Goal: Task Accomplishment & Management: Use online tool/utility

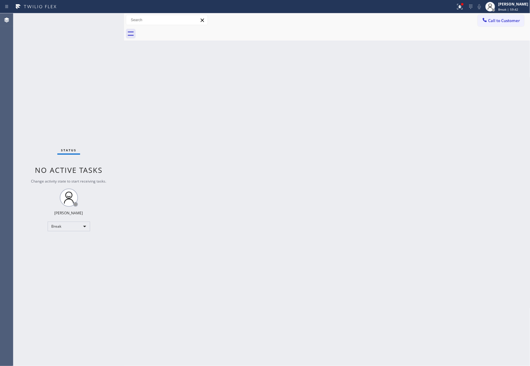
click at [211, 137] on div "Back to Dashboard Change Sender ID Customers Technicians Select a contact Outbo…" at bounding box center [327, 189] width 406 height 353
click at [81, 231] on div "Status No active tasks Change activity state to start receiving tasks. [PERSON_…" at bounding box center [68, 189] width 111 height 353
click at [82, 228] on div "Break" at bounding box center [69, 227] width 42 height 10
click at [82, 242] on li "Available" at bounding box center [68, 242] width 41 height 7
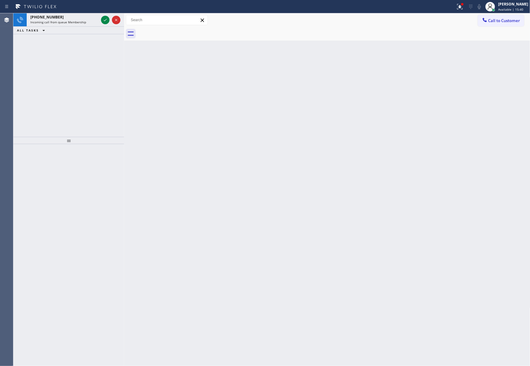
click at [35, 113] on div "[PHONE_NUMBER] Incoming call from queue Membership ALL TASKS ALL TASKS ACTIVE T…" at bounding box center [68, 75] width 111 height 124
click at [40, 114] on div "[PHONE_NUMBER] Incoming call from queue Membership ALL TASKS ALL TASKS ACTIVE T…" at bounding box center [68, 75] width 111 height 124
click at [20, 86] on div "Agent Desktop Classify the call LOCATION NAME GE Monogram Inc Repair [GEOGRAPHI…" at bounding box center [265, 189] width 530 height 353
click at [109, 20] on icon at bounding box center [105, 19] width 7 height 7
click at [105, 22] on icon at bounding box center [105, 19] width 7 height 7
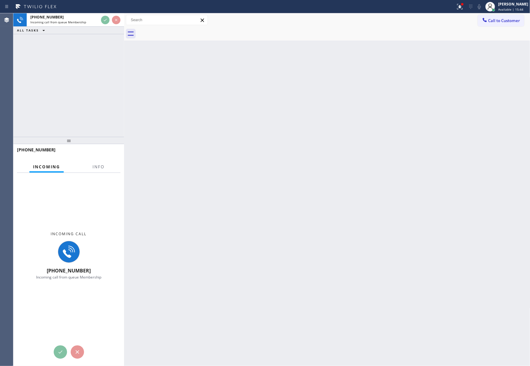
click at [108, 58] on div "[PHONE_NUMBER] Incoming call from queue Membership ALL TASKS ALL TASKS ACTIVE T…" at bounding box center [68, 75] width 111 height 124
click at [109, 58] on div "[PHONE_NUMBER] Incoming call from queue Membership ALL TASKS ALL TASKS ACTIVE T…" at bounding box center [68, 75] width 111 height 124
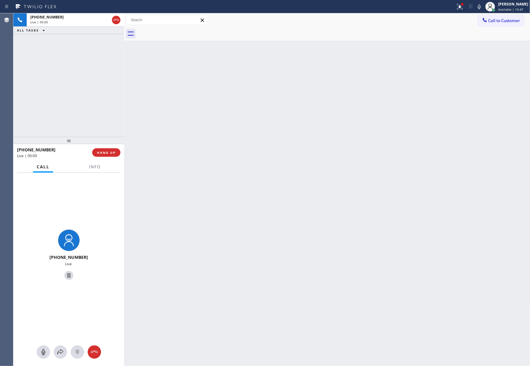
click at [67, 83] on div "[PHONE_NUMBER] Live | 00:00 ALL TASKS ALL TASKS ACTIVE TASKS TASKS IN WRAP UP" at bounding box center [68, 75] width 111 height 124
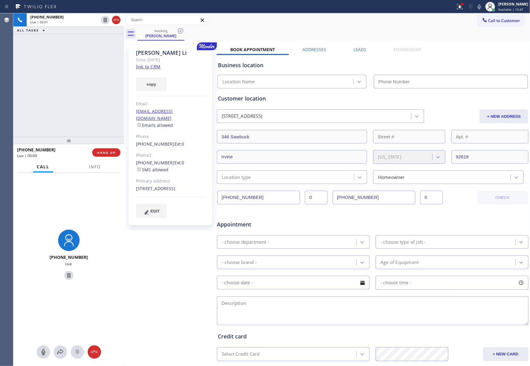
click at [69, 83] on div "[PHONE_NUMBER] Live | 00:01 ALL TASKS ALL TASKS ACTIVE TASKS TASKS IN WRAP UP" at bounding box center [68, 75] width 111 height 124
type input "[PHONE_NUMBER]"
click at [70, 83] on div "[PHONE_NUMBER] Live | 00:01 ALL TASKS ALL TASKS ACTIVE TASKS TASKS IN WRAP UP" at bounding box center [68, 75] width 111 height 124
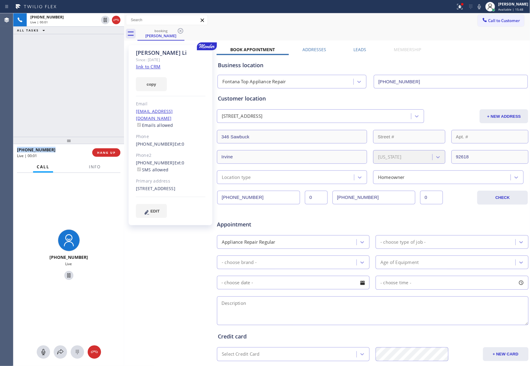
click at [70, 83] on div "[PHONE_NUMBER] Live | 00:01 ALL TASKS ALL TASKS ACTIVE TASKS TASKS IN WRAP UP" at bounding box center [68, 75] width 111 height 124
click at [70, 83] on div "[PHONE_NUMBER] Live | 00:02 ALL TASKS ALL TASKS ACTIVE TASKS TASKS IN WRAP UP" at bounding box center [68, 75] width 111 height 124
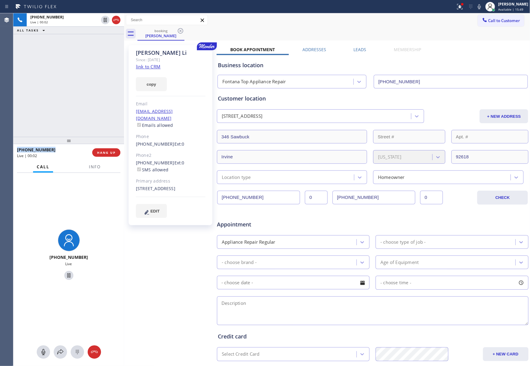
click at [70, 83] on div "[PHONE_NUMBER] Live | 00:02 ALL TASKS ALL TASKS ACTIVE TASKS TASKS IN WRAP UP" at bounding box center [68, 75] width 111 height 124
drag, startPoint x: 59, startPoint y: 84, endPoint x: 129, endPoint y: 52, distance: 77.3
click at [69, 79] on div "[PHONE_NUMBER] Live | 00:02 ALL TASKS ALL TASKS ACTIVE TASKS TASKS IN WRAP UP" at bounding box center [68, 75] width 111 height 124
click at [152, 68] on link "link to CRM" at bounding box center [148, 67] width 25 height 6
drag, startPoint x: 77, startPoint y: 96, endPoint x: 156, endPoint y: 76, distance: 80.9
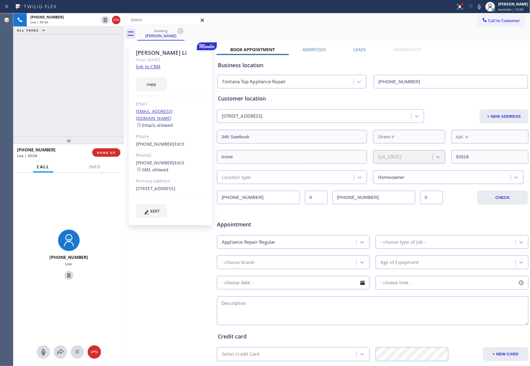
click at [98, 93] on div "[PHONE_NUMBER] Live | 00:04 ALL TASKS ALL TASKS ACTIVE TASKS TASKS IN WRAP UP" at bounding box center [68, 75] width 111 height 124
drag, startPoint x: 162, startPoint y: 55, endPoint x: 166, endPoint y: 65, distance: 10.8
click at [162, 57] on div "[PERSON_NAME] Since: [DATE] link to CRM copy Email [EMAIL_ADDRESS][DOMAIN_NAME]…" at bounding box center [171, 135] width 84 height 180
click at [75, 98] on div "[PHONE_NUMBER] Live | 01:53 ALL TASKS ALL TASKS ACTIVE TASKS TASKS IN WRAP UP" at bounding box center [68, 75] width 111 height 124
click at [42, 352] on icon at bounding box center [43, 352] width 7 height 7
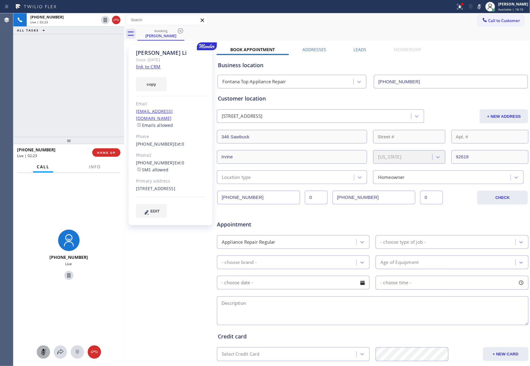
click at [42, 354] on icon at bounding box center [43, 352] width 7 height 7
click at [42, 350] on icon at bounding box center [44, 353] width 4 height 6
drag, startPoint x: 44, startPoint y: 354, endPoint x: 125, endPoint y: 235, distance: 144.3
click at [47, 354] on div at bounding box center [43, 352] width 13 height 7
click at [65, 85] on div "[PHONE_NUMBER] Live | 06:08 ALL TASKS ALL TASKS ACTIVE TASKS TASKS IN WRAP UP" at bounding box center [68, 75] width 111 height 124
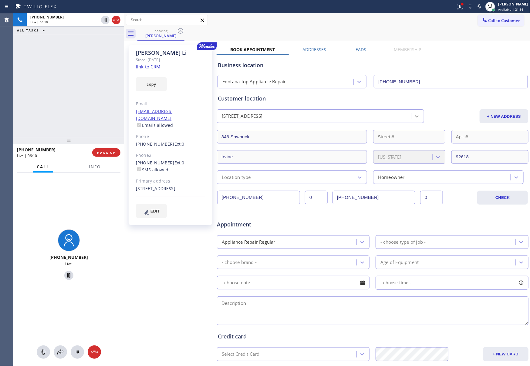
click at [413, 115] on icon at bounding box center [416, 116] width 6 height 6
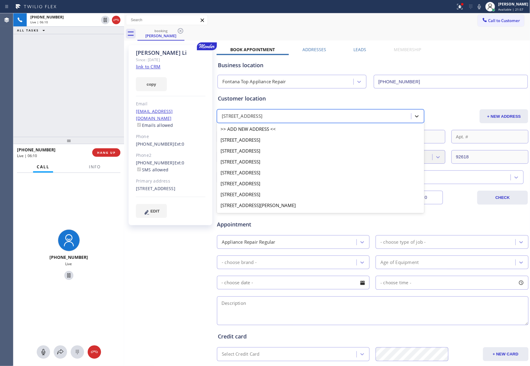
scroll to position [82, 0]
click at [413, 115] on icon at bounding box center [416, 116] width 6 height 6
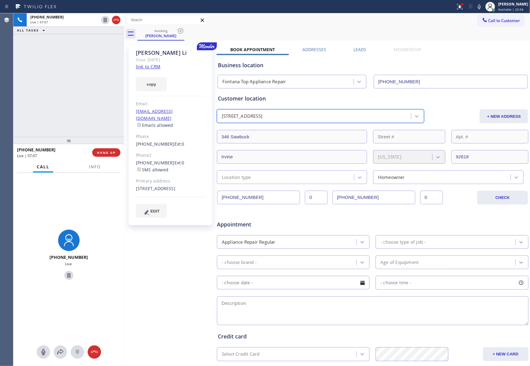
click at [89, 64] on div "[PHONE_NUMBER] Live | 07:07 ALL TASKS ALL TASKS ACTIVE TASKS TASKS IN WRAP UP" at bounding box center [68, 75] width 111 height 124
click at [141, 65] on link "link to CRM" at bounding box center [148, 67] width 25 height 6
click at [68, 94] on div "[PHONE_NUMBER] Live | 10:06 ALL TASKS ALL TASKS ACTIVE TASKS TASKS IN WRAP UP" at bounding box center [68, 75] width 111 height 124
click at [68, 92] on div "[PHONE_NUMBER] Live | 10:06 ALL TASKS ALL TASKS ACTIVE TASKS TASKS IN WRAP UP" at bounding box center [68, 75] width 111 height 124
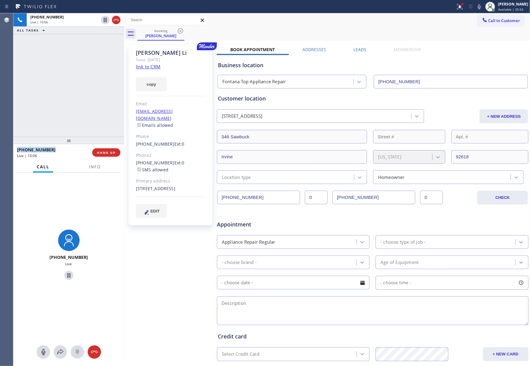
click at [68, 92] on div "[PHONE_NUMBER] Live | 10:06 ALL TASKS ALL TASKS ACTIVE TASKS TASKS IN WRAP UP" at bounding box center [68, 75] width 111 height 124
drag, startPoint x: 48, startPoint y: 99, endPoint x: 64, endPoint y: 97, distance: 15.9
click at [48, 99] on div "[PHONE_NUMBER] Live | 10:34 ALL TASKS ALL TASKS ACTIVE TASKS TASKS IN WRAP UP" at bounding box center [68, 75] width 111 height 124
drag, startPoint x: 85, startPoint y: 114, endPoint x: 92, endPoint y: 110, distance: 7.3
click at [85, 113] on div "[PHONE_NUMBER] Live | 10:36 ALL TASKS ALL TASKS ACTIVE TASKS TASKS IN WRAP UP" at bounding box center [68, 75] width 111 height 124
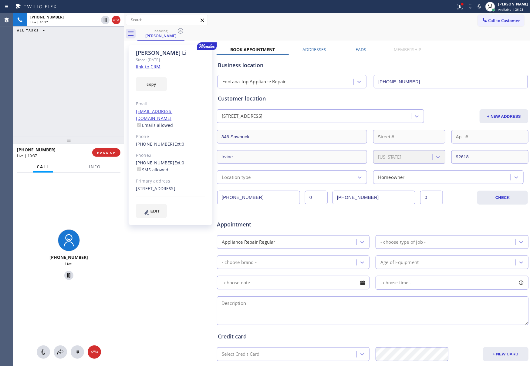
click at [358, 49] on label "Leads" at bounding box center [359, 50] width 13 height 6
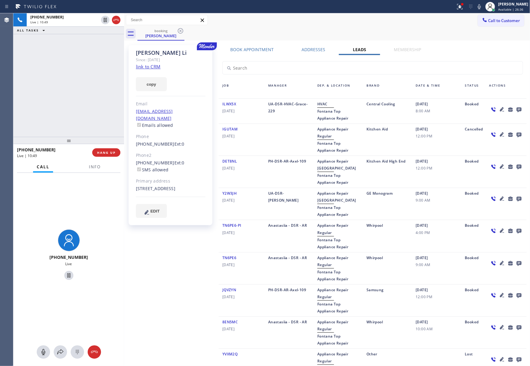
click at [516, 109] on icon at bounding box center [518, 110] width 5 height 5
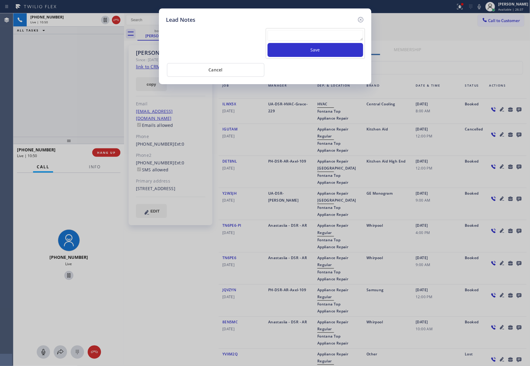
click at [343, 34] on textarea at bounding box center [314, 35] width 95 height 11
paste textarea "please transfer. membership follow up calls"
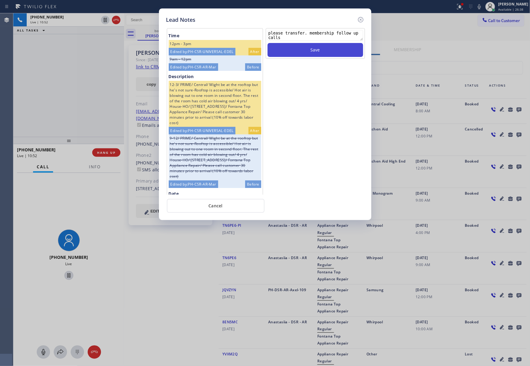
type textarea "please transfer. membership follow up calls"
click at [329, 50] on button "Save" at bounding box center [314, 50] width 95 height 14
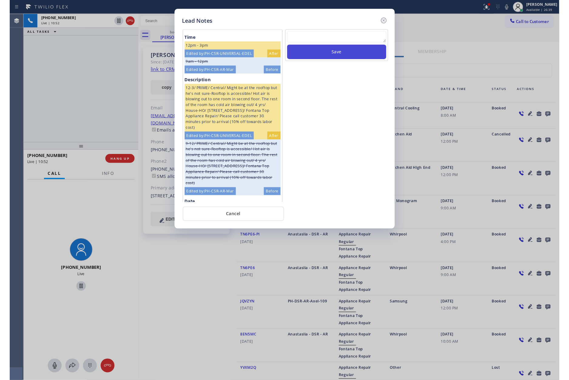
scroll to position [0, 0]
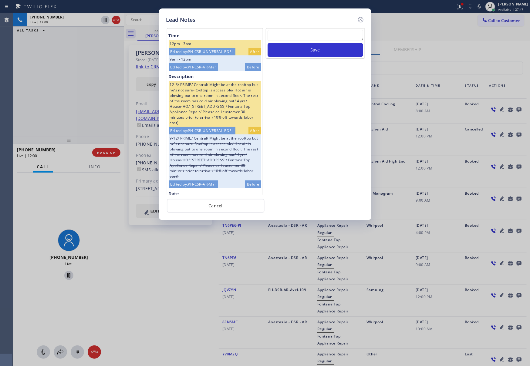
drag, startPoint x: 88, startPoint y: 88, endPoint x: 171, endPoint y: 191, distance: 132.4
click at [88, 88] on div "Lead Notes Time 12pm - 3pm Edited by: PH-CSR-UNIVERSAL-EDEL After 9am - 12pm Ed…" at bounding box center [265, 183] width 530 height 366
click at [224, 204] on button "Cancel" at bounding box center [216, 206] width 98 height 14
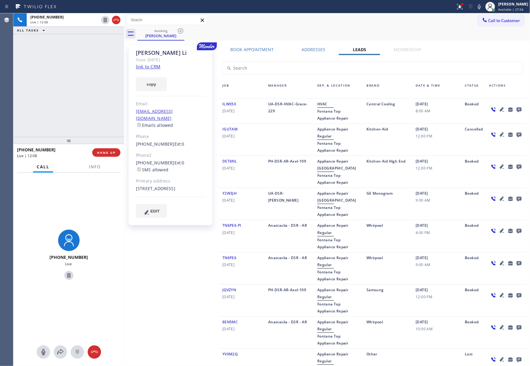
click at [81, 99] on div "[PHONE_NUMBER] Live | 12:08 ALL TASKS ALL TASKS ACTIVE TASKS TASKS IN WRAP UP" at bounding box center [68, 75] width 111 height 124
click at [81, 99] on div "[PHONE_NUMBER] Live | 12:14 ALL TASKS ALL TASKS ACTIVE TASKS TASKS IN WRAP UP" at bounding box center [68, 75] width 111 height 124
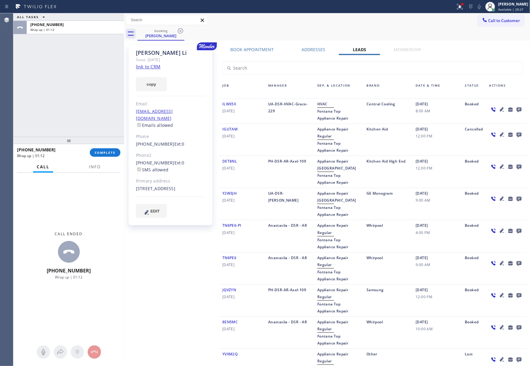
drag, startPoint x: 103, startPoint y: 152, endPoint x: 82, endPoint y: 73, distance: 81.5
click at [103, 152] on span "COMPLETE" at bounding box center [105, 153] width 21 height 4
click at [82, 70] on div "ALL TASKS ALL TASKS ACTIVE TASKS TASKS IN WRAP UP [PHONE_NUMBER] Wrap up | 01:12" at bounding box center [68, 75] width 111 height 124
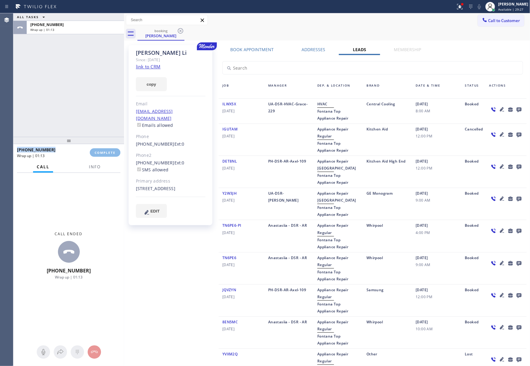
click at [82, 70] on div "ALL TASKS ALL TASKS ACTIVE TASKS TASKS IN WRAP UP [PHONE_NUMBER] Wrap up | 01:13" at bounding box center [68, 75] width 111 height 124
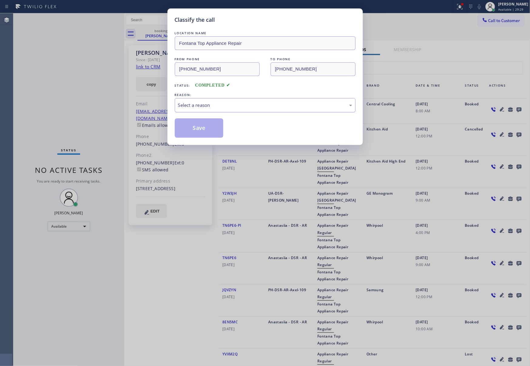
click at [207, 108] on div "Select a reason" at bounding box center [265, 105] width 174 height 7
click at [208, 129] on button "Save" at bounding box center [199, 128] width 49 height 19
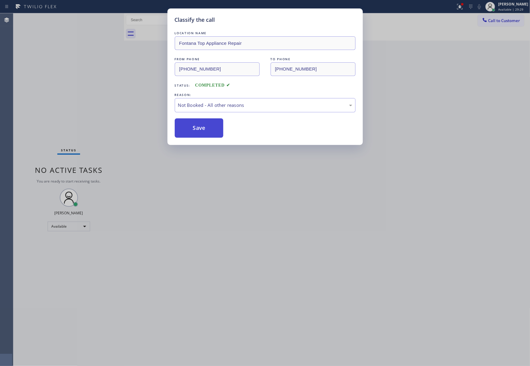
click at [208, 129] on button "Save" at bounding box center [199, 128] width 49 height 19
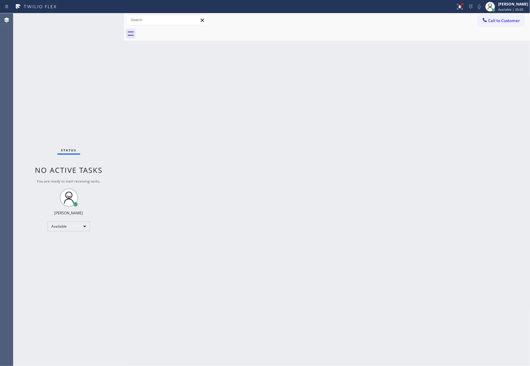
click at [30, 121] on div "Agent Desktop Classify the call LOCATION NAME GE Monogram Inc Repair [GEOGRAPHI…" at bounding box center [265, 189] width 530 height 353
drag, startPoint x: 176, startPoint y: 148, endPoint x: 171, endPoint y: 151, distance: 6.4
click at [175, 149] on div "Back to Dashboard Change Sender ID Customers Technicians Select a contact Outbo…" at bounding box center [327, 189] width 406 height 353
click at [506, 18] on span "Call to Customer" at bounding box center [504, 20] width 32 height 5
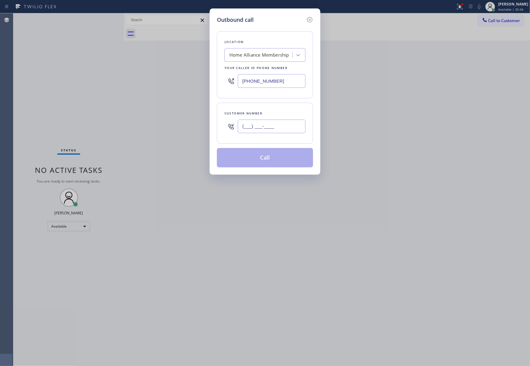
click at [282, 128] on input "(___) ___-____" at bounding box center [272, 127] width 68 height 14
paste input "310) 877-2196"
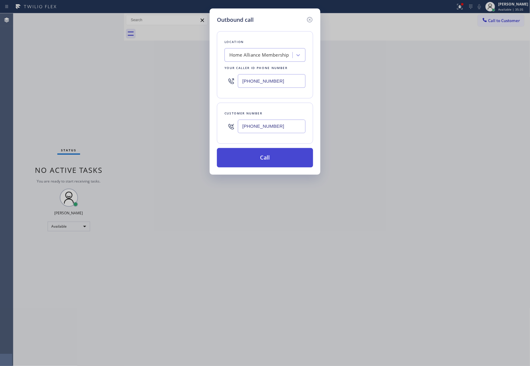
type input "[PHONE_NUMBER]"
click at [244, 161] on button "Call" at bounding box center [265, 157] width 96 height 19
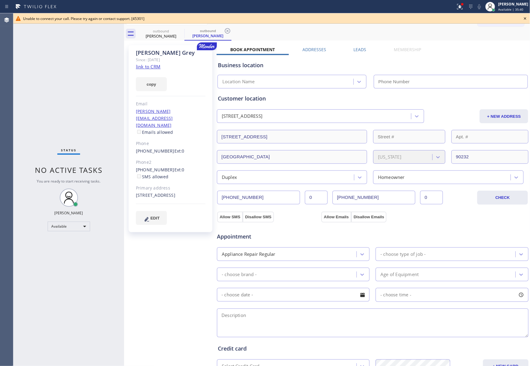
type input "[PHONE_NUMBER]"
click at [124, 77] on div "[PHONE_NUMBER] Incoming call from queue Membership ALL TASKS ALL TASKS ACTIVE T…" at bounding box center [271, 189] width 516 height 353
drag, startPoint x: 524, startPoint y: 18, endPoint x: 425, endPoint y: 25, distance: 99.4
click at [524, 18] on icon at bounding box center [524, 18] width 7 height 7
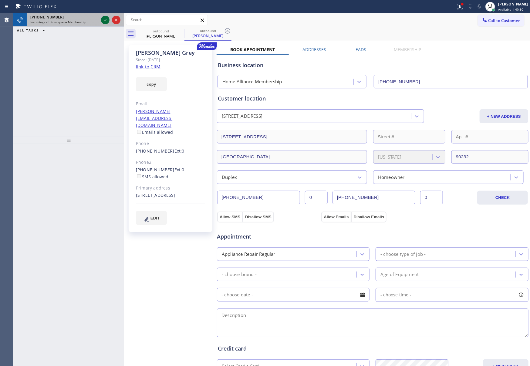
click at [107, 19] on icon at bounding box center [105, 19] width 7 height 7
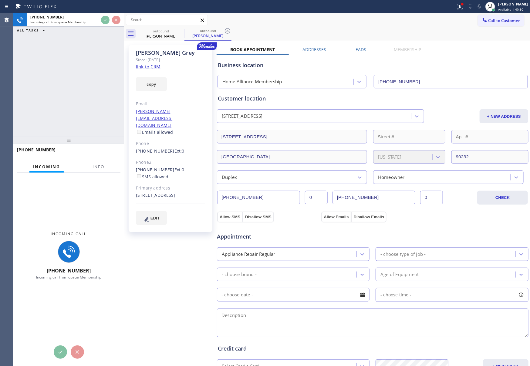
click at [103, 93] on div "[PHONE_NUMBER] Incoming call from queue Membership ALL TASKS ALL TASKS ACTIVE T…" at bounding box center [68, 75] width 111 height 124
click at [102, 93] on div "[PHONE_NUMBER] Incoming call from queue Membership ALL TASKS ALL TASKS ACTIVE T…" at bounding box center [68, 75] width 111 height 124
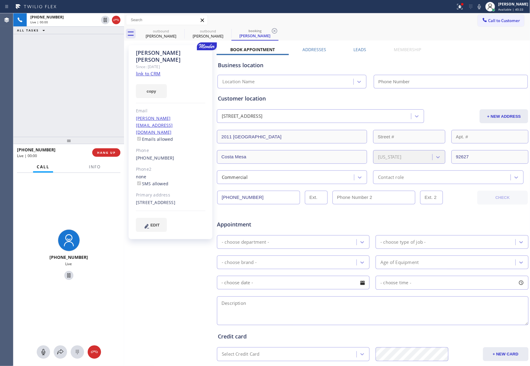
type input "[PHONE_NUMBER]"
click at [102, 93] on div "[PHONE_NUMBER] Live | 00:01 ALL TASKS ALL TASKS ACTIVE TASKS TASKS IN WRAP UP" at bounding box center [68, 75] width 111 height 124
click at [149, 71] on link "link to CRM" at bounding box center [148, 74] width 25 height 6
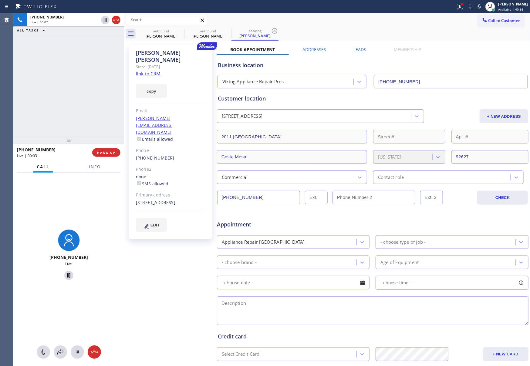
drag, startPoint x: 100, startPoint y: 69, endPoint x: 73, endPoint y: 93, distance: 36.3
click at [101, 69] on div "[PHONE_NUMBER] Live | 00:02 ALL TASKS ALL TASKS ACTIVE TASKS TASKS IN WRAP UP" at bounding box center [68, 75] width 111 height 124
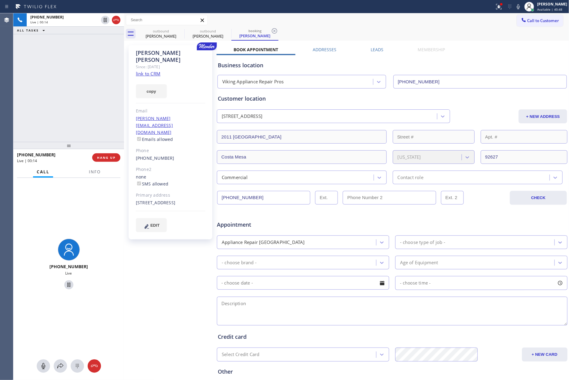
drag, startPoint x: 65, startPoint y: 105, endPoint x: 107, endPoint y: 87, distance: 46.2
click at [74, 103] on div "[PHONE_NUMBER] Live | 00:14 ALL TASKS ALL TASKS ACTIVE TASKS TASKS IN WRAP UP" at bounding box center [68, 77] width 111 height 129
click at [95, 100] on div "[PHONE_NUMBER] Live | 06:47 ALL TASKS ALL TASKS ACTIVE TASKS TASKS IN WRAP UP" at bounding box center [68, 77] width 111 height 129
click at [84, 97] on div "[PHONE_NUMBER] Live | 06:49 ALL TASKS ALL TASKS ACTIVE TASKS TASKS IN WRAP UP" at bounding box center [68, 77] width 111 height 129
click at [375, 50] on label "Leads" at bounding box center [376, 50] width 13 height 6
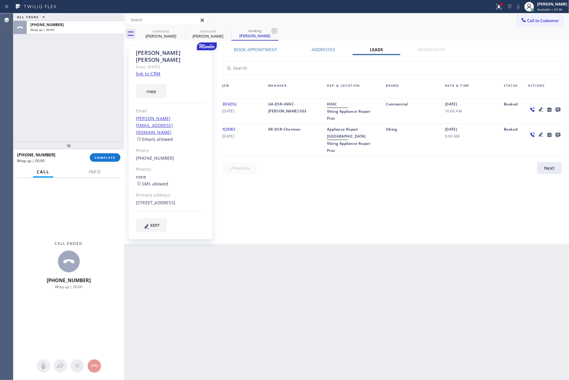
click at [487, 34] on div "outbound [PERSON_NAME] outbound [PERSON_NAME] booking [PERSON_NAME]" at bounding box center [353, 34] width 432 height 14
click at [529, 108] on icon at bounding box center [557, 110] width 5 height 5
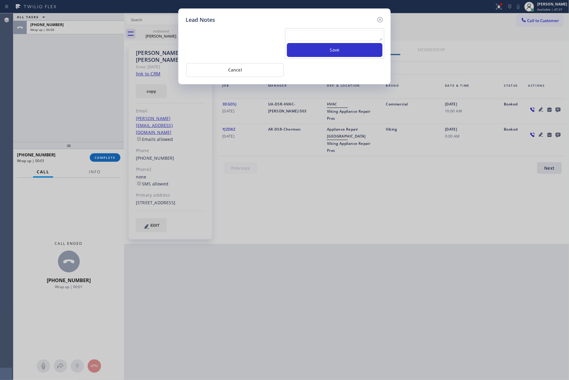
click at [370, 38] on textarea at bounding box center [334, 35] width 95 height 11
paste textarea "please transfer. membership follow up calls"
type textarea "please transfer. membership follow up calls"
click at [338, 49] on button "Save" at bounding box center [334, 50] width 95 height 14
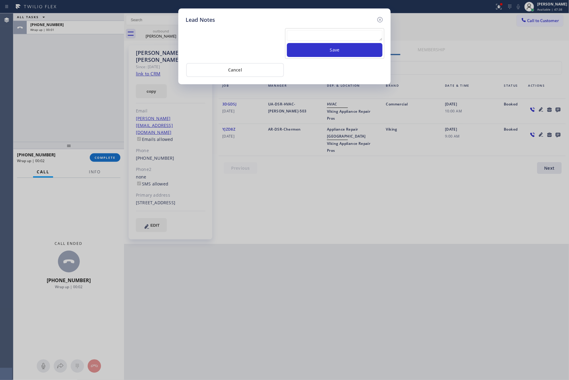
scroll to position [0, 0]
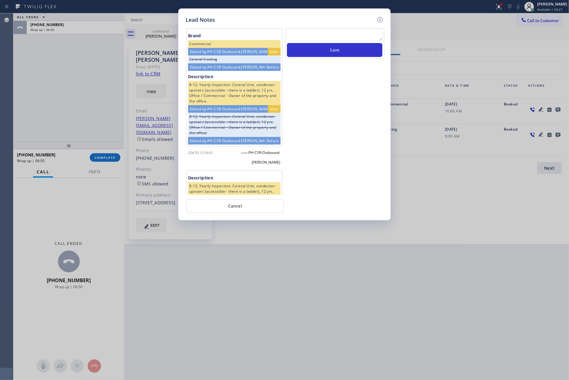
drag, startPoint x: 90, startPoint y: 81, endPoint x: 110, endPoint y: 99, distance: 27.0
click at [94, 82] on div "Lead Notes Brand Commercial Edited by: PH-CSR-Outbound-[PERSON_NAME] After Cent…" at bounding box center [284, 190] width 569 height 380
click at [247, 205] on button "Cancel" at bounding box center [235, 206] width 98 height 14
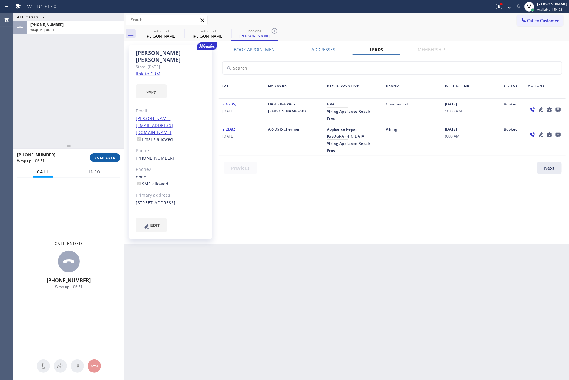
click at [99, 158] on span "COMPLETE" at bounding box center [105, 158] width 21 height 4
click at [91, 105] on div "ALL TASKS ALL TASKS ACTIVE TASKS TASKS IN WRAP UP [PHONE_NUMBER] Wrap up | 06:51" at bounding box center [68, 77] width 111 height 129
click at [90, 105] on div "ALL TASKS ALL TASKS ACTIVE TASKS TASKS IN WRAP UP [PHONE_NUMBER] Wrap up | 06:51" at bounding box center [68, 77] width 111 height 129
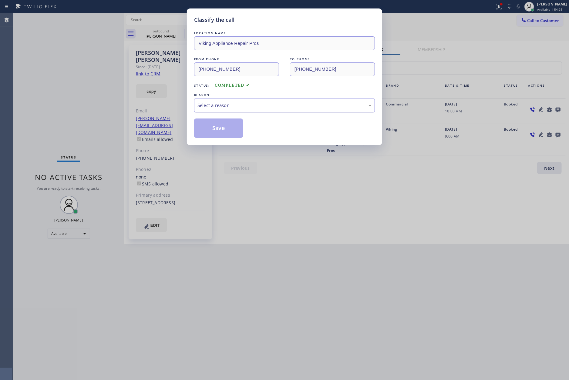
drag, startPoint x: 225, startPoint y: 102, endPoint x: 223, endPoint y: 109, distance: 7.5
click at [225, 103] on div "Select a reason" at bounding box center [284, 105] width 174 height 7
click at [216, 135] on button "Save" at bounding box center [218, 128] width 49 height 19
type input "[PHONE_NUMBER]"
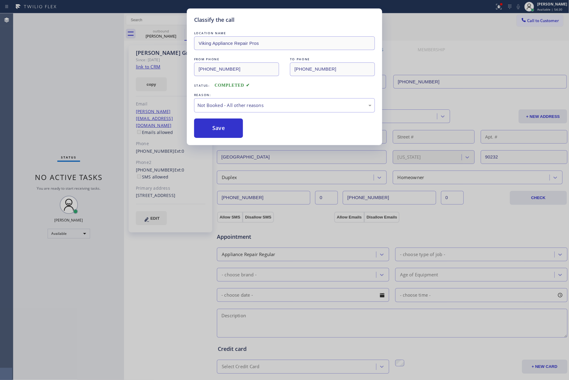
click at [216, 135] on button "Save" at bounding box center [218, 128] width 49 height 19
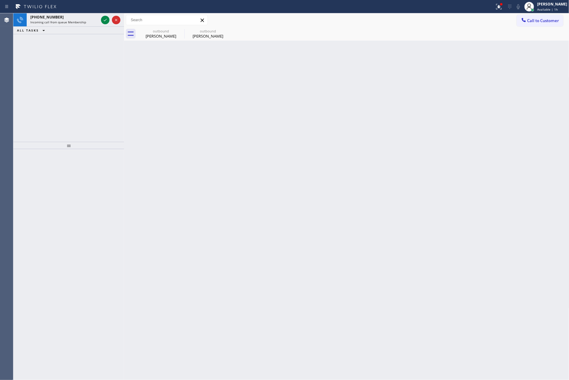
drag, startPoint x: 102, startPoint y: 19, endPoint x: 103, endPoint y: 69, distance: 50.0
click at [103, 19] on icon at bounding box center [105, 19] width 7 height 7
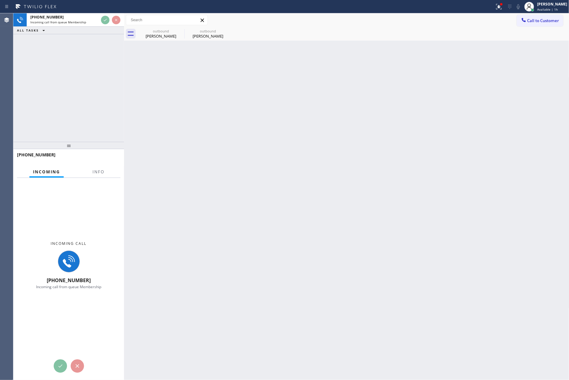
click at [105, 85] on div "[PHONE_NUMBER] Incoming call from queue Membership ALL TASKS ALL TASKS ACTIVE T…" at bounding box center [68, 77] width 111 height 129
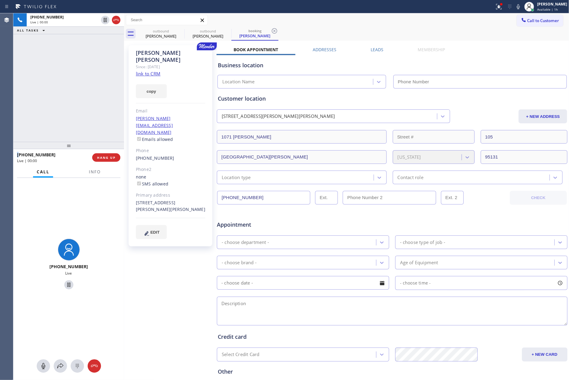
type input "[PHONE_NUMBER]"
click at [151, 71] on link "link to CRM" at bounding box center [148, 74] width 25 height 6
drag, startPoint x: 63, startPoint y: 107, endPoint x: 101, endPoint y: 85, distance: 44.3
click at [79, 98] on div "[PHONE_NUMBER] Live | 00:09 ALL TASKS ALL TASKS ACTIVE TASKS TASKS IN WRAP UP" at bounding box center [68, 77] width 111 height 129
drag, startPoint x: 37, startPoint y: 74, endPoint x: 83, endPoint y: 142, distance: 82.3
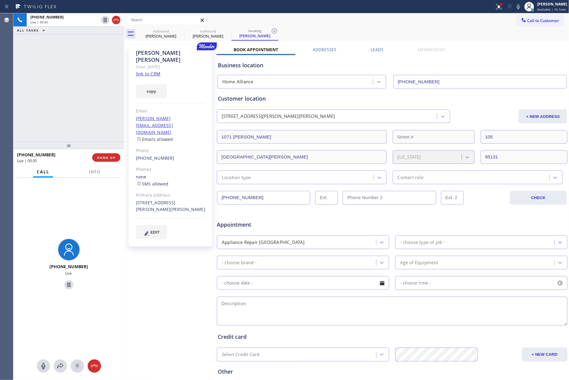
click at [38, 74] on div "[PHONE_NUMBER] Live | 00:35 ALL TASKS ALL TASKS ACTIVE TASKS TASKS IN WRAP UP" at bounding box center [68, 77] width 111 height 129
click at [177, 51] on div "[PERSON_NAME]" at bounding box center [170, 56] width 69 height 14
copy div "[PERSON_NAME]"
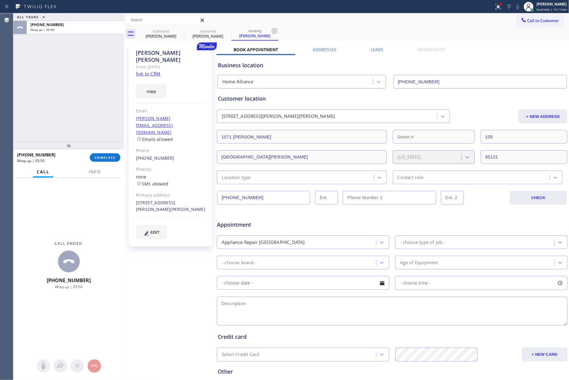
click at [50, 119] on div "ALL TASKS ALL TASKS ACTIVE TASKS TASKS IN WRAP UP [PHONE_NUMBER] Wrap up | 05:50" at bounding box center [68, 77] width 111 height 129
click at [105, 159] on button "COMPLETE" at bounding box center [105, 157] width 31 height 8
click at [86, 108] on div "ALL TASKS ALL TASKS ACTIVE TASKS TASKS IN WRAP UP [PHONE_NUMBER] Wrap up | 05:50" at bounding box center [68, 77] width 111 height 129
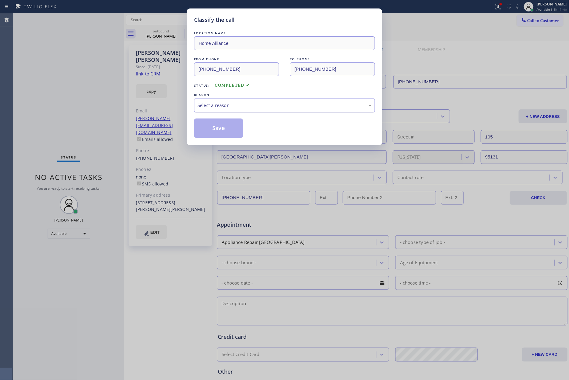
click at [211, 105] on div "Select a reason" at bounding box center [284, 105] width 174 height 7
click at [209, 128] on button "Save" at bounding box center [218, 128] width 49 height 19
type input "[PHONE_NUMBER]"
click at [209, 128] on button "Save" at bounding box center [218, 128] width 49 height 19
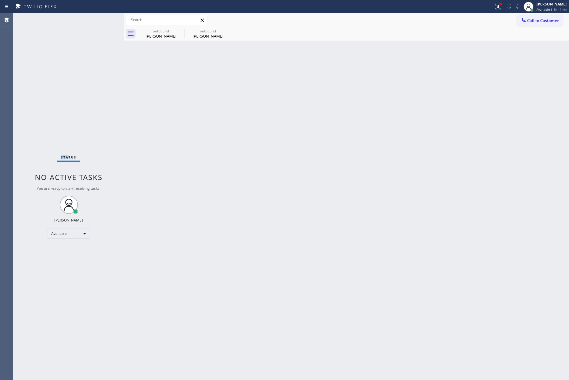
click at [73, 162] on div "Status No active tasks You are ready to start receiving tasks. [PERSON_NAME] Av…" at bounding box center [68, 196] width 111 height 367
click at [166, 29] on div "outbound" at bounding box center [161, 31] width 46 height 5
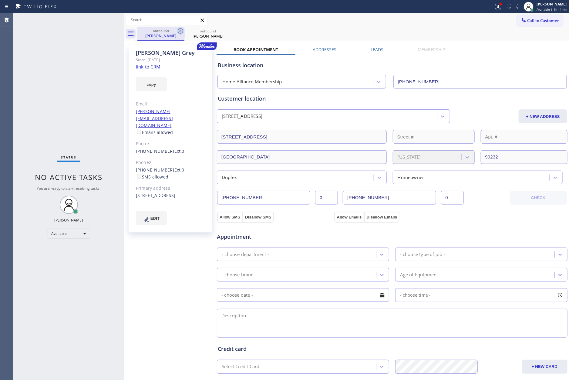
click at [181, 30] on icon at bounding box center [180, 30] width 7 height 7
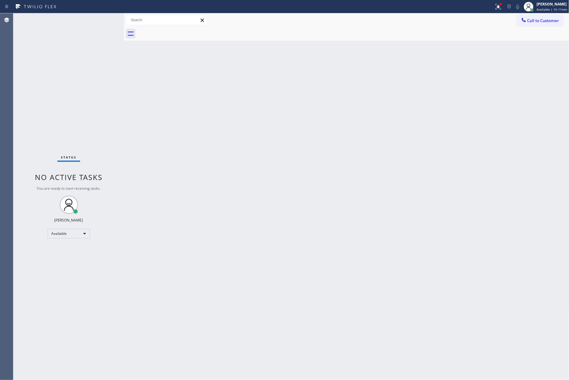
click at [181, 30] on div at bounding box center [353, 34] width 432 height 14
drag, startPoint x: 517, startPoint y: 218, endPoint x: 516, endPoint y: 249, distance: 31.9
click at [517, 218] on div "Back to Dashboard Change Sender ID Customers Technicians Select a contact Outbo…" at bounding box center [346, 196] width 445 height 367
click at [180, 94] on div "Back to Dashboard Change Sender ID Customers Technicians Select a contact Outbo…" at bounding box center [346, 196] width 445 height 367
click at [150, 136] on div "Back to Dashboard Change Sender ID Customers Technicians Select a contact Outbo…" at bounding box center [346, 196] width 445 height 367
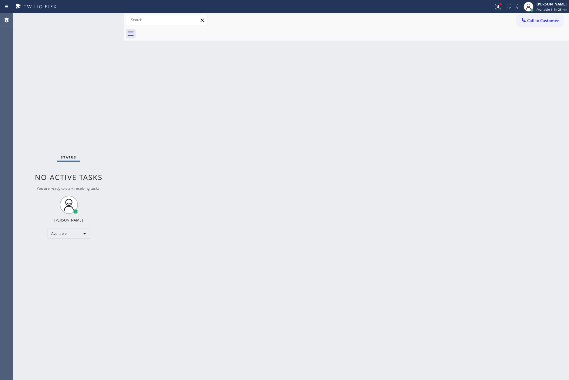
click at [281, 287] on div "Back to Dashboard Change Sender ID Customers Technicians Select a contact Outbo…" at bounding box center [346, 196] width 445 height 367
click at [75, 229] on div "Available" at bounding box center [69, 234] width 42 height 10
click at [65, 256] on li "Unavailable" at bounding box center [68, 256] width 41 height 7
click at [350, 266] on div "Back to Dashboard Change Sender ID Customers Technicians Select a contact Outbo…" at bounding box center [346, 196] width 445 height 367
click at [77, 233] on div "Unavailable" at bounding box center [69, 234] width 42 height 10
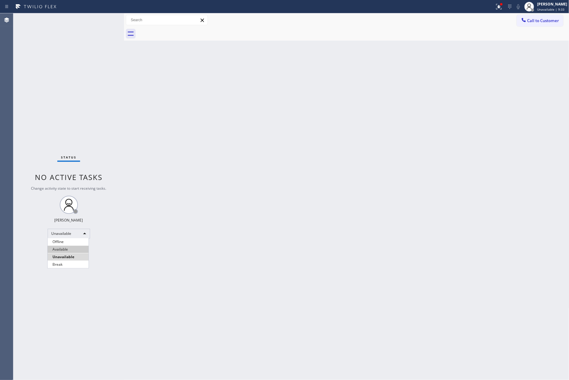
click at [79, 251] on li "Available" at bounding box center [68, 249] width 41 height 7
click at [390, 258] on div "Back to Dashboard Change Sender ID Customers Technicians Select a contact Outbo…" at bounding box center [346, 196] width 445 height 367
click at [55, 110] on div "Status No active tasks You are ready to start receiving tasks. [PERSON_NAME] Av…" at bounding box center [68, 196] width 111 height 367
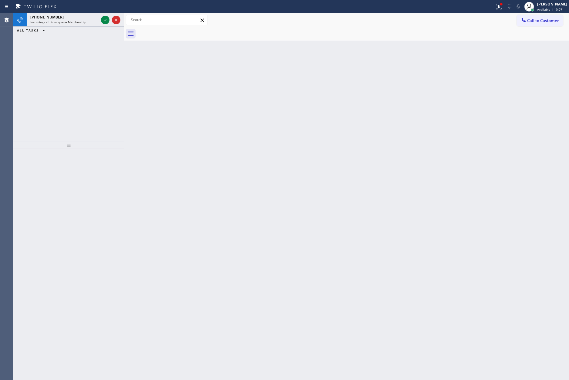
drag, startPoint x: 102, startPoint y: 18, endPoint x: 104, endPoint y: 125, distance: 107.0
click at [102, 18] on icon at bounding box center [105, 19] width 7 height 7
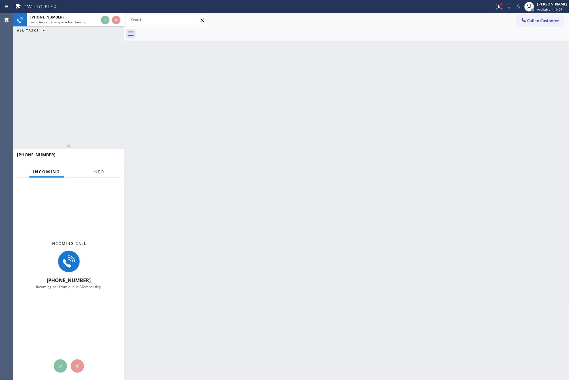
click at [104, 125] on div "[PHONE_NUMBER] Incoming call from queue Membership ALL TASKS ALL TASKS ACTIVE T…" at bounding box center [68, 77] width 111 height 129
click at [103, 124] on div "[PHONE_NUMBER] Incoming call from queue Membership ALL TASKS ALL TASKS ACTIVE T…" at bounding box center [68, 77] width 111 height 129
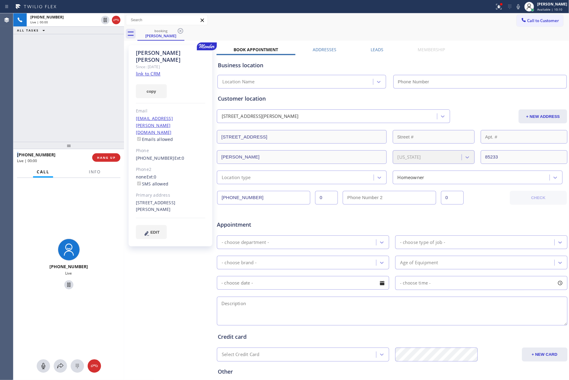
type input "[PHONE_NUMBER]"
drag, startPoint x: 89, startPoint y: 103, endPoint x: 96, endPoint y: 103, distance: 6.7
click at [91, 103] on div "[PHONE_NUMBER] Live | 00:01 ALL TASKS ALL TASKS ACTIVE TASKS TASKS IN WRAP UP" at bounding box center [68, 77] width 111 height 129
click at [150, 71] on link "link to CRM" at bounding box center [148, 74] width 25 height 6
drag, startPoint x: 75, startPoint y: 85, endPoint x: 277, endPoint y: 39, distance: 208.0
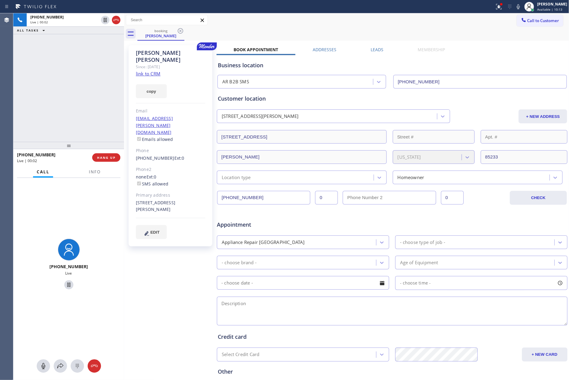
click at [79, 85] on div "[PHONE_NUMBER] Live | 00:02 ALL TASKS ALL TASKS ACTIVE TASKS TASKS IN WRAP UP" at bounding box center [68, 77] width 111 height 129
click at [63, 94] on div "[PHONE_NUMBER] Live | 02:34 ALL TASKS ALL TASKS ACTIVE TASKS TASKS IN WRAP UP" at bounding box center [68, 77] width 111 height 129
drag, startPoint x: 136, startPoint y: 180, endPoint x: 156, endPoint y: 188, distance: 21.6
click at [156, 199] on div "[STREET_ADDRESS][PERSON_NAME]" at bounding box center [170, 206] width 69 height 14
copy div "[STREET_ADDRESS][PERSON_NAME]"
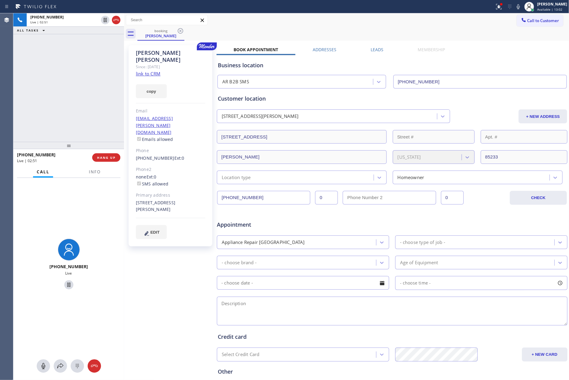
drag, startPoint x: 80, startPoint y: 114, endPoint x: 89, endPoint y: 115, distance: 8.6
click at [80, 114] on div "[PHONE_NUMBER] Live | 02:51 ALL TASKS ALL TASKS ACTIVE TASKS TASKS IN WRAP UP" at bounding box center [68, 77] width 111 height 129
click at [84, 170] on div "[PHONE_NUMBER] Live | 02:53 ALL TASKS ALL TASKS ACTIVE TASKS TASKS IN WRAP UP […" at bounding box center [68, 196] width 111 height 367
click at [40, 366] on icon at bounding box center [43, 366] width 7 height 7
click at [38, 366] on div at bounding box center [43, 366] width 13 height 7
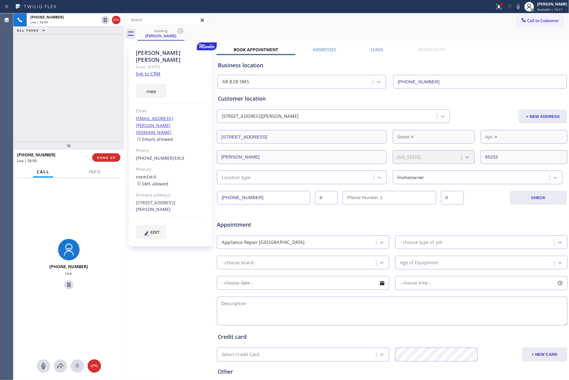
click at [91, 97] on div "[PHONE_NUMBER] Live | 06:00 ALL TASKS ALL TASKS ACTIVE TASKS TASKS IN WRAP UP" at bounding box center [68, 77] width 111 height 129
click at [91, 97] on div "[PHONE_NUMBER] Live | 06:01 ALL TASKS ALL TASKS ACTIVE TASKS TASKS IN WRAP UP" at bounding box center [68, 77] width 111 height 129
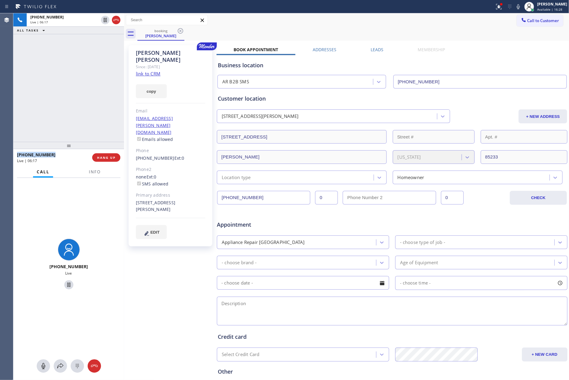
click at [254, 180] on div "Location type" at bounding box center [296, 177] width 155 height 11
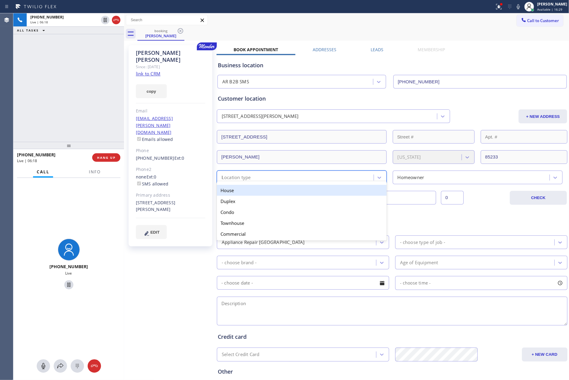
type input "ho"
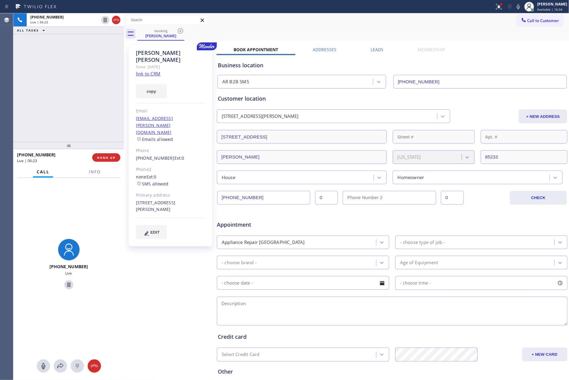
click at [321, 223] on span "Appointment" at bounding box center [275, 225] width 116 height 8
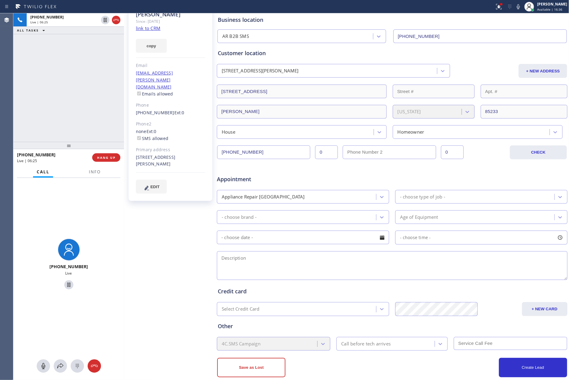
click at [336, 199] on div "Appliance Repair [GEOGRAPHIC_DATA]" at bounding box center [297, 197] width 157 height 11
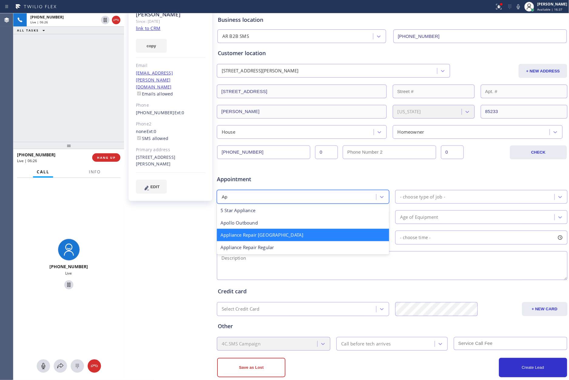
scroll to position [0, 0]
type input "App"
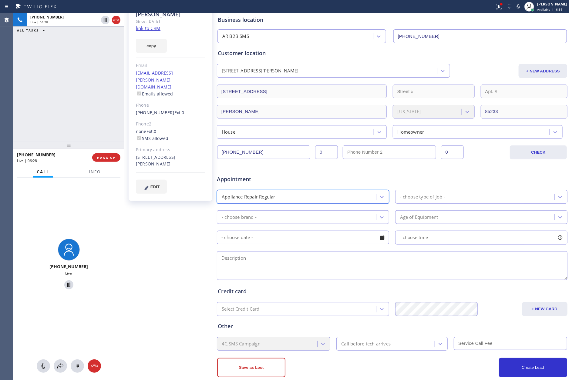
click at [420, 199] on div "- choose type of job -" at bounding box center [422, 196] width 45 height 7
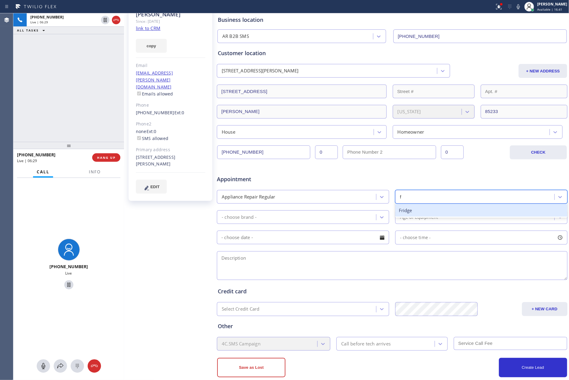
type input "fr"
click at [417, 213] on div "Fridge" at bounding box center [481, 210] width 172 height 12
click at [338, 218] on div "- choose brand -" at bounding box center [297, 217] width 157 height 11
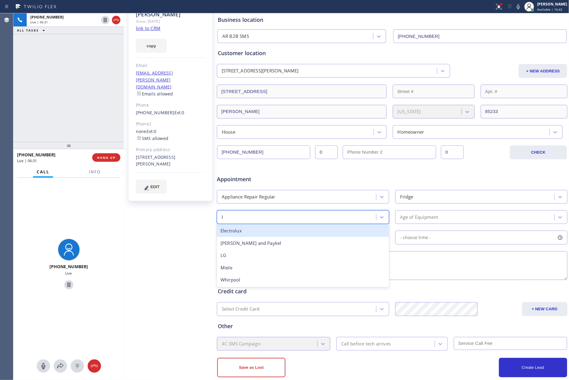
type input "lg"
click at [331, 232] on div "LG" at bounding box center [303, 231] width 172 height 12
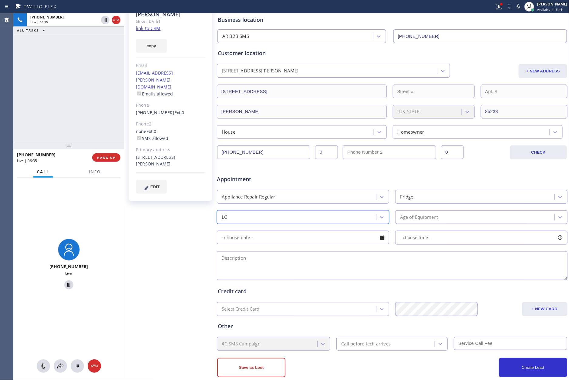
click at [441, 212] on div "Age of Equipment" at bounding box center [481, 217] width 172 height 14
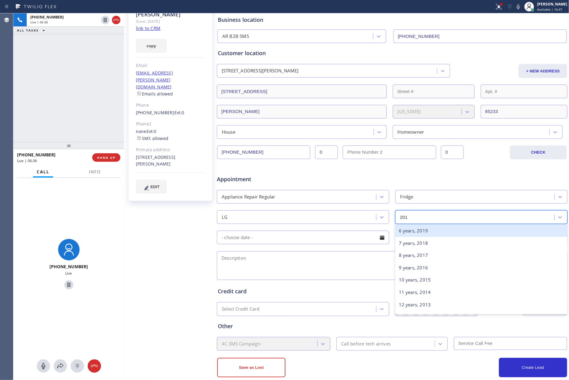
type input "2018"
click at [427, 232] on div "7 years, 2018" at bounding box center [481, 231] width 172 height 12
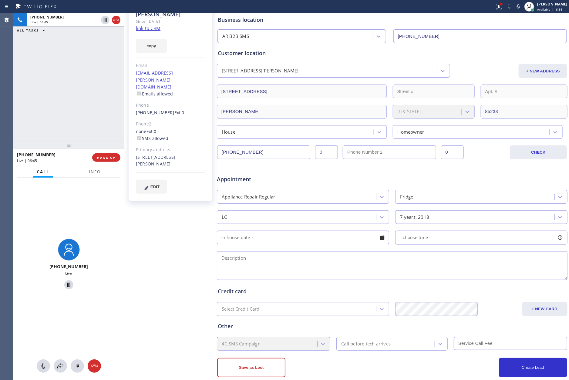
click at [342, 265] on textarea at bounding box center [392, 265] width 350 height 29
paste textarea "LG || fridge || ice maker wont not working properly, || 2018 || [STREET_ADDRESS…"
click at [337, 274] on textarea "9-12 || LG || fridge || ice maker wont not working properly, || 2018 || [STREET…" at bounding box center [392, 265] width 350 height 29
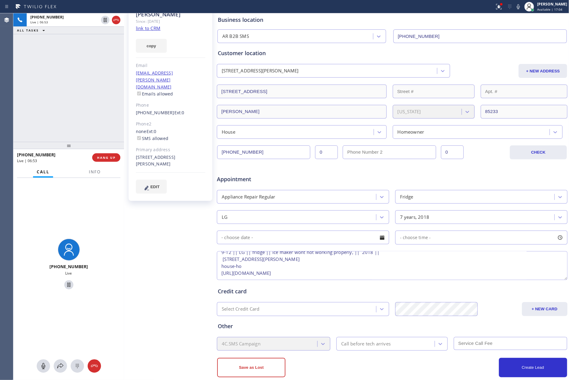
click at [337, 274] on textarea "9-12 || LG || fridge || ice maker wont not working properly, || 2018 || [STREET…" at bounding box center [392, 265] width 350 height 29
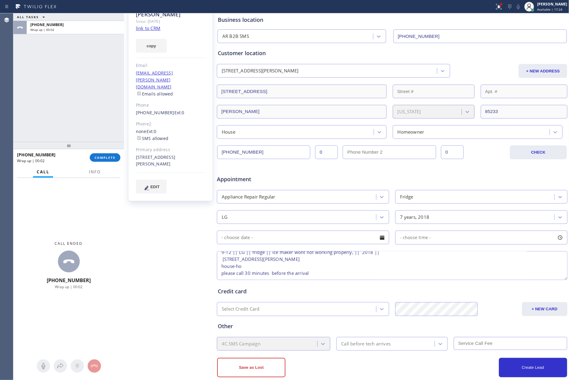
type textarea "9-12 || LG || fridge || ice maker wont not working properly, || 2018 || [STREET…"
click at [351, 341] on div "Call before tech arrives" at bounding box center [365, 343] width 49 height 7
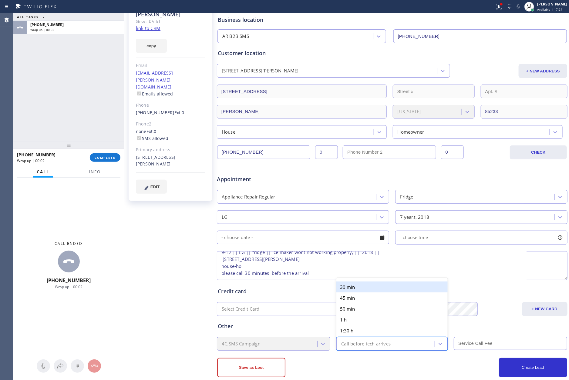
type input "30"
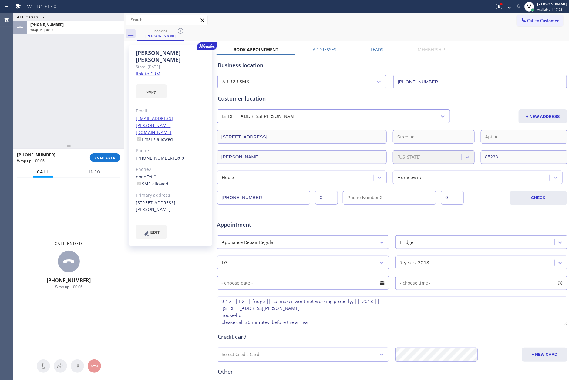
scroll to position [0, 0]
click at [237, 305] on textarea "9-12 || LG || fridge || ice maker wont not working properly, || 2018 || [STREET…" at bounding box center [392, 311] width 350 height 29
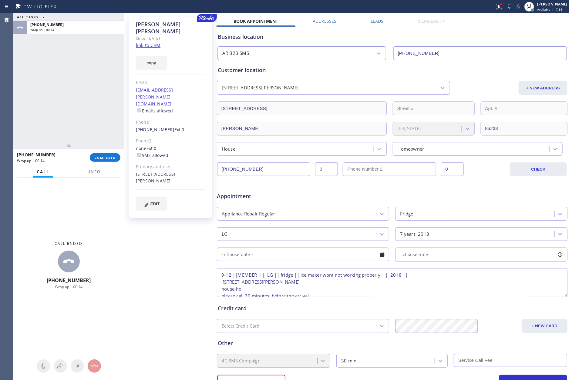
scroll to position [58, 0]
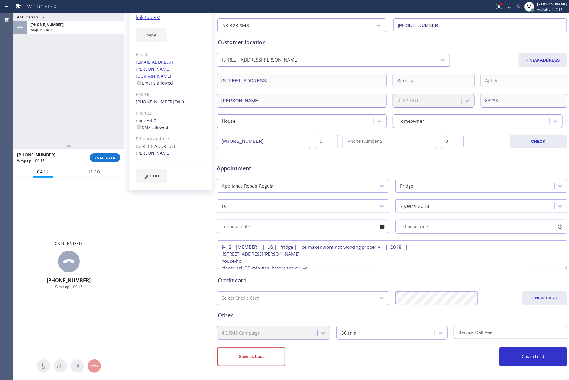
type textarea "9-12 ||MEMBER || LG || fridge || ice maker wont not working properly, || 2018 |…"
click at [529, 360] on button "Create Lead" at bounding box center [533, 356] width 68 height 19
click at [377, 229] on div at bounding box center [382, 227] width 10 height 10
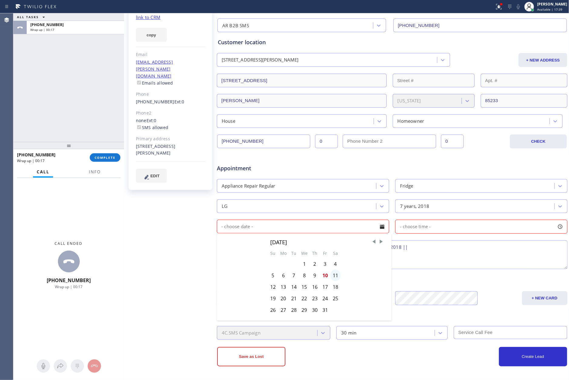
click at [331, 278] on div "11" at bounding box center [335, 276] width 10 height 12
type input "[DATE]"
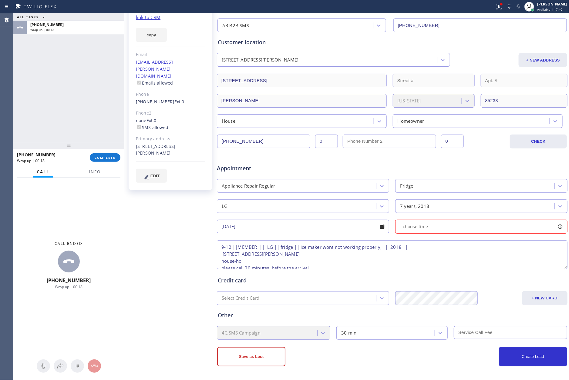
click at [426, 225] on span "- choose time -" at bounding box center [415, 227] width 31 height 6
drag, startPoint x: 430, startPoint y: 269, endPoint x: 443, endPoint y: 269, distance: 13.6
click at [447, 269] on div at bounding box center [450, 263] width 7 height 13
drag, startPoint x: 398, startPoint y: 264, endPoint x: 410, endPoint y: 266, distance: 12.2
click at [410, 266] on div at bounding box center [413, 263] width 7 height 13
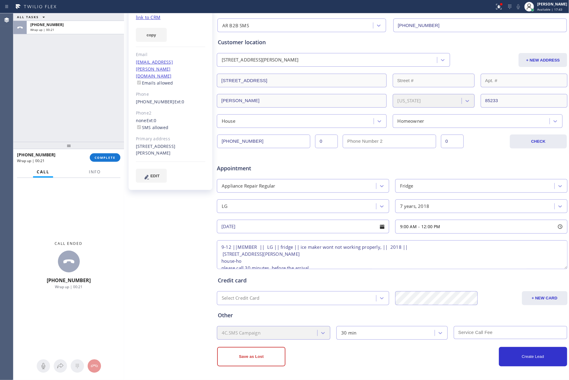
click at [370, 264] on textarea "9-12 ||MEMBER || LG || fridge || ice maker wont not working properly, || 2018 |…" at bounding box center [392, 254] width 350 height 29
click at [504, 356] on button "Create Lead" at bounding box center [533, 356] width 68 height 19
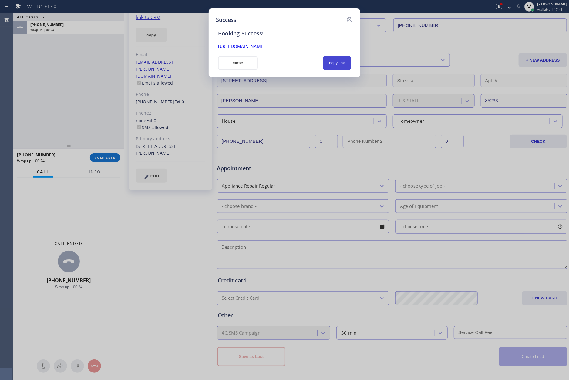
click at [333, 64] on button "copy link" at bounding box center [337, 63] width 28 height 14
click at [215, 68] on div "close" at bounding box center [237, 63] width 47 height 14
click at [265, 49] on link "[URL][DOMAIN_NAME]" at bounding box center [241, 46] width 47 height 6
drag, startPoint x: 108, startPoint y: 71, endPoint x: 139, endPoint y: 72, distance: 31.2
click at [109, 70] on div "Success! Booking Success! [URL][DOMAIN_NAME] close copy link" at bounding box center [284, 190] width 569 height 380
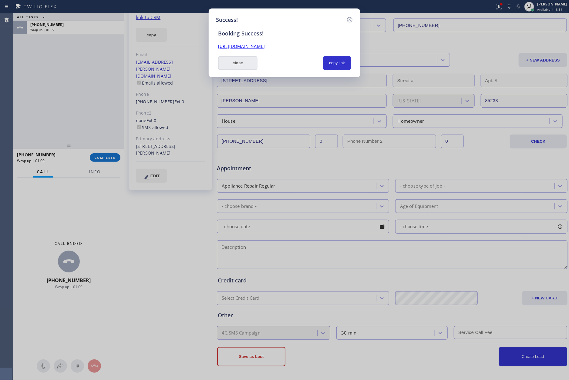
click at [246, 64] on button "close" at bounding box center [237, 63] width 39 height 14
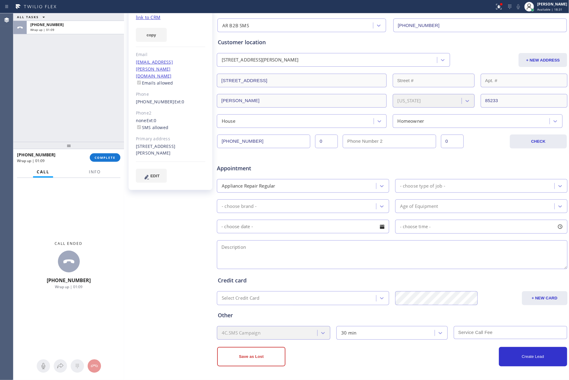
drag, startPoint x: 85, startPoint y: 97, endPoint x: 98, endPoint y: 126, distance: 31.5
click at [92, 110] on div "ALL TASKS ALL TASKS ACTIVE TASKS TASKS IN WRAP UP [PHONE_NUMBER] Wrap up | 01:09" at bounding box center [68, 77] width 111 height 129
click at [107, 154] on button "COMPLETE" at bounding box center [105, 157] width 31 height 8
click at [96, 97] on div "ALL TASKS ALL TASKS ACTIVE TASKS TASKS IN WRAP UP [PHONE_NUMBER] Wrap up | 01:10" at bounding box center [68, 77] width 111 height 129
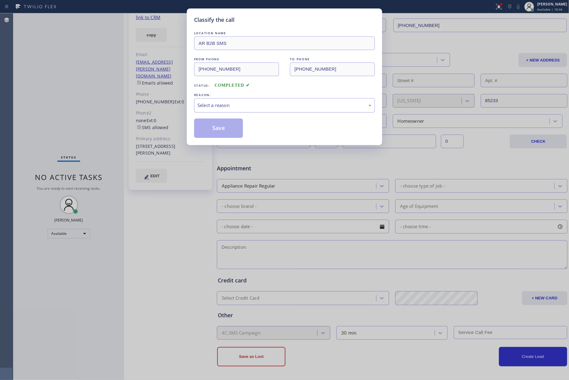
click at [230, 106] on div "Select a reason" at bounding box center [284, 105] width 174 height 7
click at [221, 128] on button "Save" at bounding box center [218, 128] width 49 height 19
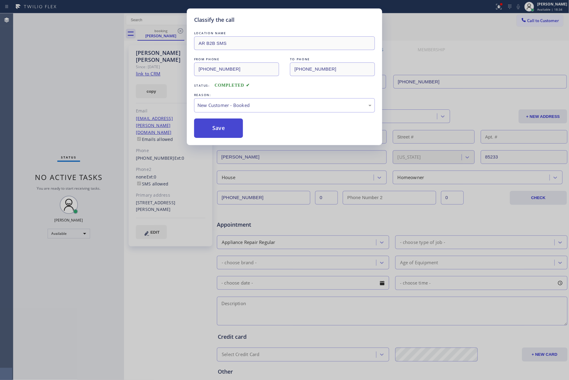
click at [221, 128] on button "Save" at bounding box center [218, 128] width 49 height 19
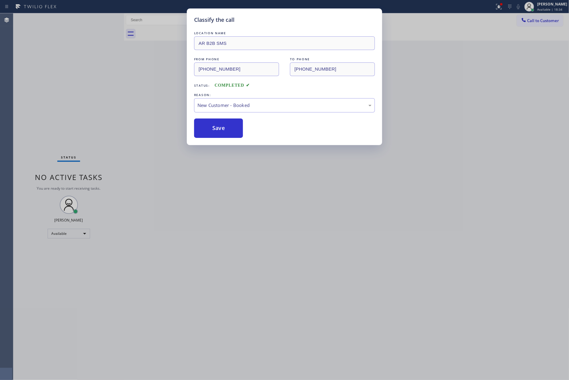
drag, startPoint x: 221, startPoint y: 128, endPoint x: 326, endPoint y: 227, distance: 144.1
click at [229, 129] on button "Save" at bounding box center [218, 128] width 49 height 19
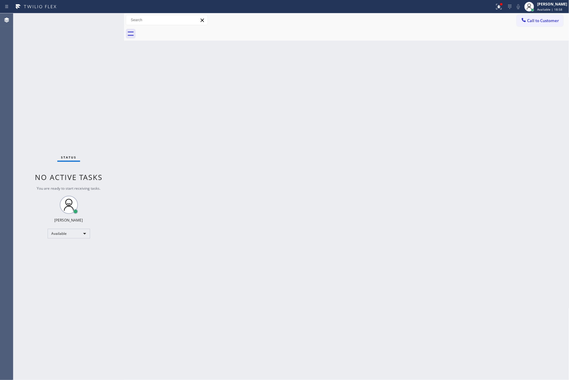
click at [529, 18] on span "Call to Customer" at bounding box center [543, 20] width 32 height 5
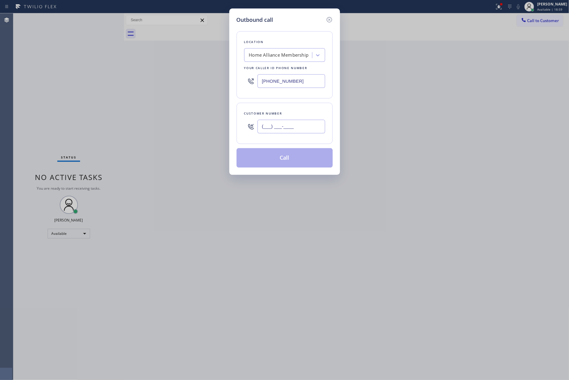
click at [305, 125] on input "(___) ___-____" at bounding box center [291, 127] width 68 height 14
paste input "949) 887-2038"
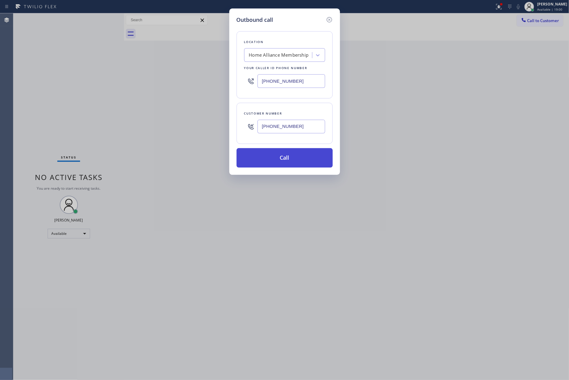
type input "[PHONE_NUMBER]"
click at [301, 165] on button "Call" at bounding box center [284, 157] width 96 height 19
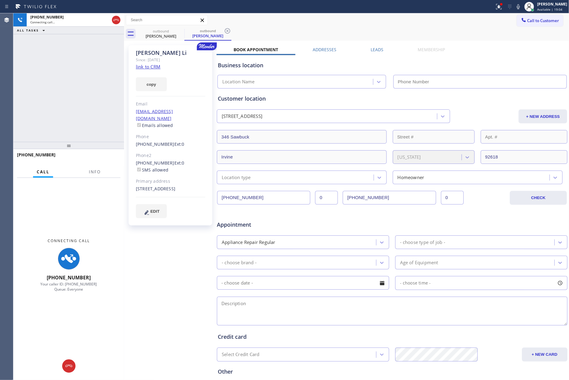
type input "[PHONE_NUMBER]"
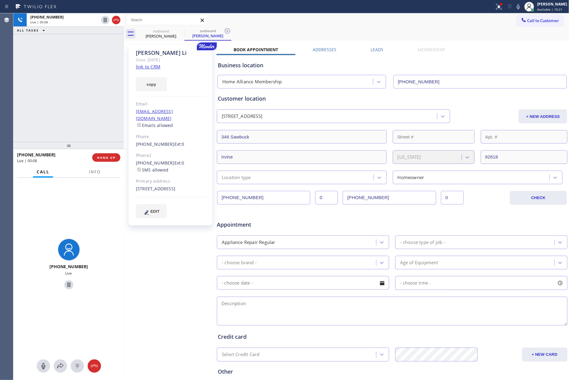
click at [38, 105] on div "[PHONE_NUMBER] Live | 00:08 ALL TASKS ALL TASKS ACTIVE TASKS TASKS IN WRAP UP" at bounding box center [68, 77] width 111 height 129
click at [79, 89] on div "[PHONE_NUMBER] Live | 01:46 ALL TASKS ALL TASKS ACTIVE TASKS TASKS IN WRAP UP" at bounding box center [68, 77] width 111 height 129
click at [79, 89] on div "[PHONE_NUMBER] Live | 01:47 ALL TASKS ALL TASKS ACTIVE TASKS TASKS IN WRAP UP" at bounding box center [68, 77] width 111 height 129
click at [106, 158] on span "HANG UP" at bounding box center [106, 158] width 18 height 4
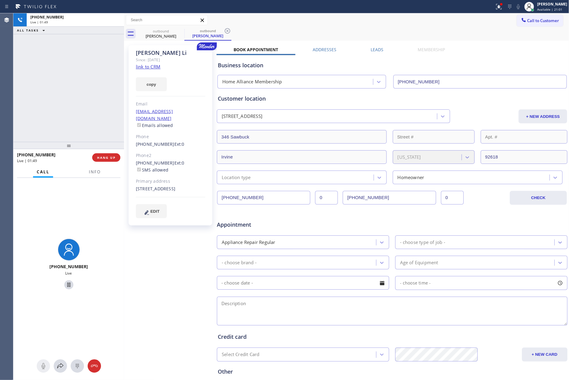
drag, startPoint x: 83, startPoint y: 112, endPoint x: 434, endPoint y: 280, distance: 389.3
click at [84, 112] on div "[PHONE_NUMBER] Live | 01:49 ALL TASKS ALL TASKS ACTIVE TASKS TASKS IN WRAP UP" at bounding box center [68, 77] width 111 height 129
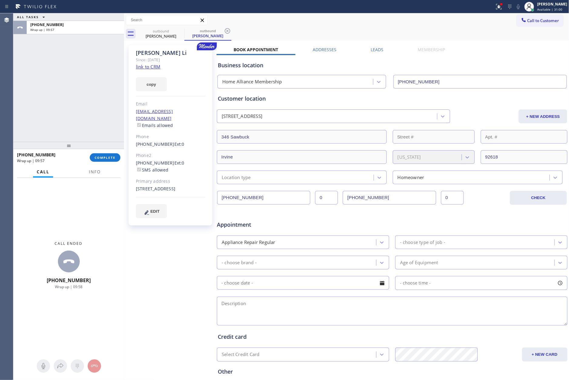
drag, startPoint x: 52, startPoint y: 91, endPoint x: 89, endPoint y: 215, distance: 129.3
click at [53, 101] on div "ALL TASKS ALL TASKS ACTIVE TASKS TASKS IN WRAP UP [PHONE_NUMBER] Wrap up | 09:57" at bounding box center [68, 77] width 111 height 129
drag, startPoint x: 109, startPoint y: 160, endPoint x: 106, endPoint y: 123, distance: 37.4
click at [109, 160] on button "COMPLETE" at bounding box center [105, 157] width 31 height 8
click at [101, 79] on div "ALL TASKS ALL TASKS ACTIVE TASKS TASKS IN WRAP UP [PHONE_NUMBER] Wrap up | 09:58" at bounding box center [68, 77] width 111 height 129
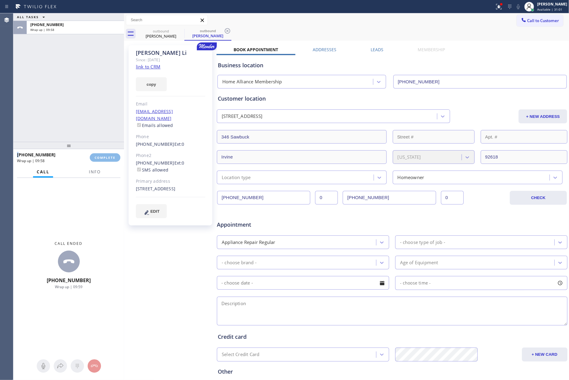
click at [101, 79] on div "ALL TASKS ALL TASKS ACTIVE TASKS TASKS IN WRAP UP [PHONE_NUMBER] Wrap up | 09:58" at bounding box center [68, 77] width 111 height 129
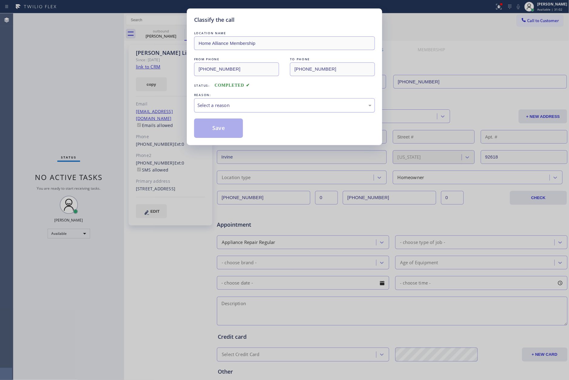
click at [248, 105] on div "Select a reason" at bounding box center [284, 105] width 174 height 7
click at [219, 132] on button "Save" at bounding box center [218, 128] width 49 height 19
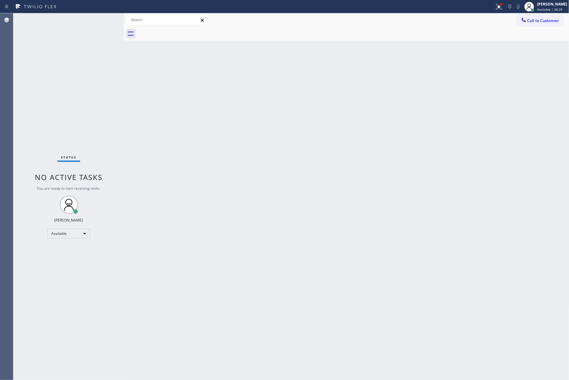
click at [137, 137] on div "Back to Dashboard Change Sender ID Customers Technicians Select a contact Outbo…" at bounding box center [346, 196] width 445 height 367
click at [529, 18] on span "Call to Customer" at bounding box center [543, 20] width 32 height 5
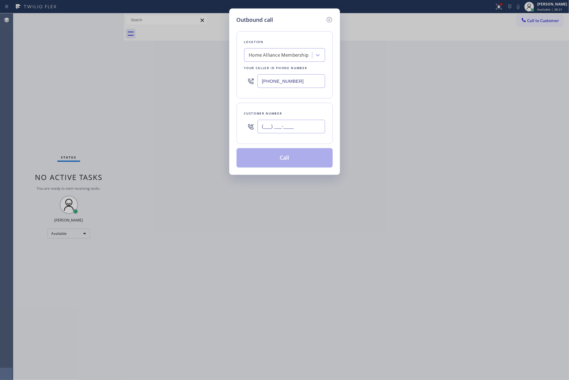
click at [269, 132] on input "(___) ___-____" at bounding box center [291, 127] width 68 height 14
paste input "702) 606-6888"
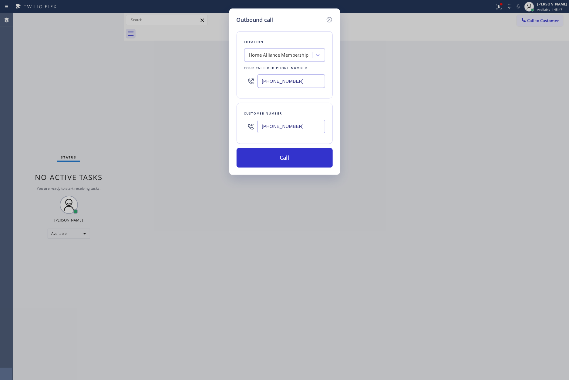
drag, startPoint x: 142, startPoint y: 98, endPoint x: 296, endPoint y: 199, distance: 184.1
click at [156, 117] on div "Outbound call Location Home Alliance Membership Your caller id phone number [PH…" at bounding box center [284, 190] width 569 height 380
click at [328, 20] on icon at bounding box center [329, 19] width 7 height 7
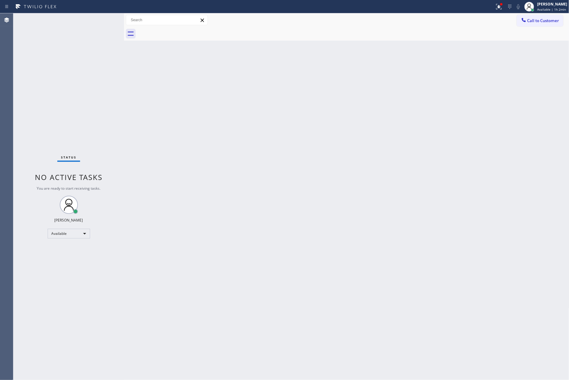
click at [95, 320] on div "Status No active tasks You are ready to start receiving tasks. [PERSON_NAME] Av…" at bounding box center [68, 196] width 111 height 367
click at [91, 236] on div "Status No active tasks You are ready to start receiving tasks. [PERSON_NAME] Av…" at bounding box center [68, 196] width 111 height 367
click at [72, 229] on div "Available" at bounding box center [69, 234] width 42 height 10
click at [63, 262] on li "Break" at bounding box center [68, 264] width 41 height 7
click at [342, 268] on div "Back to Dashboard Change Sender ID Customers Technicians Select a contact Outbo…" at bounding box center [346, 196] width 445 height 367
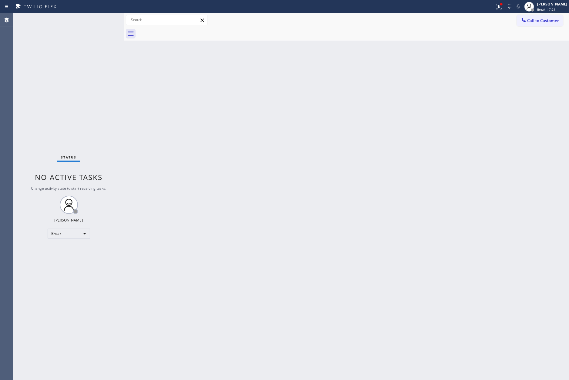
click at [457, 192] on div "Back to Dashboard Change Sender ID Customers Technicians Select a contact Outbo…" at bounding box center [346, 196] width 445 height 367
click at [59, 230] on div "Break" at bounding box center [69, 234] width 42 height 10
click at [66, 249] on li "Available" at bounding box center [68, 249] width 41 height 7
click at [290, 214] on div "Back to Dashboard Change Sender ID Customers Technicians Select a contact Outbo…" at bounding box center [346, 196] width 445 height 367
click at [417, 113] on div "Back to Dashboard Change Sender ID Customers Technicians Select a contact Outbo…" at bounding box center [346, 196] width 445 height 367
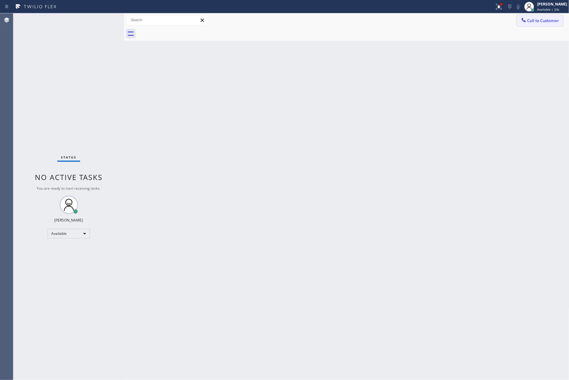
click at [529, 20] on span "Call to Customer" at bounding box center [543, 20] width 32 height 5
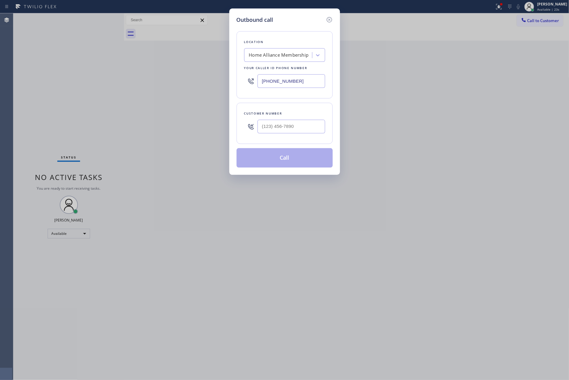
click at [292, 118] on div at bounding box center [291, 127] width 68 height 20
click at [295, 129] on input "(___) ___-____" at bounding box center [291, 127] width 68 height 14
paste input "949) 887-2038"
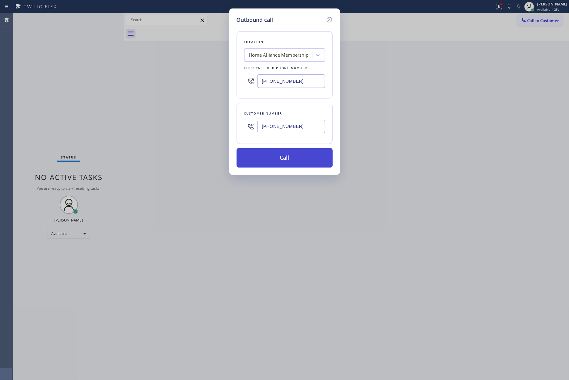
type input "[PHONE_NUMBER]"
click at [299, 161] on button "Call" at bounding box center [284, 157] width 96 height 19
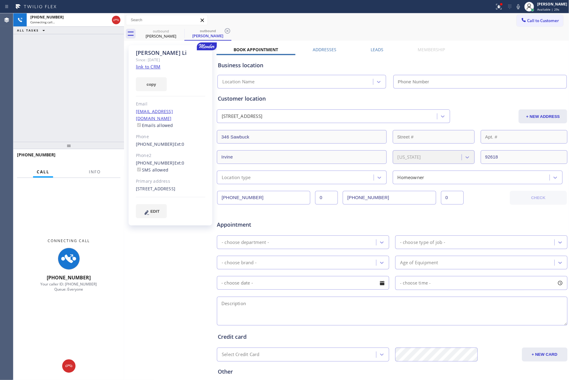
type input "[PHONE_NUMBER]"
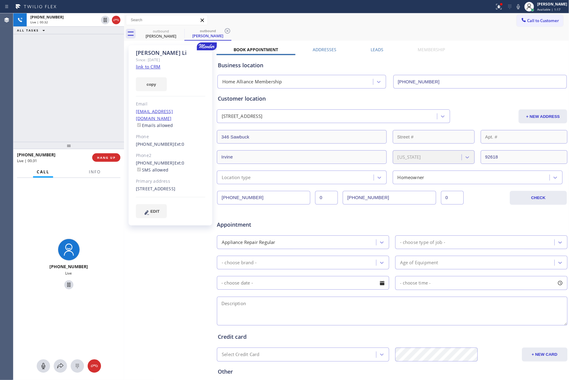
click at [75, 116] on div "[PHONE_NUMBER] Live | 00:32 ALL TASKS ALL TASKS ACTIVE TASKS TASKS IN WRAP UP" at bounding box center [68, 77] width 111 height 129
click at [75, 116] on div "[PHONE_NUMBER] Live | 00:33 ALL TASKS ALL TASKS ACTIVE TASKS TASKS IN WRAP UP" at bounding box center [68, 77] width 111 height 129
click at [107, 94] on div "[PHONE_NUMBER] Live | 00:34 ALL TASKS ALL TASKS ACTIVE TASKS TASKS IN WRAP UP" at bounding box center [68, 77] width 111 height 129
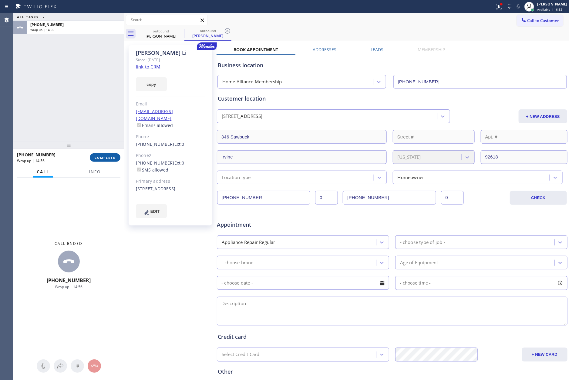
click at [106, 156] on span "COMPLETE" at bounding box center [105, 158] width 21 height 4
click at [107, 96] on div "ALL TASKS ALL TASKS ACTIVE TASKS TASKS IN WRAP UP [PHONE_NUMBER] Wrap up | 14:56" at bounding box center [68, 77] width 111 height 129
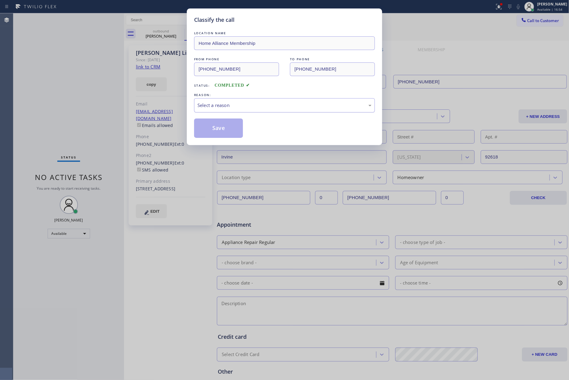
click at [226, 109] on div "Select a reason" at bounding box center [284, 105] width 174 height 7
click at [219, 132] on button "Save" at bounding box center [218, 128] width 49 height 19
click at [220, 131] on button "Save" at bounding box center [218, 128] width 49 height 19
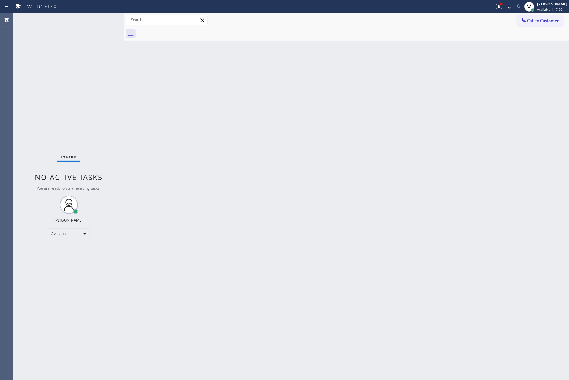
drag, startPoint x: 206, startPoint y: 140, endPoint x: 556, endPoint y: 56, distance: 359.8
click at [238, 133] on div "Back to Dashboard Change Sender ID Customers Technicians Select a contact Outbo…" at bounding box center [346, 196] width 445 height 367
click at [529, 21] on span "Call to Customer" at bounding box center [543, 20] width 32 height 5
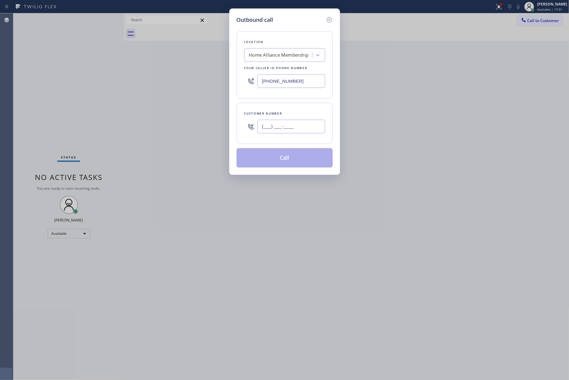
click at [311, 128] on input "(___) ___-____" at bounding box center [291, 127] width 68 height 14
paste input "310) 221-2240"
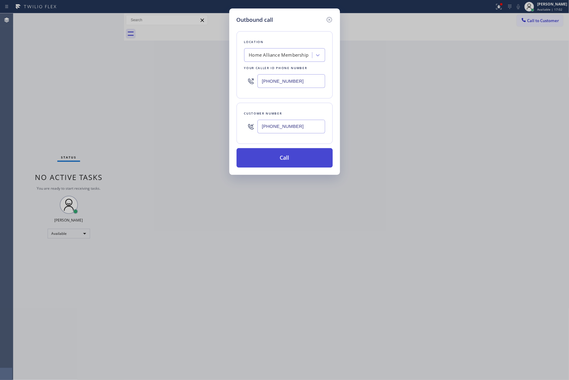
type input "[PHONE_NUMBER]"
click at [285, 166] on button "Call" at bounding box center [284, 157] width 96 height 19
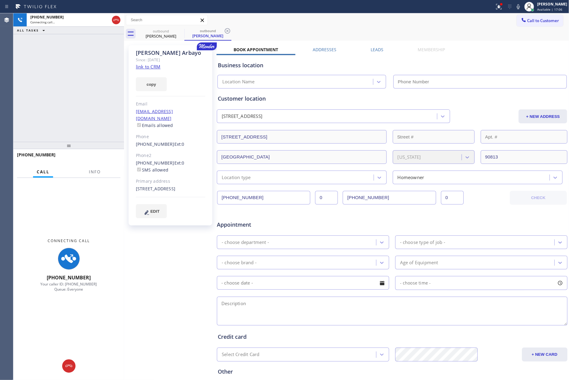
type input "[PHONE_NUMBER]"
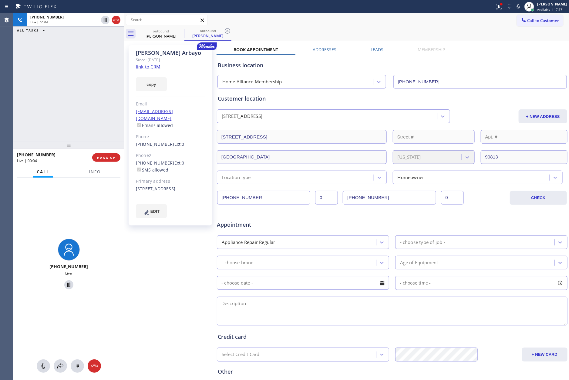
click at [58, 90] on div "[PHONE_NUMBER] Live | 00:04 ALL TASKS ALL TASKS ACTIVE TASKS TASKS IN WRAP UP" at bounding box center [68, 77] width 111 height 129
click at [59, 90] on div "[PHONE_NUMBER] Live | 00:04 ALL TASKS ALL TASKS ACTIVE TASKS TASKS IN WRAP UP" at bounding box center [68, 77] width 111 height 129
click at [59, 90] on div "[PHONE_NUMBER] Live | 00:05 ALL TASKS ALL TASKS ACTIVE TASKS TASKS IN WRAP UP" at bounding box center [68, 77] width 111 height 129
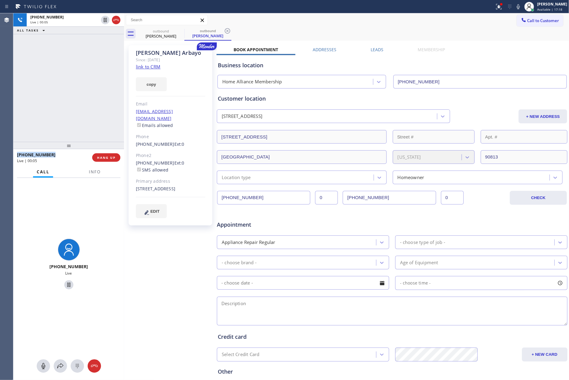
click at [59, 90] on div "[PHONE_NUMBER] Live | 00:05 ALL TASKS ALL TASKS ACTIVE TASKS TASKS IN WRAP UP" at bounding box center [68, 77] width 111 height 129
click at [59, 90] on div "[PHONE_NUMBER] Live | 00:06 ALL TASKS ALL TASKS ACTIVE TASKS TASKS IN WRAP UP" at bounding box center [68, 77] width 111 height 129
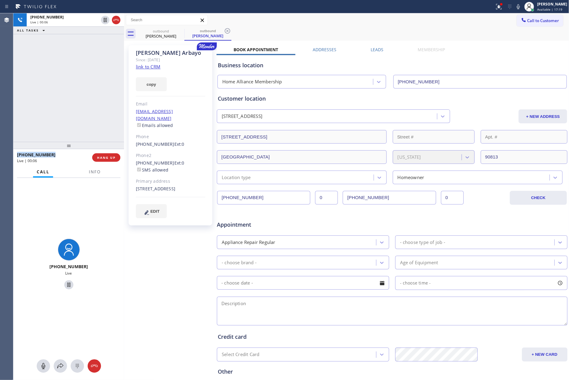
click at [59, 90] on div "[PHONE_NUMBER] Live | 00:06 ALL TASKS ALL TASKS ACTIVE TASKS TASKS IN WRAP UP" at bounding box center [68, 77] width 111 height 129
click at [150, 68] on link "link to CRM" at bounding box center [148, 67] width 25 height 6
click at [78, 92] on div "[PHONE_NUMBER] Live | 00:32 ALL TASKS ALL TASKS ACTIVE TASKS TASKS IN WRAP UP" at bounding box center [68, 77] width 111 height 129
click at [78, 92] on div "[PHONE_NUMBER] Live | 00:33 ALL TASKS ALL TASKS ACTIVE TASKS TASKS IN WRAP UP" at bounding box center [68, 77] width 111 height 129
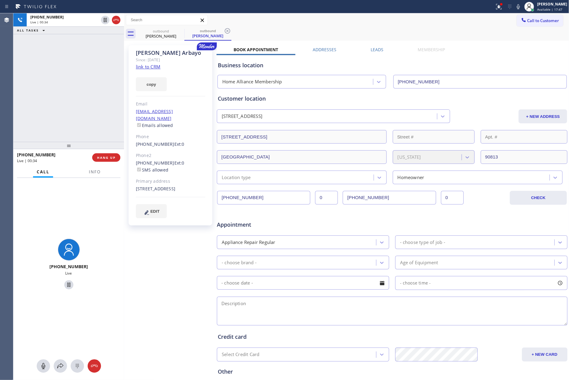
click at [78, 92] on div "[PHONE_NUMBER] Live | 00:34 ALL TASKS ALL TASKS ACTIVE TASKS TASKS IN WRAP UP" at bounding box center [68, 77] width 111 height 129
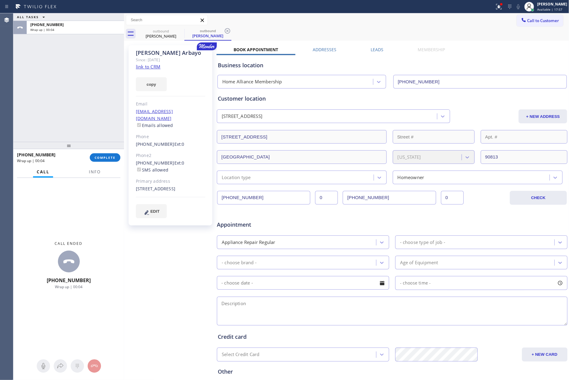
click at [60, 111] on div "ALL TASKS ALL TASKS ACTIVE TASKS TASKS IN WRAP UP [PHONE_NUMBER] Wrap up | 00:04" at bounding box center [68, 77] width 111 height 129
click at [96, 156] on span "COMPLETE" at bounding box center [105, 158] width 21 height 4
click at [100, 45] on div "ALL TASKS ALL TASKS ACTIVE TASKS TASKS IN WRAP UP [PHONE_NUMBER] Wrap up | 00:05" at bounding box center [68, 77] width 111 height 129
click at [100, 45] on div "ALL TASKS ALL TASKS ACTIVE TASKS TASKS IN WRAP UP [PHONE_NUMBER] Wrap up | 00:06" at bounding box center [68, 77] width 111 height 129
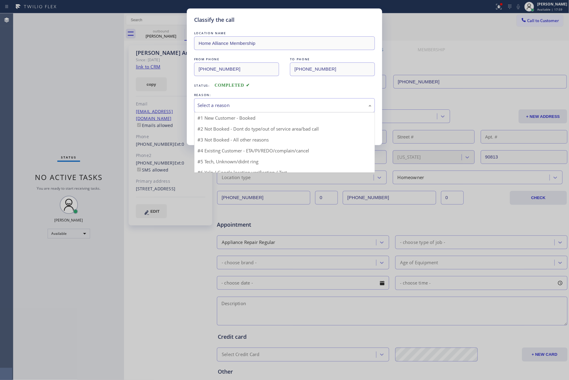
click at [222, 101] on div "Select a reason" at bounding box center [284, 105] width 181 height 14
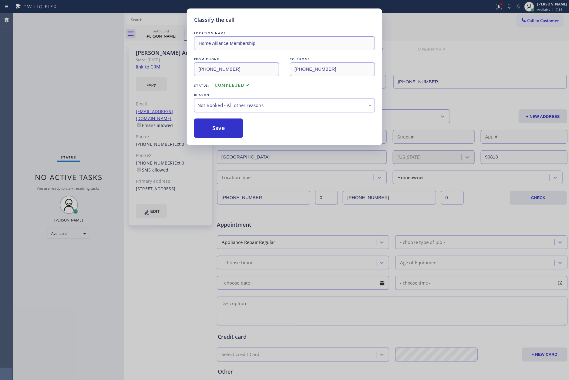
click at [213, 128] on button "Save" at bounding box center [218, 128] width 49 height 19
drag, startPoint x: 213, startPoint y: 128, endPoint x: 164, endPoint y: 108, distance: 52.8
click at [214, 127] on button "Save" at bounding box center [218, 128] width 49 height 19
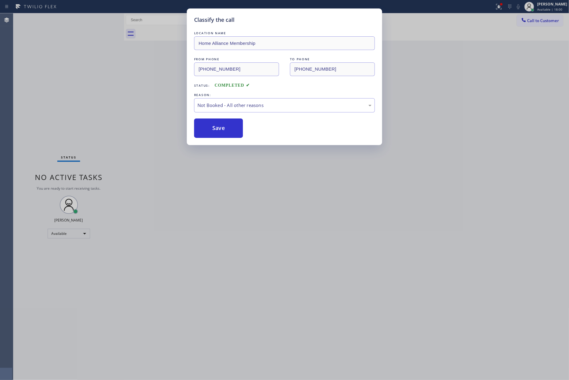
click at [85, 83] on div "Classify the call LOCATION NAME Home Alliance Membership FROM PHONE [PHONE_NUMB…" at bounding box center [284, 190] width 569 height 380
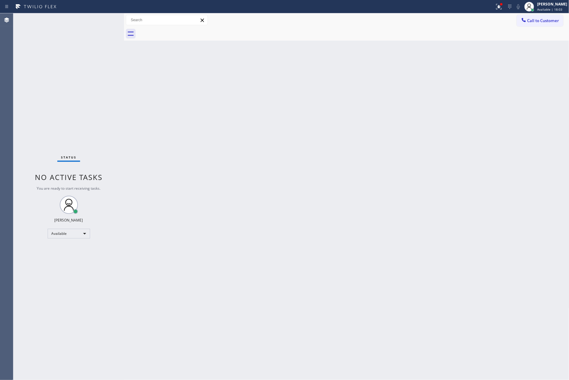
drag, startPoint x: 185, startPoint y: 136, endPoint x: 225, endPoint y: 130, distance: 40.4
click at [210, 135] on div "Back to Dashboard Change Sender ID Customers Technicians Select a contact Outbo…" at bounding box center [346, 196] width 445 height 367
click at [155, 141] on div "Back to Dashboard Change Sender ID Customers Technicians Select a contact Outbo…" at bounding box center [346, 196] width 445 height 367
click at [529, 17] on button "Call to Customer" at bounding box center [540, 21] width 46 height 12
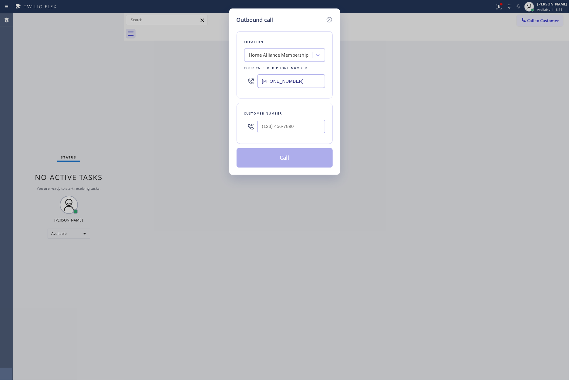
click at [277, 138] on div "Customer number" at bounding box center [284, 123] width 96 height 41
click at [280, 125] on input "(___) ___-____" at bounding box center [291, 127] width 68 height 14
paste input "909) 276-0773"
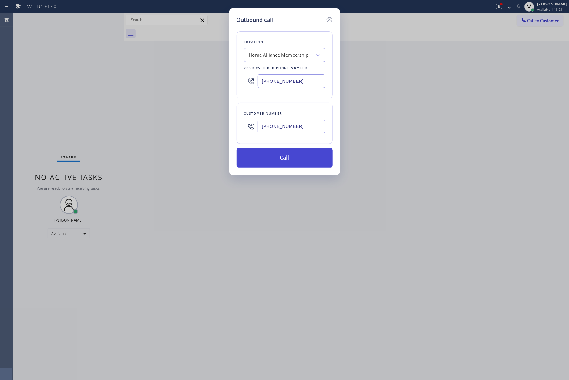
type input "[PHONE_NUMBER]"
click at [287, 156] on button "Call" at bounding box center [284, 157] width 96 height 19
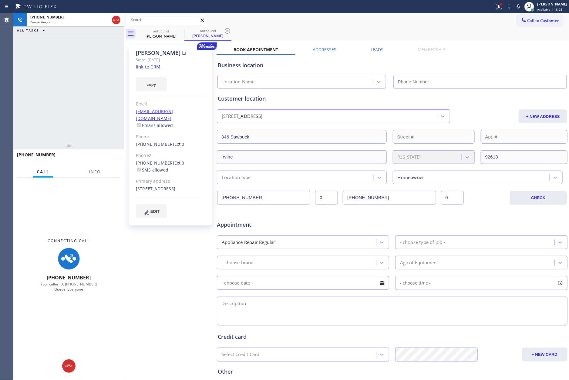
type input "[PHONE_NUMBER]"
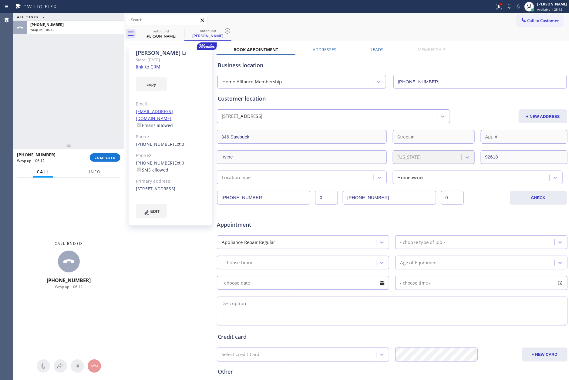
drag, startPoint x: 23, startPoint y: 94, endPoint x: 60, endPoint y: 109, distance: 40.0
click at [25, 94] on div "ALL TASKS ALL TASKS ACTIVE TASKS TASKS IN WRAP UP [PHONE_NUMBER] Wrap up | 06:12" at bounding box center [68, 77] width 111 height 129
drag, startPoint x: 47, startPoint y: 89, endPoint x: 77, endPoint y: 106, distance: 34.7
click at [53, 93] on div "ALL TASKS ALL TASKS ACTIVE TASKS TASKS IN WRAP UP [PHONE_NUMBER] Wrap up | 06:13" at bounding box center [68, 77] width 111 height 129
click at [110, 160] on button "COMPLETE" at bounding box center [105, 157] width 31 height 8
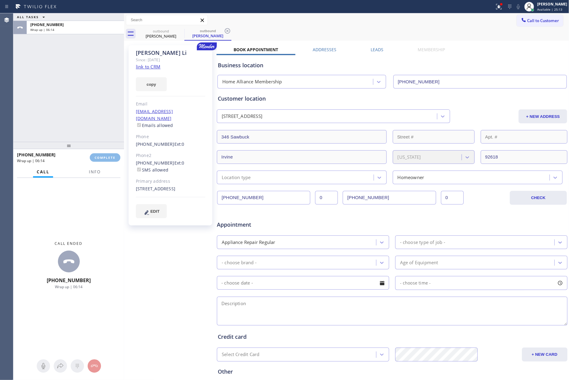
click at [103, 107] on div "ALL TASKS ALL TASKS ACTIVE TASKS TASKS IN WRAP UP [PHONE_NUMBER] Wrap up | 06:14" at bounding box center [68, 77] width 111 height 129
click at [102, 107] on div "ALL TASKS ALL TASKS ACTIVE TASKS TASKS IN WRAP UP [PHONE_NUMBER] Wrap up | 06:14" at bounding box center [68, 77] width 111 height 129
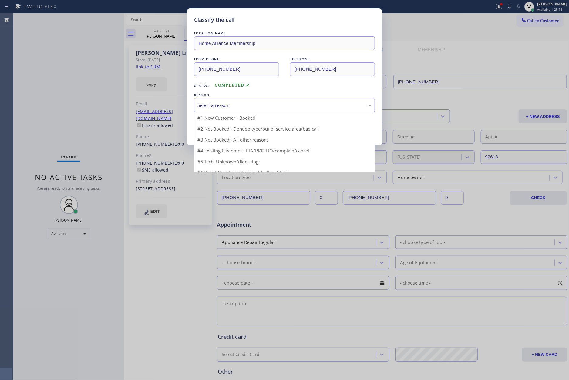
click at [267, 105] on div "Select a reason" at bounding box center [284, 105] width 174 height 7
drag, startPoint x: 241, startPoint y: 131, endPoint x: 234, endPoint y: 130, distance: 7.3
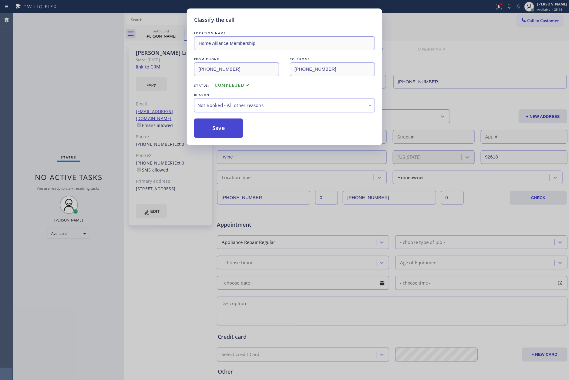
click at [226, 129] on button "Save" at bounding box center [218, 128] width 49 height 19
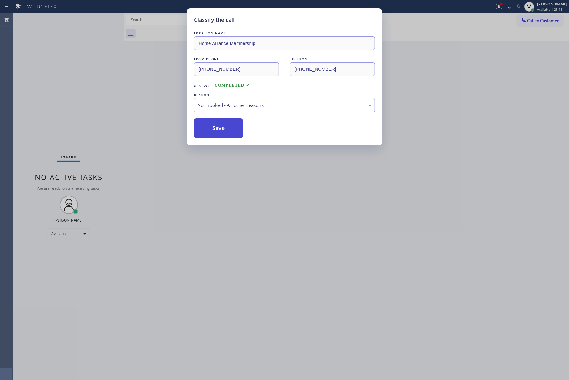
click at [226, 129] on button "Save" at bounding box center [218, 128] width 49 height 19
click at [97, 93] on div "Classify the call LOCATION NAME Home Alliance Membership FROM PHONE [PHONE_NUMB…" at bounding box center [284, 190] width 569 height 380
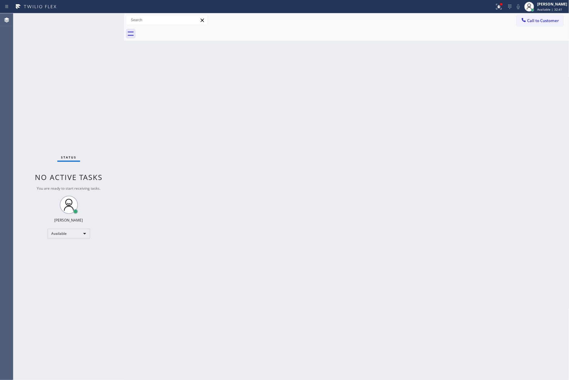
drag, startPoint x: 280, startPoint y: 216, endPoint x: 310, endPoint y: 19, distance: 199.7
click at [287, 187] on div "Back to Dashboard Change Sender ID Customers Technicians Select a contact Outbo…" at bounding box center [346, 196] width 445 height 367
click at [388, 141] on div "Back to Dashboard Change Sender ID Customers Technicians Select a contact Outbo…" at bounding box center [346, 196] width 445 height 367
click at [164, 179] on div "Back to Dashboard Change Sender ID Customers Technicians Select a contact Outbo…" at bounding box center [346, 196] width 445 height 367
click at [402, 193] on div "Back to Dashboard Change Sender ID Customers Technicians Select a contact Outbo…" at bounding box center [346, 196] width 445 height 367
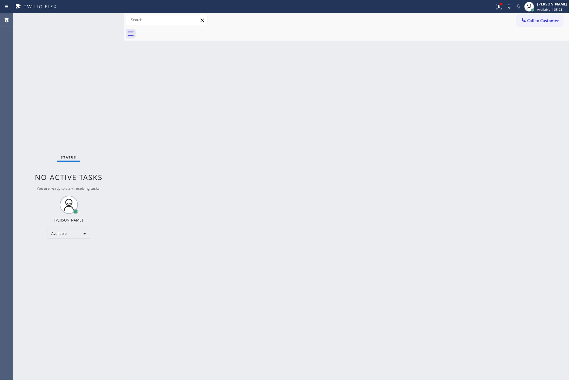
click at [527, 21] on span "Call to Customer" at bounding box center [543, 20] width 32 height 5
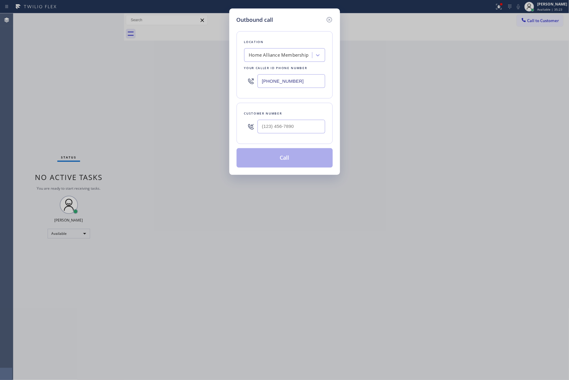
click at [286, 135] on div at bounding box center [291, 127] width 68 height 20
click at [283, 125] on input "(___) ___-____" at bounding box center [291, 127] width 68 height 14
paste input "562) 240-3602"
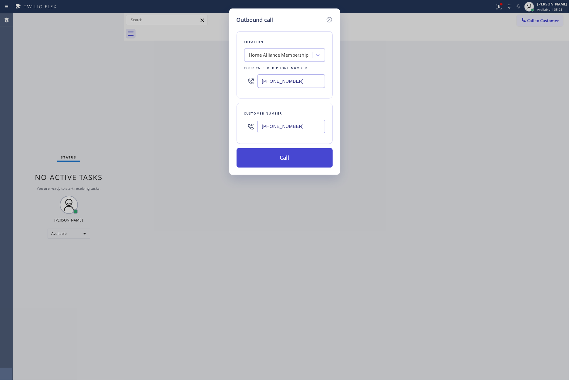
type input "[PHONE_NUMBER]"
click at [290, 163] on button "Call" at bounding box center [284, 157] width 96 height 19
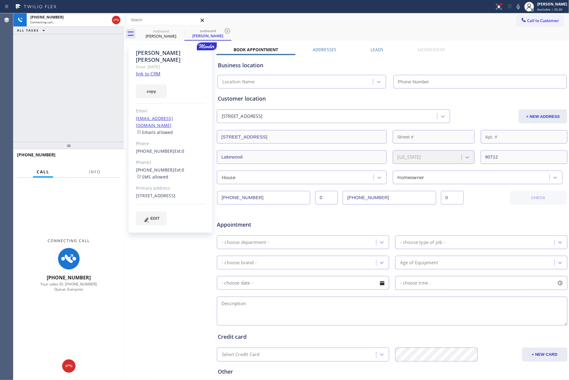
type input "[PHONE_NUMBER]"
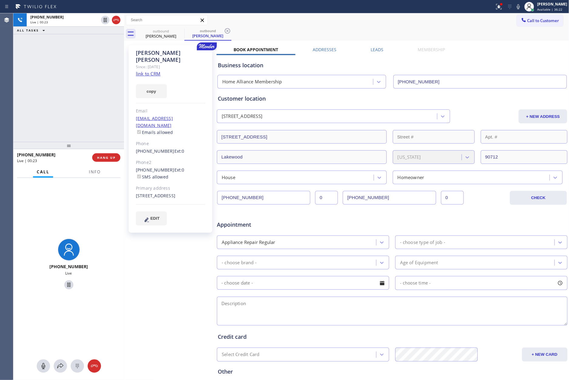
drag, startPoint x: 43, startPoint y: 103, endPoint x: 55, endPoint y: 119, distance: 20.4
click at [46, 106] on div "[PHONE_NUMBER] Live | 00:23 ALL TASKS ALL TASKS ACTIVE TASKS TASKS IN WRAP UP" at bounding box center [68, 77] width 111 height 129
click at [103, 156] on span "HANG UP" at bounding box center [106, 158] width 18 height 4
click at [94, 108] on div "[PHONE_NUMBER] Live | 00:25 ALL TASKS ALL TASKS ACTIVE TASKS TASKS IN WRAP UP" at bounding box center [68, 77] width 111 height 129
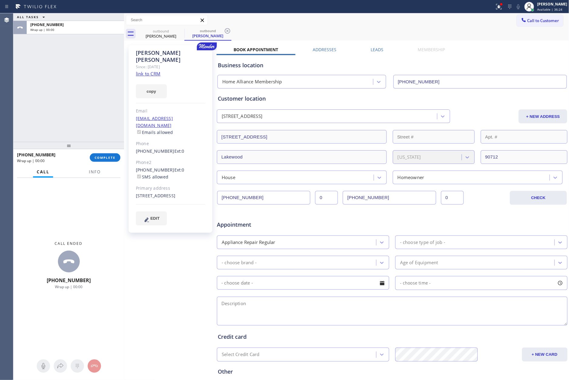
click at [447, 85] on input "[PHONE_NUMBER]" at bounding box center [479, 82] width 173 height 14
click at [108, 156] on span "COMPLETE" at bounding box center [105, 158] width 21 height 4
drag, startPoint x: 77, startPoint y: 69, endPoint x: 76, endPoint y: 79, distance: 10.6
click at [77, 70] on div "ALL TASKS ALL TASKS ACTIVE TASKS TASKS IN WRAP UP [PHONE_NUMBER] Wrap up | 00:01" at bounding box center [68, 77] width 111 height 129
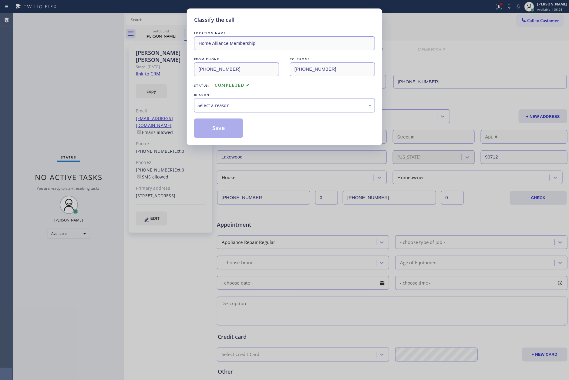
click at [225, 104] on div "Select a reason" at bounding box center [284, 105] width 174 height 7
click at [219, 126] on button "Save" at bounding box center [218, 128] width 49 height 19
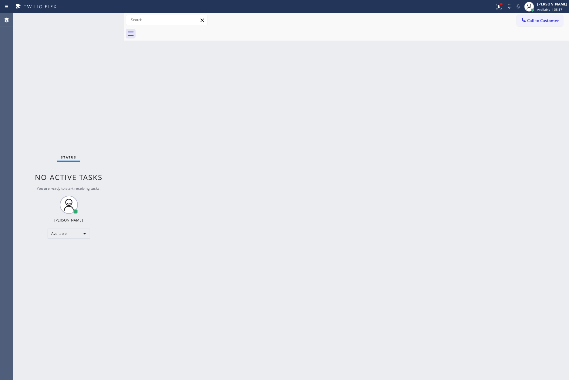
drag, startPoint x: 187, startPoint y: 144, endPoint x: 470, endPoint y: 29, distance: 304.6
click at [235, 127] on div "Back to Dashboard Change Sender ID Customers Technicians Select a contact Outbo…" at bounding box center [346, 196] width 445 height 367
drag, startPoint x: 542, startPoint y: 21, endPoint x: 530, endPoint y: 19, distance: 12.0
click at [529, 20] on span "Call to Customer" at bounding box center [543, 20] width 32 height 5
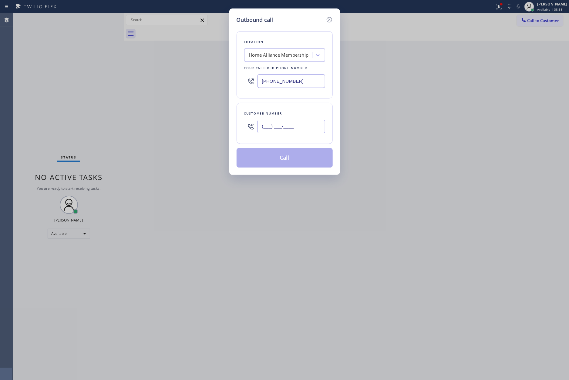
click at [304, 129] on input "(___) ___-____" at bounding box center [291, 127] width 68 height 14
paste input "858) 405-9306"
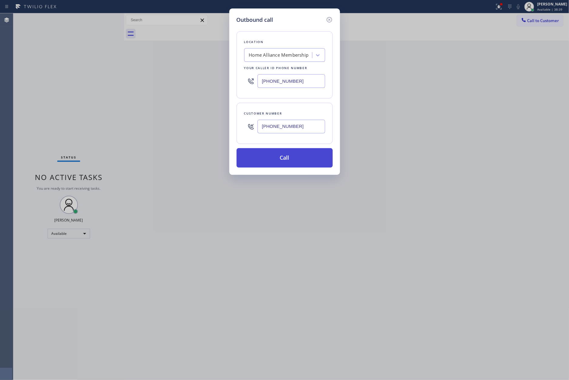
type input "[PHONE_NUMBER]"
click at [296, 159] on button "Call" at bounding box center [284, 157] width 96 height 19
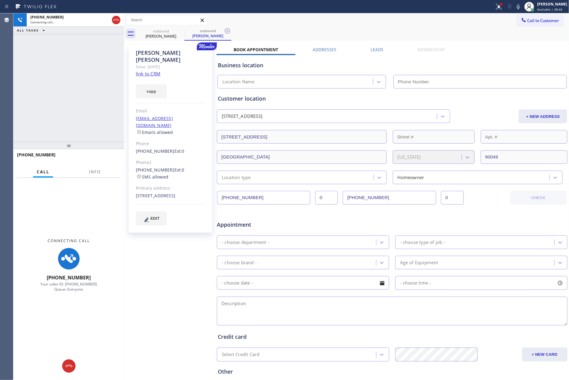
type input "[PHONE_NUMBER]"
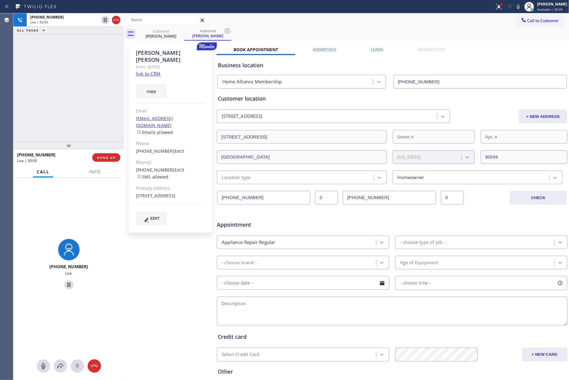
click at [104, 158] on span "HANG UP" at bounding box center [106, 158] width 18 height 4
click at [122, 85] on div "[PHONE_NUMBER] Live | 00:00 ALL TASKS ALL TASKS ACTIVE TASKS TASKS IN WRAP UP" at bounding box center [68, 77] width 111 height 129
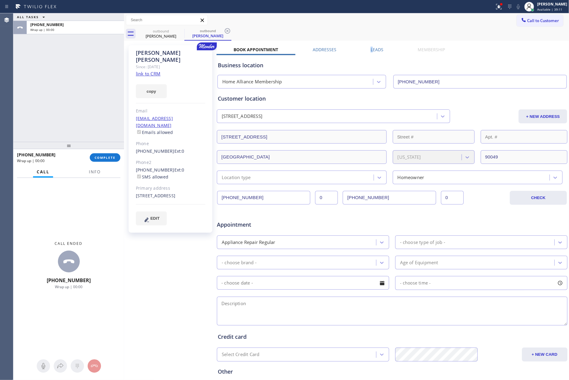
click at [370, 49] on label "Leads" at bounding box center [376, 50] width 13 height 6
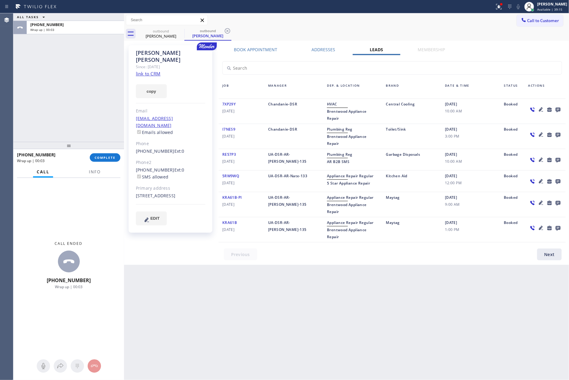
click at [521, 58] on div at bounding box center [392, 64] width 354 height 19
click at [529, 110] on icon at bounding box center [557, 110] width 5 height 5
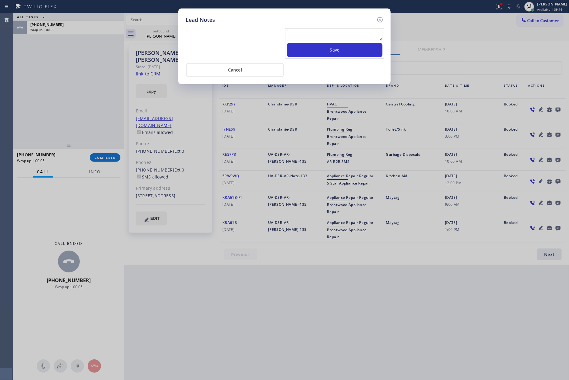
click at [298, 36] on textarea at bounding box center [334, 35] width 95 height 11
paste textarea "please transfer. membership follow up calls"
type textarea "please transfer. membership follow up calls"
click at [320, 50] on button "Save" at bounding box center [334, 50] width 95 height 14
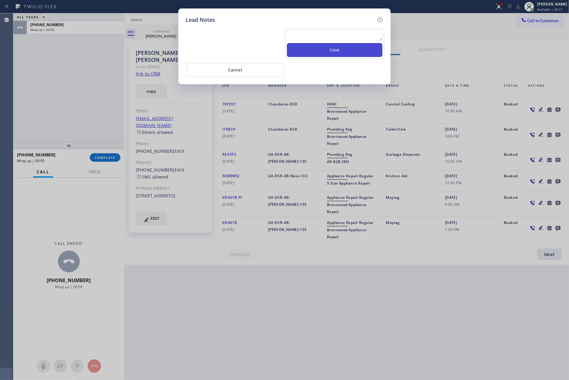
scroll to position [0, 0]
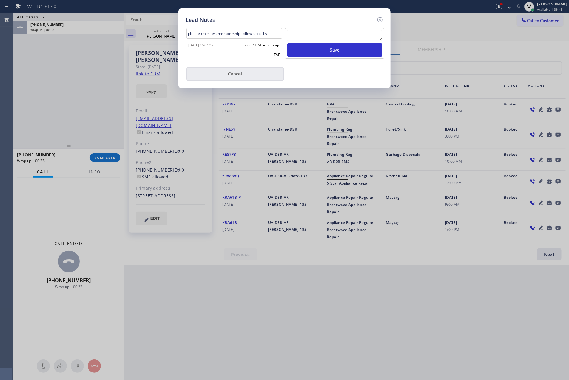
drag, startPoint x: 317, startPoint y: 75, endPoint x: 281, endPoint y: 69, distance: 36.9
click at [316, 73] on div "Cancel" at bounding box center [285, 73] width 198 height 15
click at [244, 72] on button "Cancel" at bounding box center [235, 74] width 98 height 14
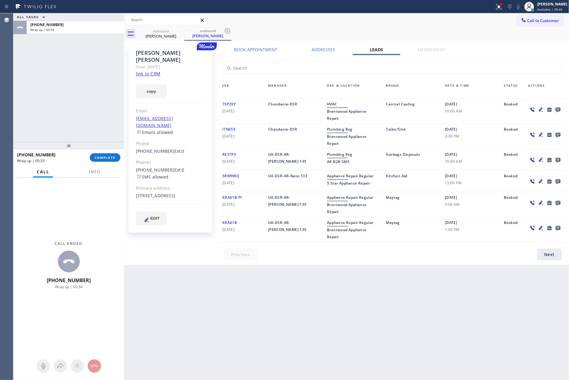
click at [74, 106] on div "ALL TASKS ALL TASKS ACTIVE TASKS TASKS IN WRAP UP [PHONE_NUMBER] Wrap up | 00:33" at bounding box center [68, 77] width 111 height 129
click at [96, 159] on span "COMPLETE" at bounding box center [105, 158] width 21 height 4
click at [87, 109] on div "ALL TASKS ALL TASKS ACTIVE TASKS TASKS IN WRAP UP [PHONE_NUMBER] Wrap up | 00:34" at bounding box center [68, 77] width 111 height 129
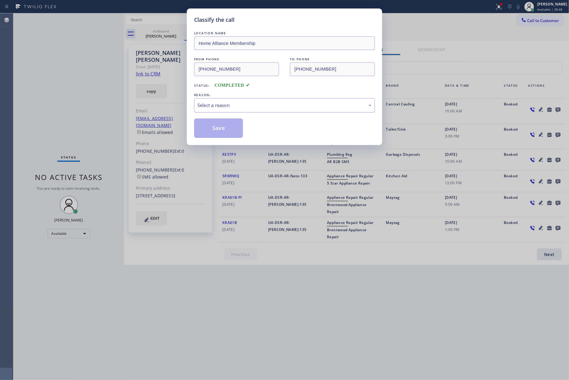
click at [222, 109] on div "Select a reason" at bounding box center [284, 105] width 174 height 7
drag, startPoint x: 221, startPoint y: 140, endPoint x: 219, endPoint y: 136, distance: 4.8
click at [219, 130] on button "Save" at bounding box center [218, 128] width 49 height 19
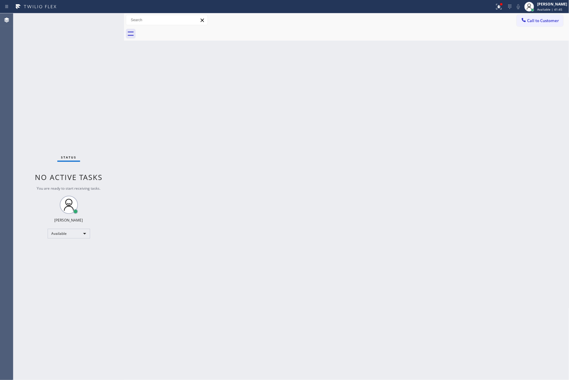
click at [168, 177] on div "Back to Dashboard Change Sender ID Customers Technicians Select a contact Outbo…" at bounding box center [346, 196] width 445 height 367
drag, startPoint x: 201, startPoint y: 264, endPoint x: 247, endPoint y: 266, distance: 45.5
click at [218, 266] on div "Back to Dashboard Change Sender ID Customers Technicians Select a contact Outbo…" at bounding box center [346, 196] width 445 height 367
click at [529, 23] on span "Call to Customer" at bounding box center [543, 20] width 32 height 5
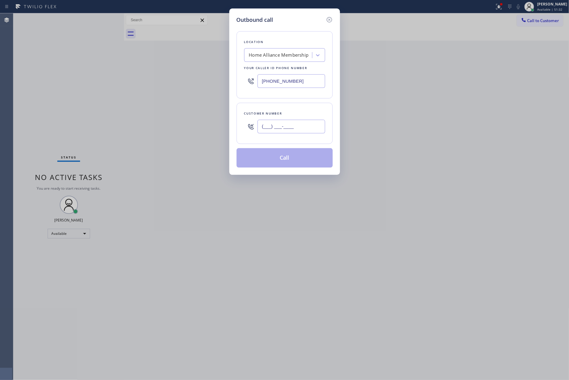
click at [299, 125] on input "(___) ___-____" at bounding box center [291, 127] width 68 height 14
paste input "786) 586-8654"
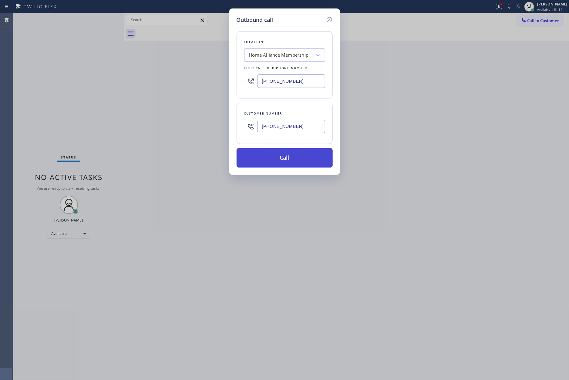
type input "[PHONE_NUMBER]"
click at [297, 161] on button "Call" at bounding box center [284, 157] width 96 height 19
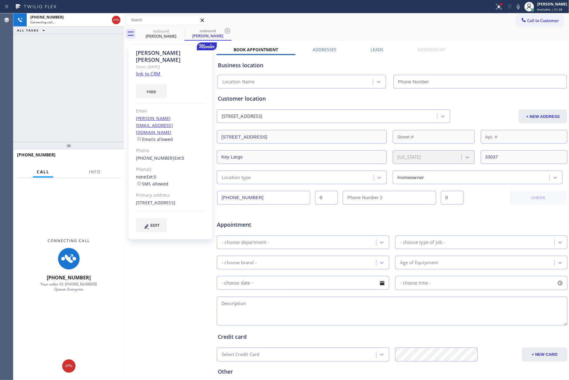
type input "[PHONE_NUMBER]"
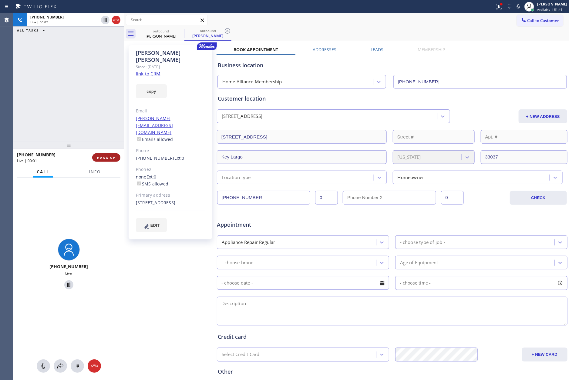
click at [101, 161] on button "HANG UP" at bounding box center [106, 157] width 28 height 8
click at [98, 106] on div "[PHONE_NUMBER] Live | 00:02 ALL TASKS ALL TASKS ACTIVE TASKS TASKS IN WRAP UP" at bounding box center [68, 77] width 111 height 129
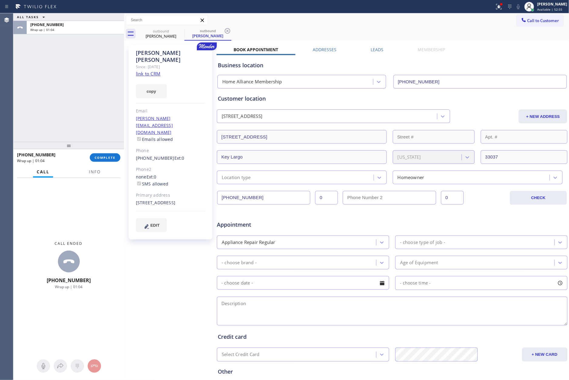
click at [98, 106] on div "ALL TASKS ALL TASKS ACTIVE TASKS TASKS IN WRAP UP [PHONE_NUMBER] Wrap up | 01:04" at bounding box center [68, 77] width 111 height 129
click at [101, 160] on button "COMPLETE" at bounding box center [105, 157] width 31 height 8
click at [93, 77] on div "ALL TASKS ALL TASKS ACTIVE TASKS TASKS IN WRAP UP [PHONE_NUMBER] Wrap up | 01:05" at bounding box center [68, 77] width 111 height 129
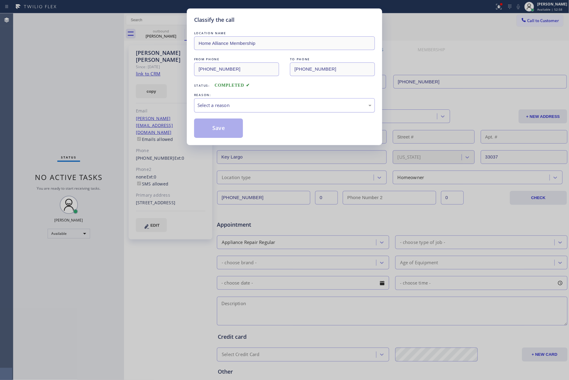
click at [238, 107] on div "Select a reason" at bounding box center [284, 105] width 174 height 7
click at [225, 128] on button "Save" at bounding box center [218, 128] width 49 height 19
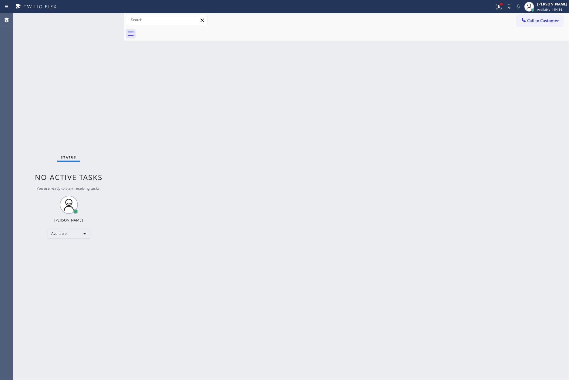
drag, startPoint x: 203, startPoint y: 148, endPoint x: 434, endPoint y: 79, distance: 240.6
click at [236, 138] on div "Back to Dashboard Change Sender ID Customers Technicians Select a contact Outbo…" at bounding box center [346, 196] width 445 height 367
click at [529, 23] on span "Call to Customer" at bounding box center [543, 20] width 32 height 5
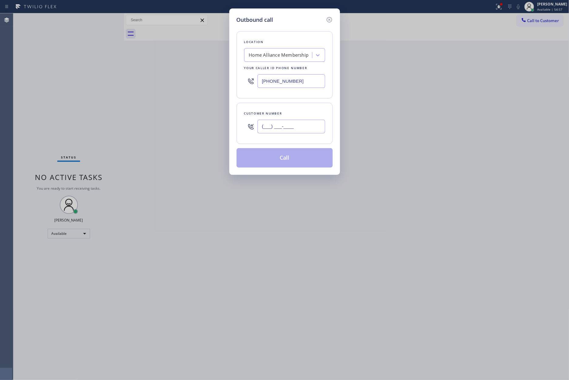
click at [315, 128] on input "(___) ___-____" at bounding box center [291, 127] width 68 height 14
paste input "760) 501-5023"
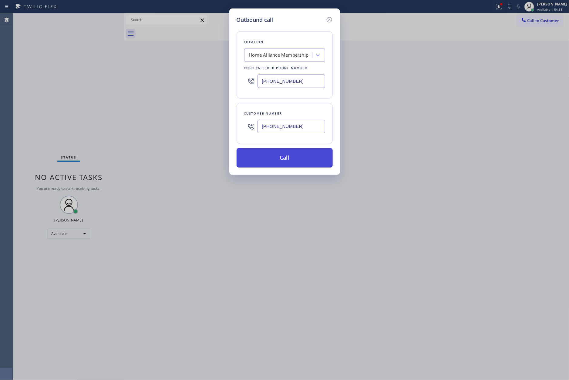
type input "[PHONE_NUMBER]"
click at [294, 168] on button "Call" at bounding box center [284, 157] width 96 height 19
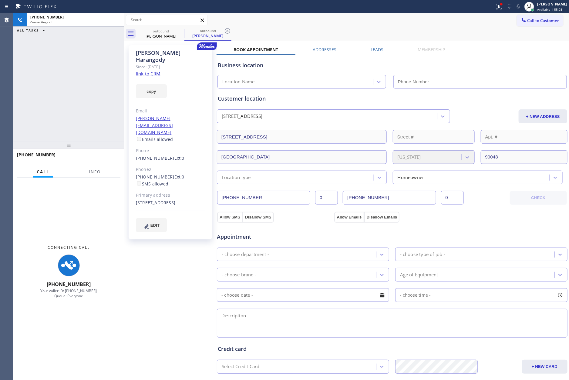
type input "[PHONE_NUMBER]"
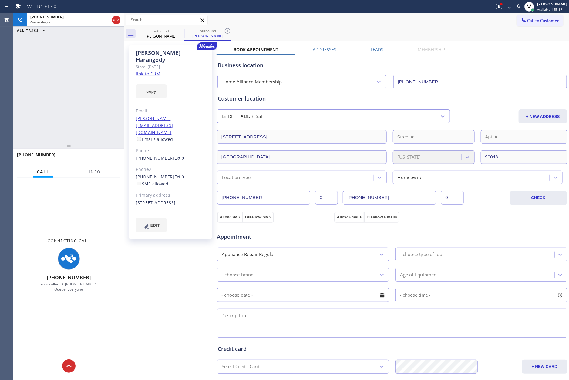
drag, startPoint x: 71, startPoint y: 98, endPoint x: 120, endPoint y: 2, distance: 107.6
click at [97, 73] on div "[PHONE_NUMBER] Connecting call… ALL TASKS ALL TASKS ACTIVE TASKS TASKS IN WRAP …" at bounding box center [68, 77] width 111 height 129
click at [117, 18] on icon at bounding box center [115, 19] width 7 height 7
click at [95, 80] on div "[PHONE_NUMBER] Connecting call… ALL TASKS ALL TASKS ACTIVE TASKS TASKS IN WRAP …" at bounding box center [68, 77] width 111 height 129
drag, startPoint x: 95, startPoint y: 80, endPoint x: 279, endPoint y: 90, distance: 184.9
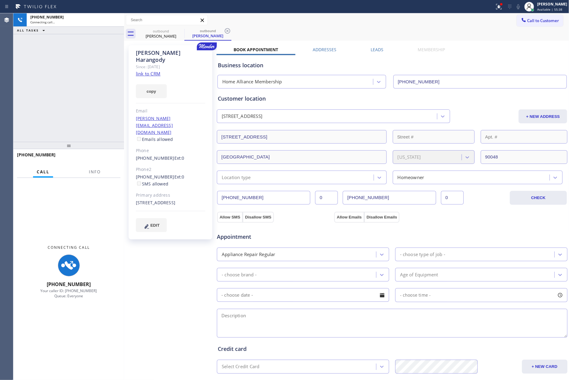
click at [126, 85] on div "[PHONE_NUMBER] Connecting call… ALL TASKS ALL TASKS ACTIVE TASKS TASKS IN WRAP …" at bounding box center [290, 196] width 555 height 367
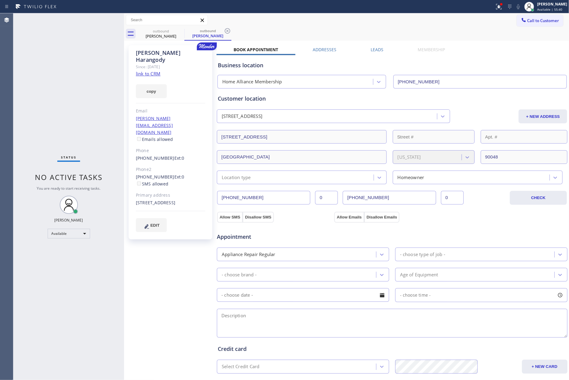
click at [376, 49] on label "Leads" at bounding box center [376, 50] width 13 height 6
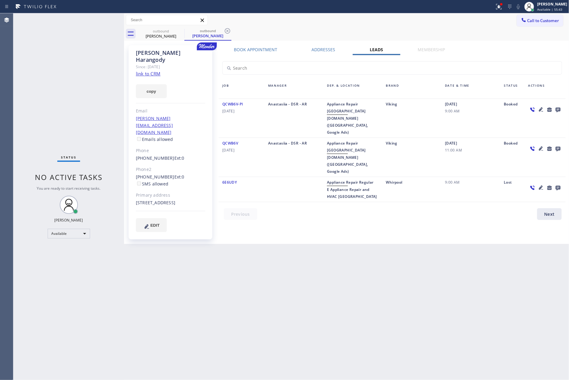
click at [473, 208] on div at bounding box center [396, 215] width 354 height 15
click at [529, 108] on icon at bounding box center [557, 110] width 5 height 5
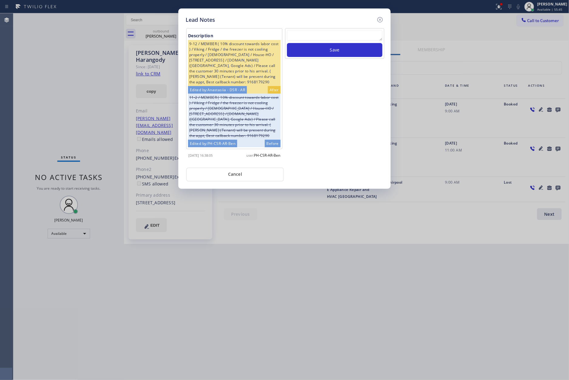
click at [308, 40] on textarea at bounding box center [334, 35] width 95 height 11
paste textarea "please transfer. membership follow up calls"
type textarea "please transfer. membership follow up calls"
click at [322, 49] on button "Save" at bounding box center [334, 50] width 95 height 14
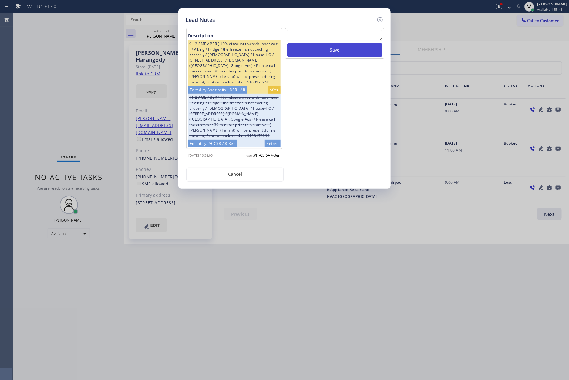
scroll to position [0, 0]
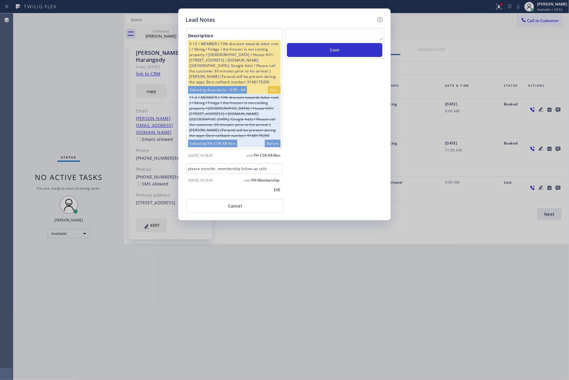
click at [228, 207] on button "Cancel" at bounding box center [235, 206] width 98 height 14
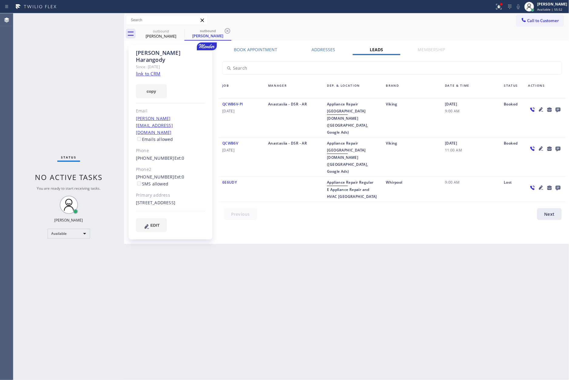
click at [80, 108] on div "Status No active tasks You are ready to start receiving tasks. [PERSON_NAME] Av…" at bounding box center [68, 196] width 111 height 367
click at [529, 17] on button "Call to Customer" at bounding box center [540, 21] width 46 height 12
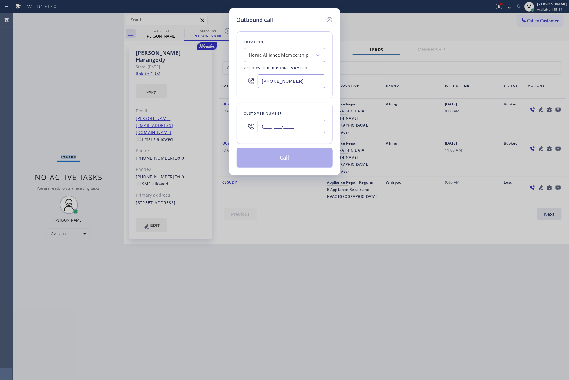
click at [301, 128] on input "(___) ___-____" at bounding box center [291, 127] width 68 height 14
paste input "213) 222-5125"
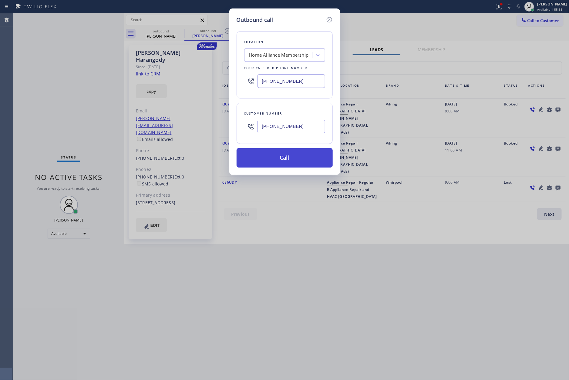
type input "[PHONE_NUMBER]"
click at [295, 162] on button "Call" at bounding box center [284, 157] width 96 height 19
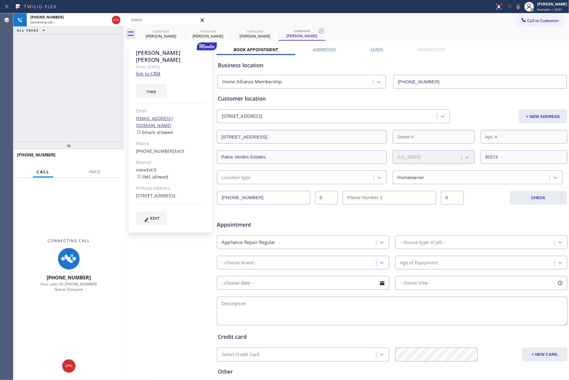
type input "[PHONE_NUMBER]"
click at [117, 20] on icon at bounding box center [115, 20] width 5 height 2
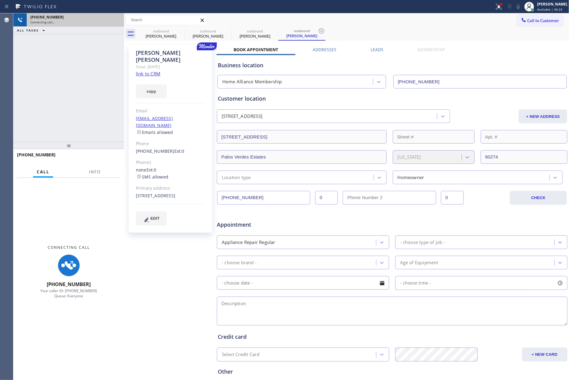
click at [86, 113] on div "[PHONE_NUMBER] Connecting call… ALL TASKS ALL TASKS ACTIVE TASKS TASKS IN WRAP …" at bounding box center [68, 77] width 111 height 129
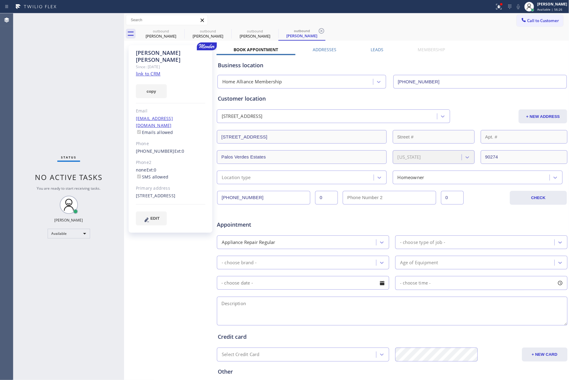
drag, startPoint x: 62, startPoint y: 49, endPoint x: 107, endPoint y: 56, distance: 45.4
click at [64, 49] on div "Status No active tasks You are ready to start receiving tasks. [PERSON_NAME] Av…" at bounding box center [68, 196] width 111 height 367
click at [529, 20] on span "Call to Customer" at bounding box center [543, 20] width 32 height 5
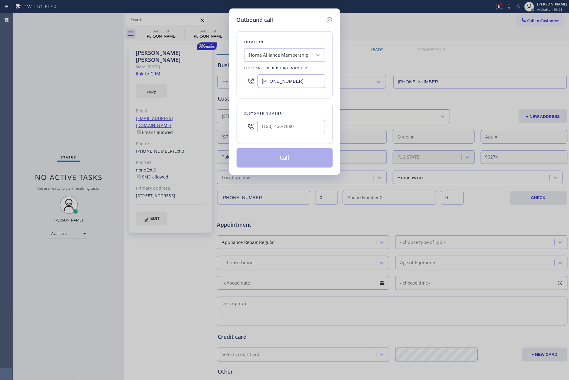
click at [308, 135] on div at bounding box center [291, 127] width 68 height 20
click at [312, 125] on input "(___) ___-____" at bounding box center [291, 127] width 68 height 14
paste input "805) 217-2296"
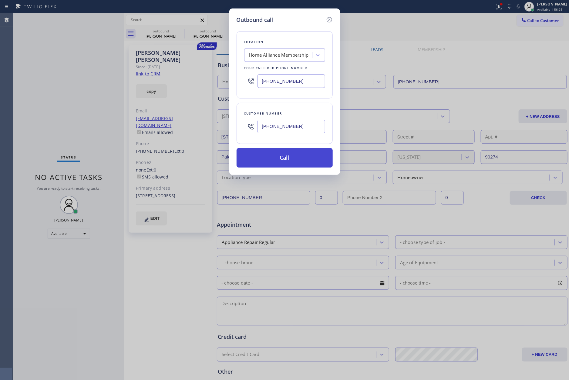
type input "[PHONE_NUMBER]"
click at [299, 162] on button "Call" at bounding box center [284, 157] width 96 height 19
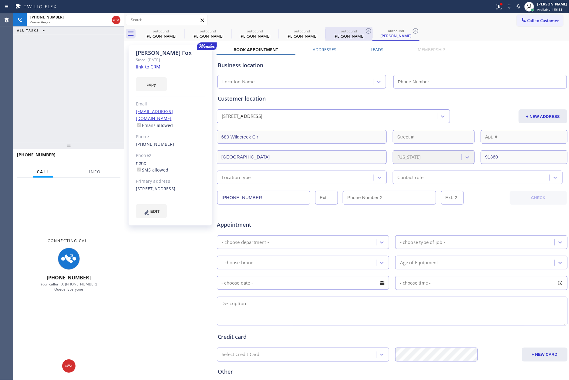
click at [348, 35] on div "[PERSON_NAME]" at bounding box center [349, 35] width 46 height 5
click at [372, 51] on label "Leads" at bounding box center [376, 50] width 13 height 6
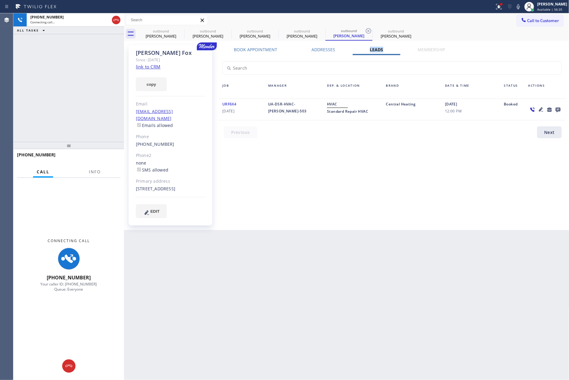
click at [372, 50] on label "Leads" at bounding box center [376, 50] width 13 height 6
click at [529, 111] on icon at bounding box center [557, 110] width 5 height 5
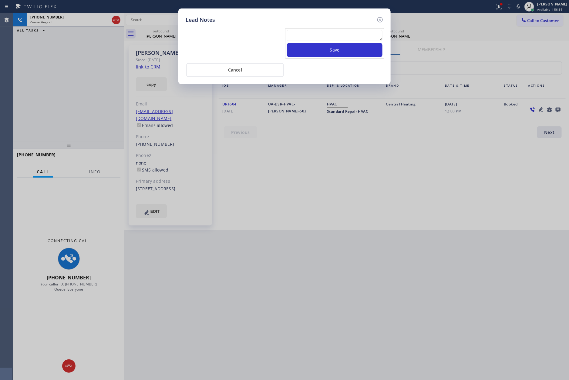
click at [341, 36] on textarea at bounding box center [334, 35] width 95 height 11
paste textarea "please transfer. membership follow up calls"
type textarea "please transfer. membership follow up calls"
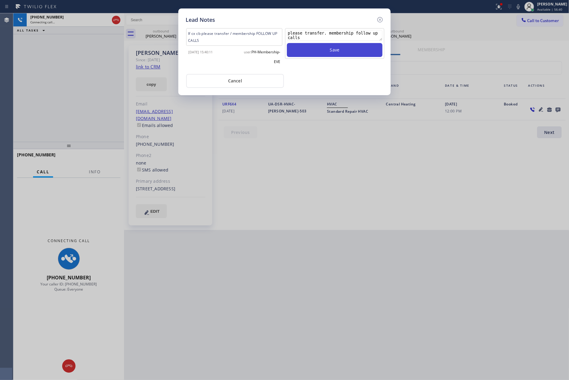
click at [344, 47] on button "Save" at bounding box center [334, 50] width 95 height 14
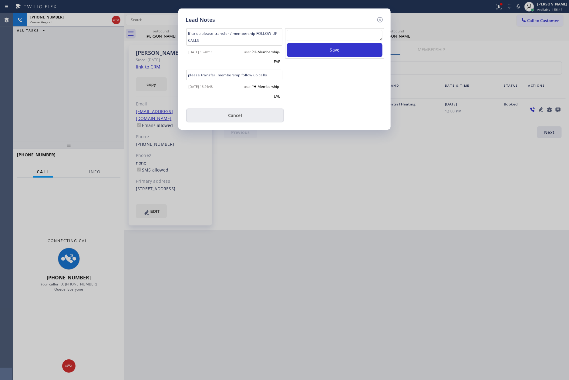
click at [251, 117] on button "Cancel" at bounding box center [235, 116] width 98 height 14
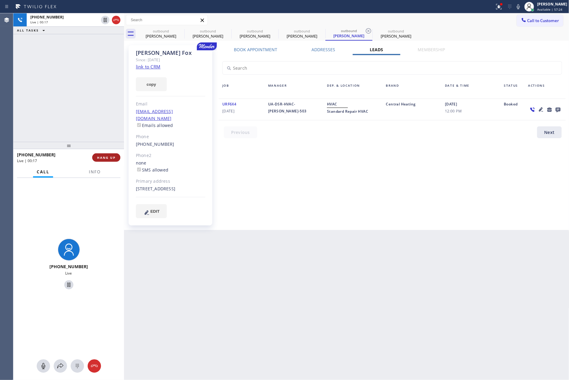
click at [105, 159] on span "HANG UP" at bounding box center [106, 158] width 18 height 4
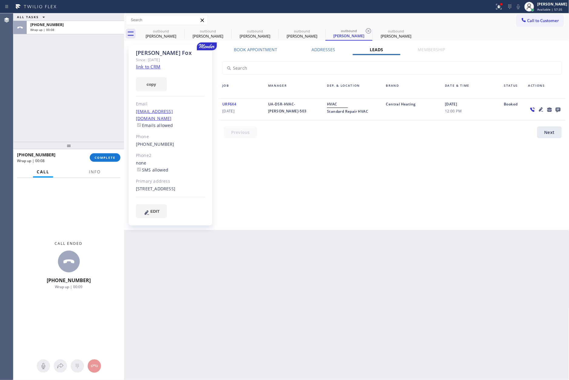
click at [63, 123] on div "ALL TASKS ALL TASKS ACTIVE TASKS TASKS IN WRAP UP [PHONE_NUMBER] Wrap up | 00:08" at bounding box center [68, 77] width 111 height 129
click at [99, 161] on button "COMPLETE" at bounding box center [105, 157] width 31 height 8
click at [91, 88] on div "ALL TASKS ALL TASKS ACTIVE TASKS TASKS IN WRAP UP [PHONE_NUMBER] Wrap up | 00:09" at bounding box center [68, 77] width 111 height 129
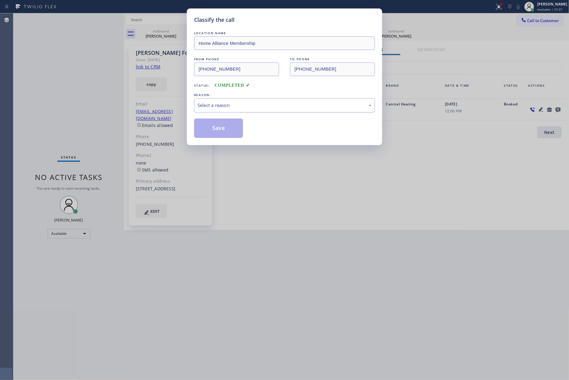
click at [269, 107] on div "Select a reason" at bounding box center [284, 105] width 174 height 7
click at [209, 129] on button "Save" at bounding box center [218, 128] width 49 height 19
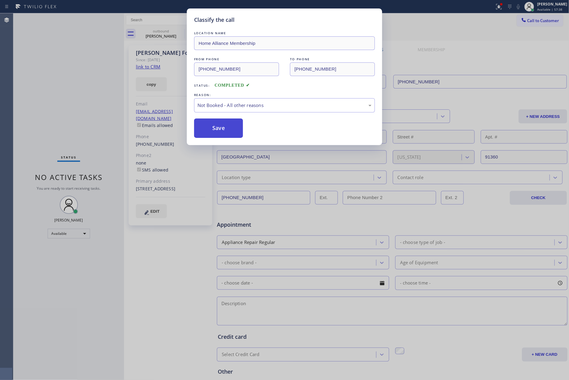
click at [210, 129] on button "Save" at bounding box center [218, 128] width 49 height 19
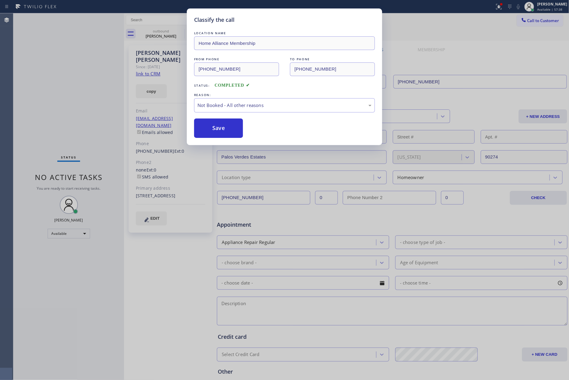
click at [81, 78] on div "Classify the call LOCATION NAME Home Alliance Membership FROM PHONE [PHONE_NUMB…" at bounding box center [284, 190] width 569 height 380
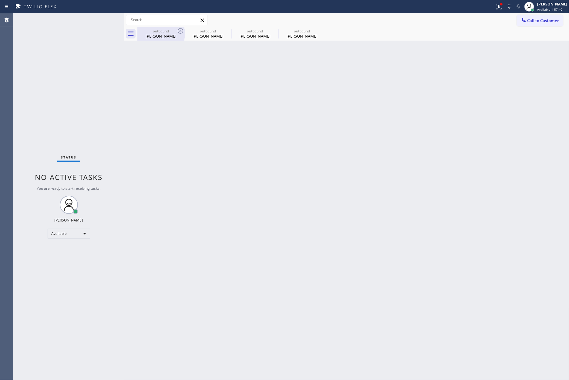
click at [166, 35] on div "[PERSON_NAME]" at bounding box center [161, 35] width 46 height 5
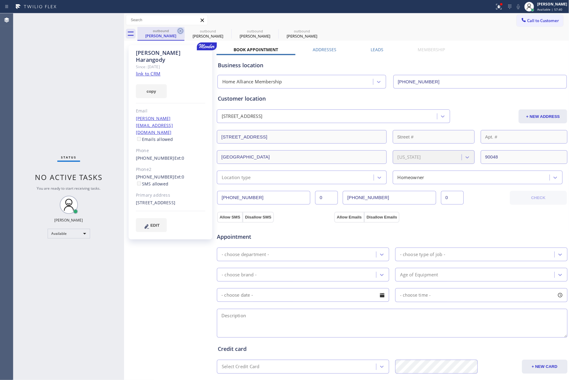
click at [179, 30] on icon at bounding box center [180, 30] width 7 height 7
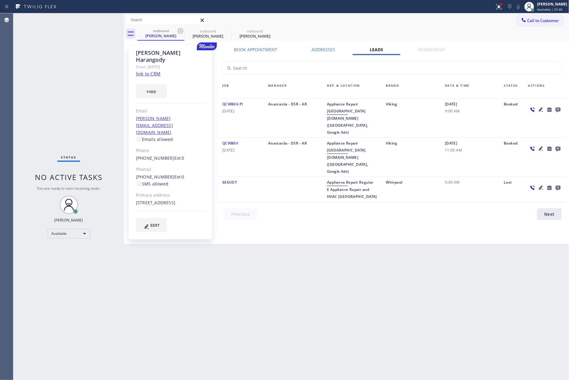
click at [179, 30] on icon at bounding box center [180, 30] width 7 height 7
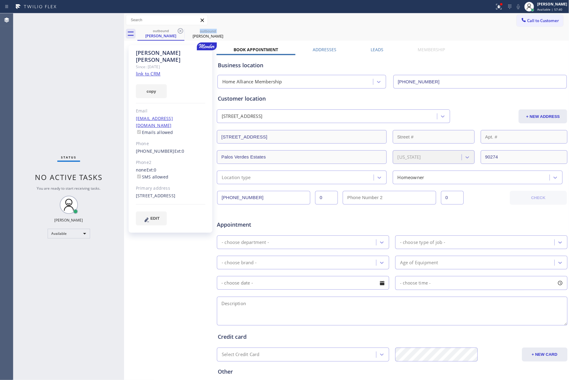
click at [179, 30] on icon at bounding box center [180, 30] width 7 height 7
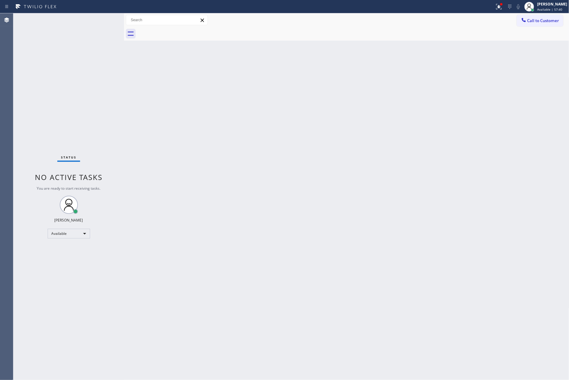
click at [179, 30] on div at bounding box center [353, 34] width 432 height 14
drag, startPoint x: 71, startPoint y: 43, endPoint x: 62, endPoint y: 89, distance: 46.4
click at [75, 50] on div "Status No active tasks You are ready to start receiving tasks. [PERSON_NAME] Av…" at bounding box center [68, 196] width 111 height 367
click at [219, 111] on div "Back to Dashboard Change Sender ID Customers Technicians Select a contact Outbo…" at bounding box center [346, 196] width 445 height 367
click at [527, 22] on span "Call to Customer" at bounding box center [543, 20] width 32 height 5
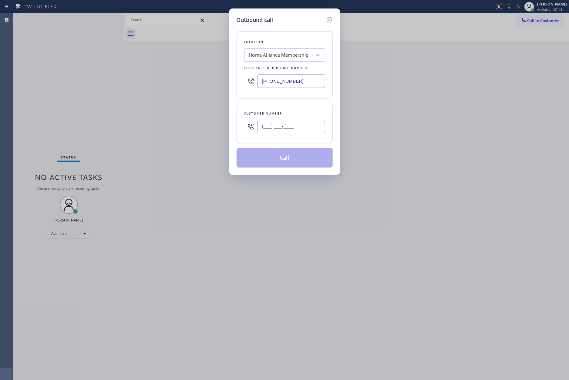
click at [300, 126] on input "(___) ___-____" at bounding box center [291, 127] width 68 height 14
paste input "714) 743-7622"
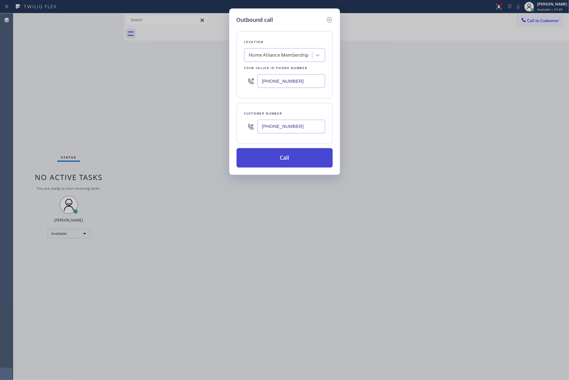
type input "[PHONE_NUMBER]"
click at [293, 165] on button "Call" at bounding box center [284, 157] width 96 height 19
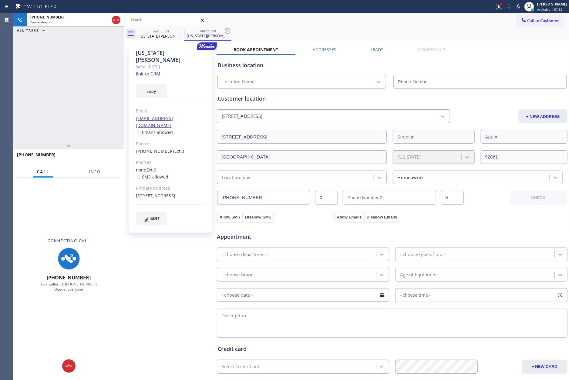
drag, startPoint x: 71, startPoint y: 95, endPoint x: 313, endPoint y: 81, distance: 242.0
click at [131, 95] on div "[PHONE_NUMBER] Connecting call… ALL TASKS ALL TASKS ACTIVE TASKS TASKS IN WRAP …" at bounding box center [290, 196] width 555 height 367
click at [375, 50] on label "Leads" at bounding box center [376, 50] width 13 height 6
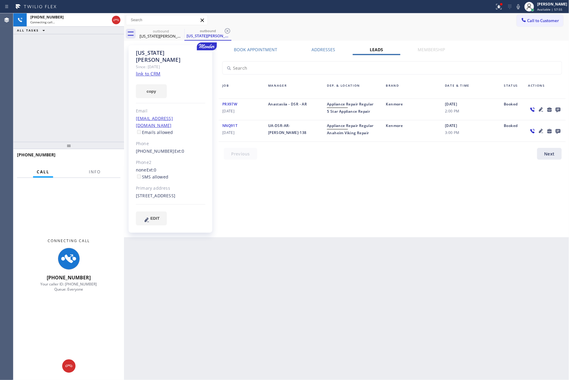
drag, startPoint x: 460, startPoint y: 250, endPoint x: 509, endPoint y: 182, distance: 83.9
click at [467, 240] on div "Back to Dashboard Change Sender ID Customers Technicians Select a contact Outbo…" at bounding box center [346, 196] width 445 height 367
click at [529, 109] on icon at bounding box center [557, 110] width 5 height 5
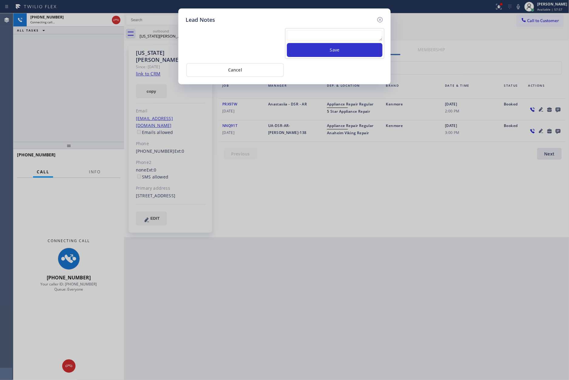
click at [337, 32] on textarea at bounding box center [334, 35] width 95 height 11
paste textarea "please transfer. membership follow up calls"
type textarea "please transfer. membership follow up calls"
click at [340, 49] on button "Save" at bounding box center [334, 50] width 95 height 14
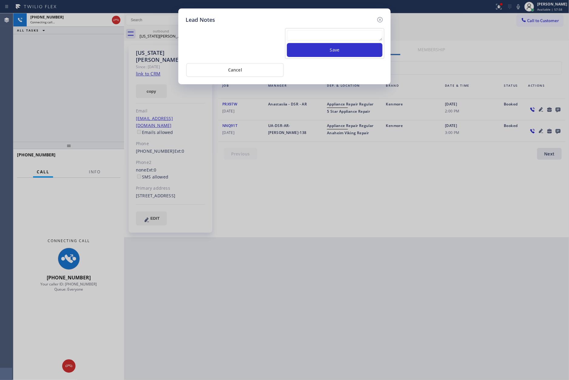
click at [52, 115] on div "Lead Notes please transfer. membership follow up calls Save Cancel" at bounding box center [284, 190] width 569 height 380
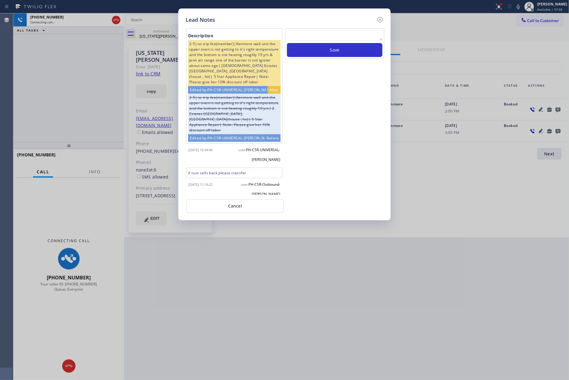
scroll to position [0, 0]
click at [239, 209] on button "Cancel" at bounding box center [235, 206] width 98 height 14
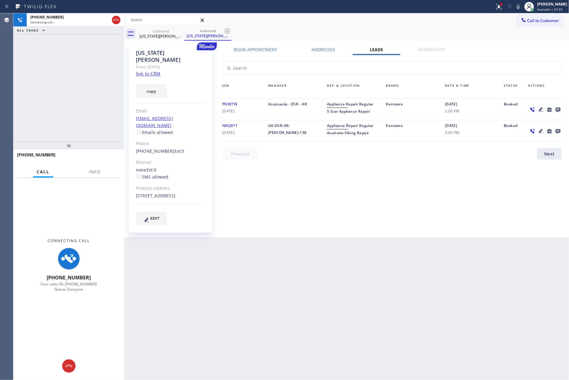
drag, startPoint x: 104, startPoint y: 75, endPoint x: 111, endPoint y: 69, distance: 10.3
click at [109, 70] on div "[PHONE_NUMBER] Connecting call… ALL TASKS ALL TASKS ACTIVE TASKS TASKS IN WRAP …" at bounding box center [68, 77] width 111 height 129
click at [118, 19] on icon at bounding box center [115, 20] width 5 height 2
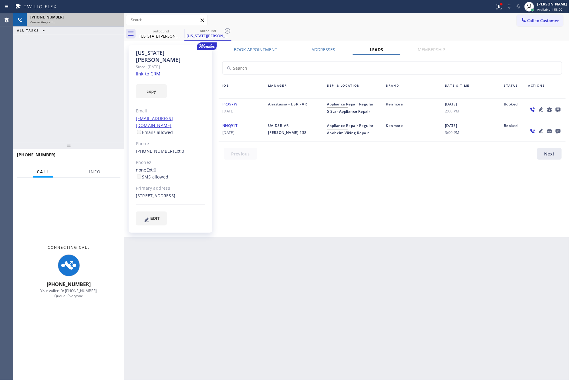
drag, startPoint x: 82, startPoint y: 80, endPoint x: 98, endPoint y: 106, distance: 30.3
click at [83, 80] on div "[PHONE_NUMBER] Connecting call… ALL TASKS ALL TASKS ACTIVE TASKS TASKS IN WRAP …" at bounding box center [68, 77] width 111 height 129
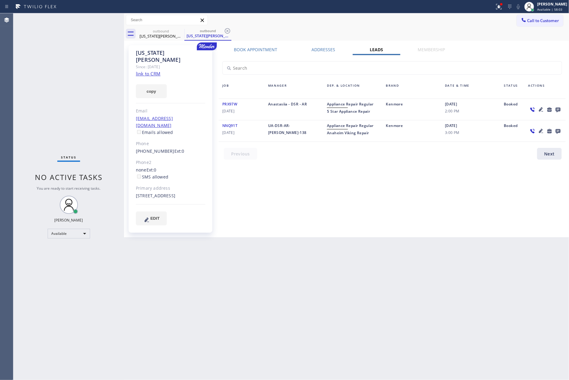
drag, startPoint x: 283, startPoint y: 192, endPoint x: 331, endPoint y: 163, distance: 56.1
click at [287, 188] on div "Book Appointment Addresses Leads Membership Business location Home Alliance Mem…" at bounding box center [391, 141] width 351 height 189
click at [529, 23] on span "Call to Customer" at bounding box center [543, 20] width 32 height 5
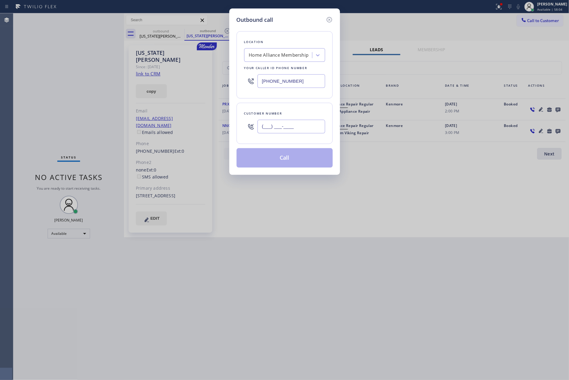
click at [289, 127] on input "(___) ___-____" at bounding box center [291, 127] width 68 height 14
paste input "408) 396-4530"
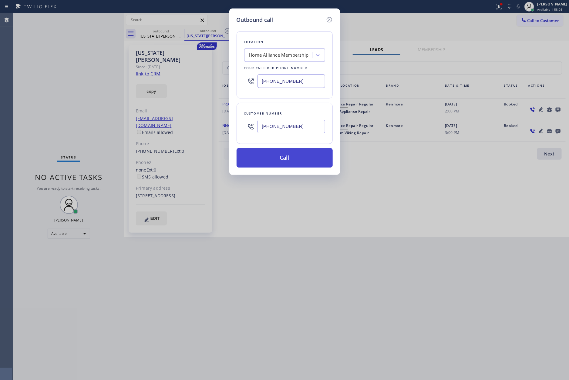
type input "[PHONE_NUMBER]"
click at [284, 162] on button "Call" at bounding box center [284, 157] width 96 height 19
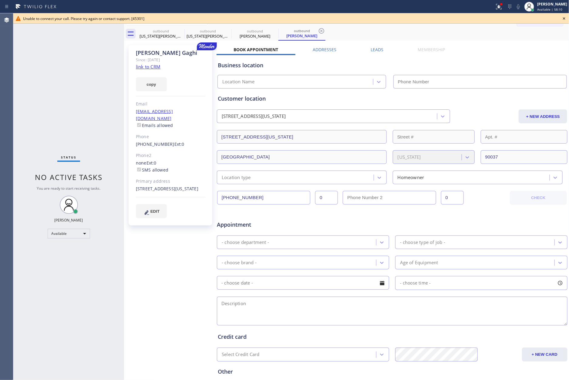
type input "[PHONE_NUMBER]"
click at [529, 18] on icon at bounding box center [564, 18] width 2 height 2
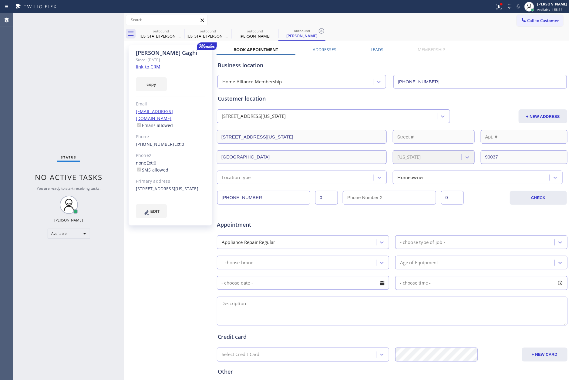
click at [518, 62] on div "Business location" at bounding box center [392, 65] width 349 height 8
drag, startPoint x: 64, startPoint y: 81, endPoint x: 94, endPoint y: 77, distance: 30.5
click at [80, 79] on div "Status No active tasks You are ready to start receiving tasks. [PERSON_NAME] Av…" at bounding box center [68, 196] width 111 height 367
click at [529, 23] on span "Call to Customer" at bounding box center [543, 20] width 32 height 5
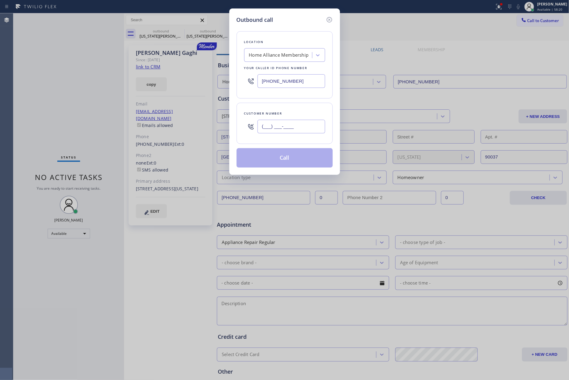
click at [308, 127] on input "(___) ___-____" at bounding box center [291, 127] width 68 height 14
paste input "310) 349-7898"
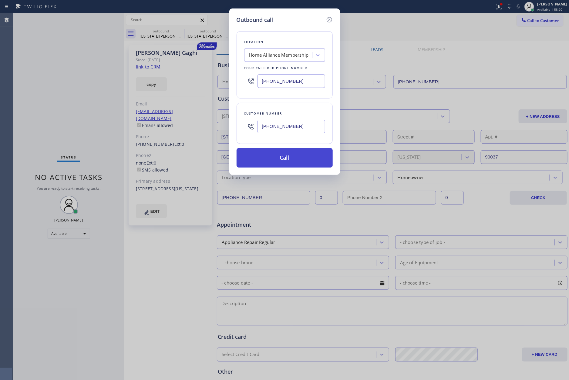
type input "[PHONE_NUMBER]"
click at [300, 164] on button "Call" at bounding box center [284, 157] width 96 height 19
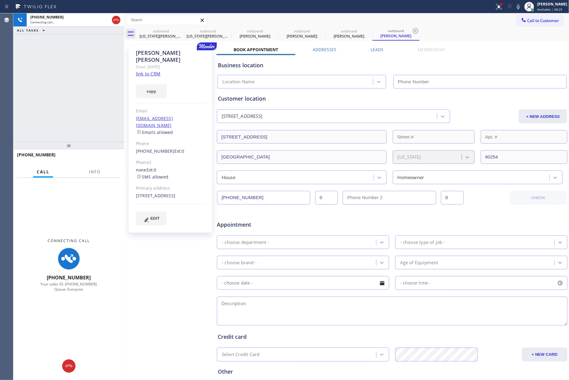
type input "[PHONE_NUMBER]"
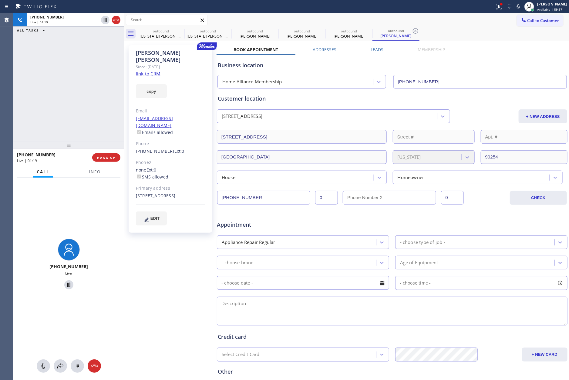
drag, startPoint x: 41, startPoint y: 84, endPoint x: 119, endPoint y: 172, distance: 117.3
click at [57, 102] on div "[PHONE_NUMBER] Live | 01:19 ALL TASKS ALL TASKS ACTIVE TASKS TASKS IN WRAP UP" at bounding box center [68, 77] width 111 height 129
click at [107, 159] on span "HANG UP" at bounding box center [106, 158] width 18 height 4
click at [84, 82] on div "[PHONE_NUMBER] Live | 01:20 ALL TASKS ALL TASKS ACTIVE TASKS TASKS IN WRAP UP" at bounding box center [68, 77] width 111 height 129
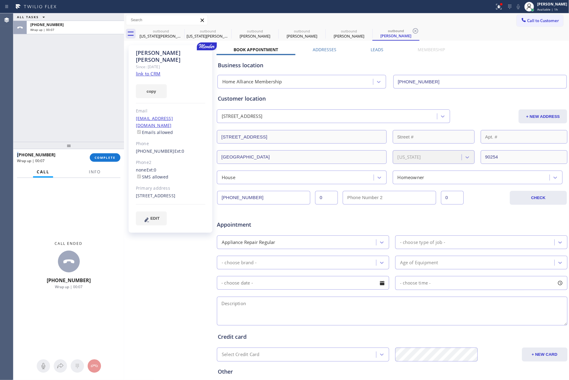
drag, startPoint x: 91, startPoint y: 79, endPoint x: 333, endPoint y: 57, distance: 242.8
click at [106, 75] on div "ALL TASKS ALL TASKS ACTIVE TASKS TASKS IN WRAP UP [PHONE_NUMBER] Wrap up | 00:07" at bounding box center [68, 77] width 111 height 129
click at [529, 24] on button "Call to Customer" at bounding box center [540, 21] width 46 height 12
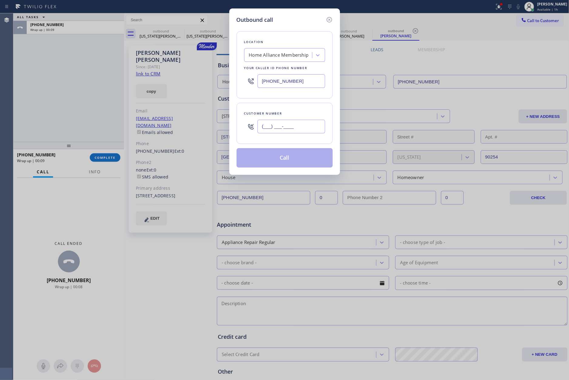
click at [311, 131] on input "(___) ___-____" at bounding box center [291, 127] width 68 height 14
paste input "208) 450-9917"
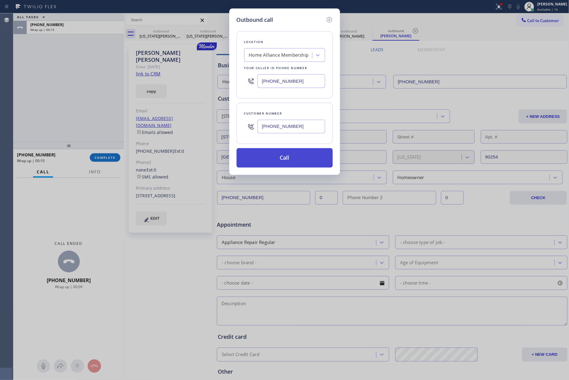
type input "[PHONE_NUMBER]"
click at [298, 164] on button "Call" at bounding box center [284, 157] width 96 height 19
click at [61, 93] on div "Outbound call Location Home Alliance Membership Your caller id phone number [PH…" at bounding box center [284, 190] width 569 height 380
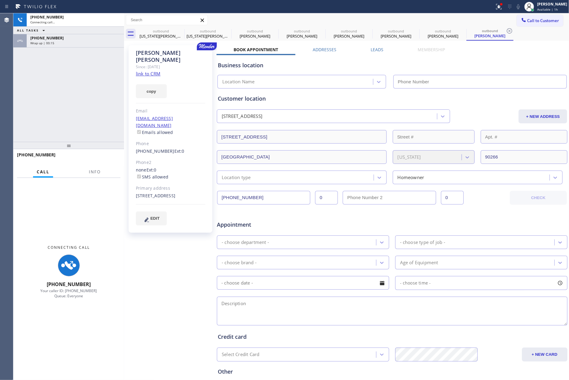
type input "[PHONE_NUMBER]"
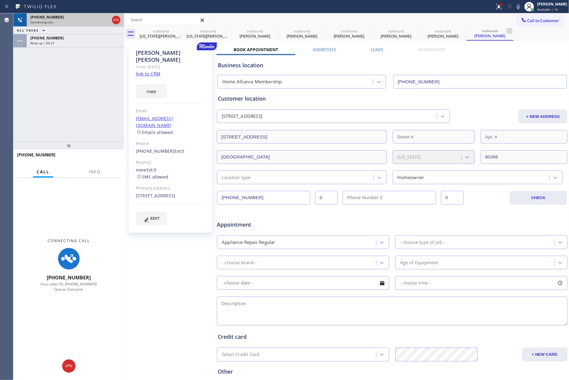
click at [62, 90] on div "[PHONE_NUMBER] Connecting call… ALL TASKS ALL TASKS ACTIVE TASKS TASKS IN WRAP …" at bounding box center [68, 77] width 111 height 129
click at [115, 19] on icon at bounding box center [115, 19] width 7 height 7
click at [95, 84] on div "[PHONE_NUMBER] Connecting call… ALL TASKS ALL TASKS ACTIVE TASKS TASKS IN WRAP …" at bounding box center [68, 77] width 111 height 129
click at [92, 43] on div "Wrap up | 00:28" at bounding box center [75, 43] width 90 height 4
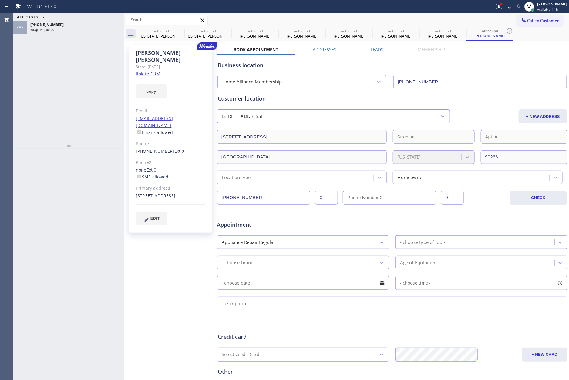
click at [106, 152] on div at bounding box center [68, 264] width 111 height 231
drag, startPoint x: 94, startPoint y: 104, endPoint x: 95, endPoint y: 99, distance: 4.6
click at [94, 103] on div "ALL TASKS ALL TASKS ACTIVE TASKS TASKS IN WRAP UP [PHONE_NUMBER] Wrap up | 00:29" at bounding box center [68, 77] width 111 height 129
click at [106, 28] on div "Wrap up | 00:29" at bounding box center [75, 30] width 90 height 4
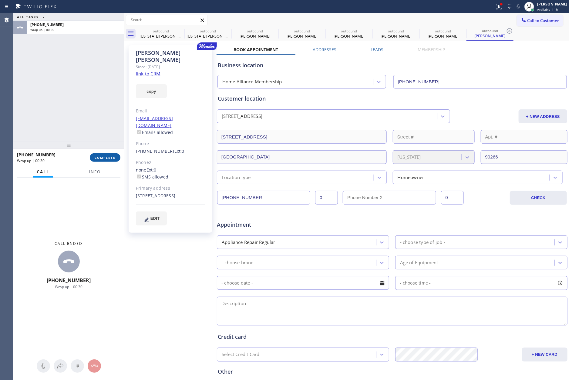
click at [113, 154] on button "COMPLETE" at bounding box center [105, 157] width 31 height 8
click at [96, 75] on div "ALL TASKS ALL TASKS ACTIVE TASKS TASKS IN WRAP UP [PHONE_NUMBER] Wrap up | 00:30" at bounding box center [68, 77] width 111 height 129
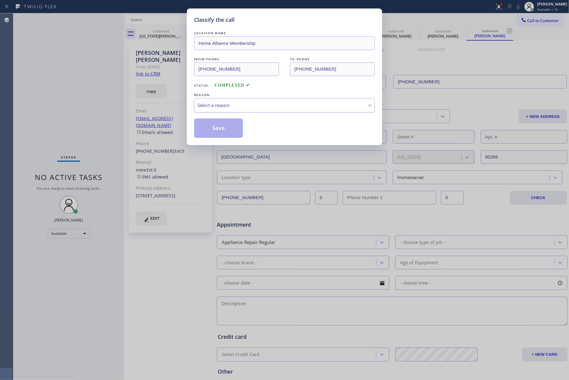
click at [249, 104] on div "Select a reason" at bounding box center [284, 105] width 174 height 7
click at [228, 129] on button "Save" at bounding box center [218, 128] width 49 height 19
drag, startPoint x: 228, startPoint y: 129, endPoint x: 222, endPoint y: 129, distance: 6.4
click at [230, 129] on button "Save" at bounding box center [218, 128] width 49 height 19
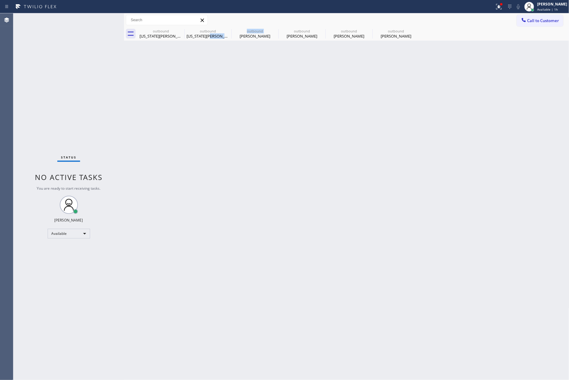
drag, startPoint x: 226, startPoint y: 153, endPoint x: 374, endPoint y: 103, distance: 156.2
click at [237, 148] on div "Back to Dashboard Change Sender ID Customers Technicians Select a contact Outbo…" at bounding box center [346, 196] width 445 height 367
click at [529, 16] on button "Call to Customer" at bounding box center [540, 21] width 46 height 12
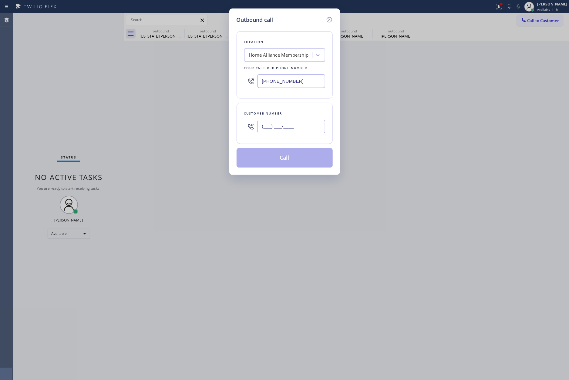
click at [291, 126] on input "(___) ___-____" at bounding box center [291, 127] width 68 height 14
paste input "949) 599-6060"
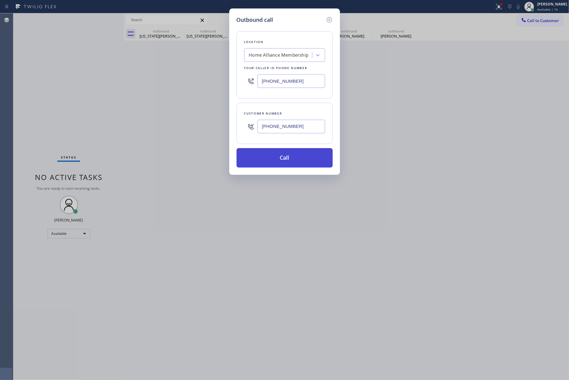
type input "[PHONE_NUMBER]"
click at [296, 161] on button "Call" at bounding box center [284, 157] width 96 height 19
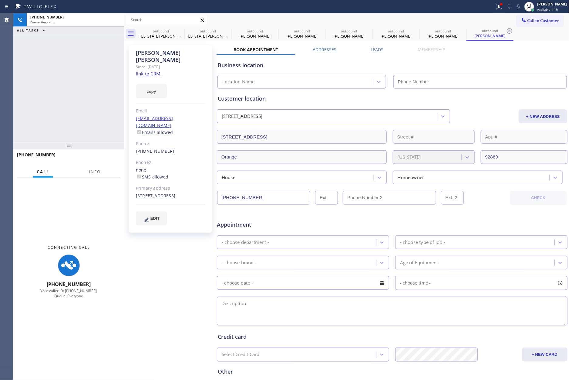
type input "[PHONE_NUMBER]"
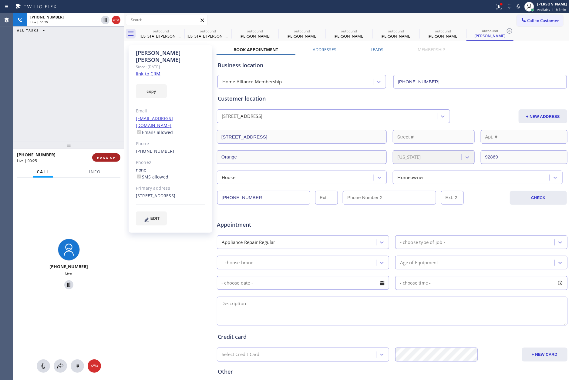
click at [110, 156] on span "HANG UP" at bounding box center [106, 158] width 18 height 4
click at [105, 91] on div "[PHONE_NUMBER] Live | 00:27 ALL TASKS ALL TASKS ACTIVE TASKS TASKS IN WRAP UP" at bounding box center [68, 77] width 111 height 129
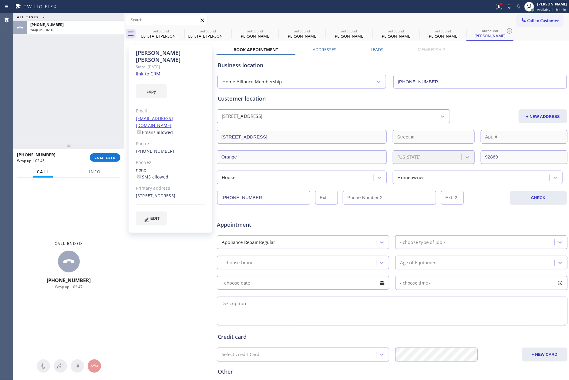
drag, startPoint x: 105, startPoint y: 92, endPoint x: 105, endPoint y: 105, distance: 12.7
click at [105, 94] on div "ALL TASKS ALL TASKS ACTIVE TASKS TASKS IN WRAP UP [PHONE_NUMBER] Wrap up | 02:46" at bounding box center [68, 77] width 111 height 129
click at [110, 159] on span "COMPLETE" at bounding box center [105, 158] width 21 height 4
click at [91, 79] on div "ALL TASKS ALL TASKS ACTIVE TASKS TASKS IN WRAP UP [PHONE_NUMBER] Wrap up | 02:47" at bounding box center [68, 77] width 111 height 129
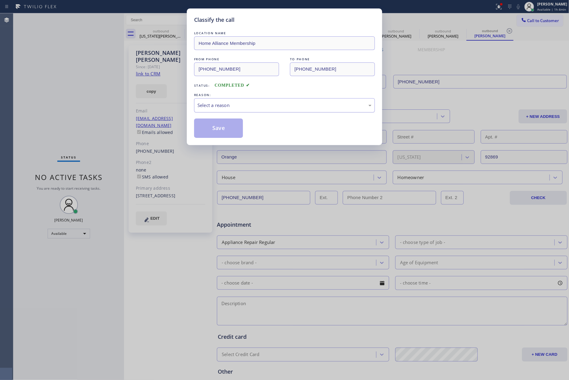
drag, startPoint x: 209, startPoint y: 104, endPoint x: 209, endPoint y: 107, distance: 3.3
click at [209, 105] on div "Select a reason" at bounding box center [284, 105] width 174 height 7
click at [218, 131] on button "Save" at bounding box center [218, 128] width 49 height 19
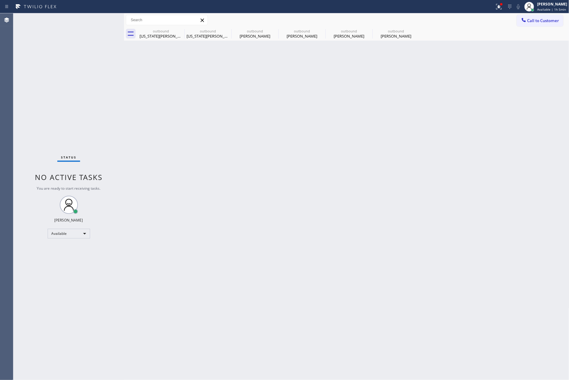
click at [220, 130] on div "Back to Dashboard Change Sender ID Customers Technicians Select a contact Outbo…" at bounding box center [346, 196] width 445 height 367
click at [164, 33] on div "[US_STATE][PERSON_NAME]" at bounding box center [161, 35] width 46 height 5
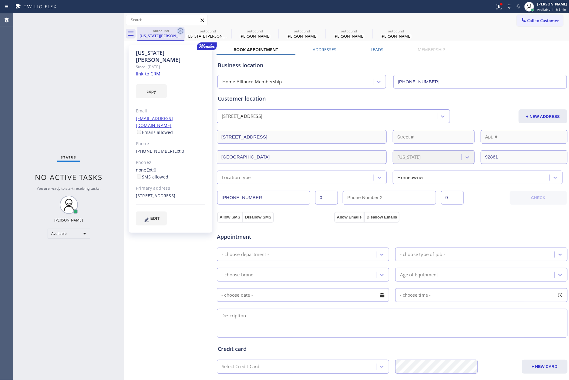
click at [179, 31] on icon at bounding box center [180, 30] width 7 height 7
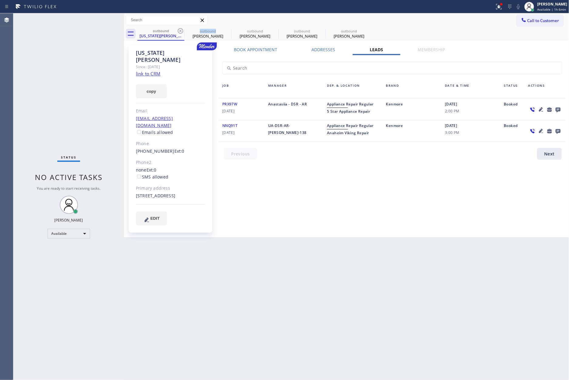
click at [179, 31] on icon at bounding box center [180, 30] width 7 height 7
click at [0, 0] on icon at bounding box center [0, 0] width 0 height 0
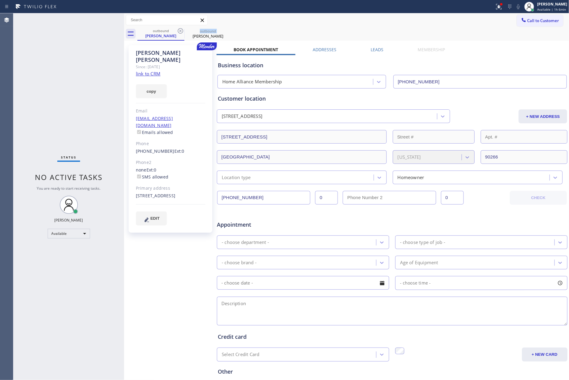
click at [179, 31] on icon at bounding box center [180, 30] width 7 height 7
click at [15, 59] on div "Status No active tasks You are ready to start receiving tasks. [PERSON_NAME] Av…" at bounding box center [68, 196] width 111 height 367
click at [179, 30] on icon at bounding box center [180, 30] width 5 height 5
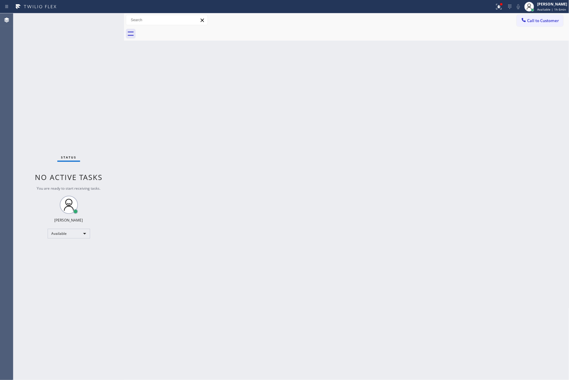
drag, startPoint x: 192, startPoint y: 173, endPoint x: 537, endPoint y: 98, distance: 352.6
click at [231, 160] on div "Back to Dashboard Change Sender ID Customers Technicians Select a contact Outbo…" at bounding box center [346, 196] width 445 height 367
click at [529, 21] on span "Call to Customer" at bounding box center [543, 20] width 32 height 5
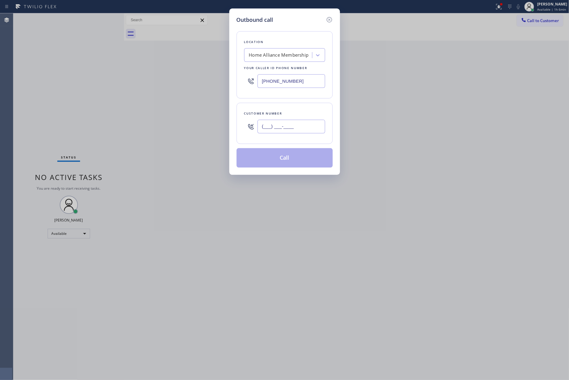
click at [286, 131] on input "(___) ___-____" at bounding box center [291, 127] width 68 height 14
paste input "786) 253-3595"
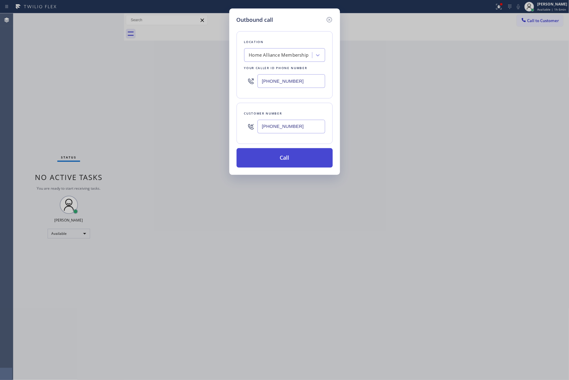
type input "[PHONE_NUMBER]"
click at [286, 163] on button "Call" at bounding box center [284, 157] width 96 height 19
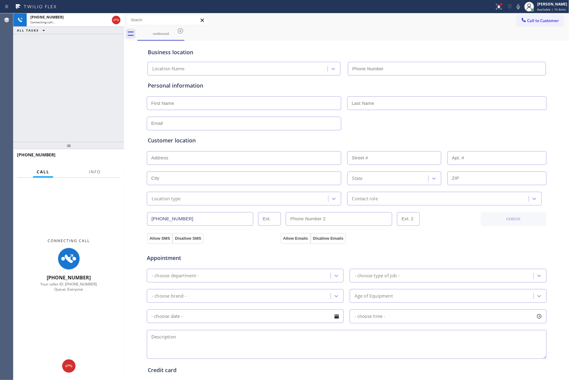
type input "[PHONE_NUMBER]"
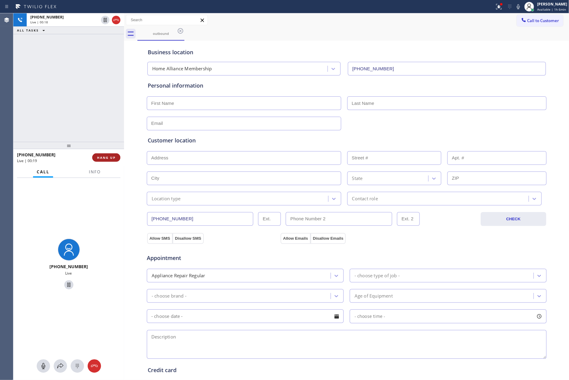
click at [111, 154] on button "HANG UP" at bounding box center [106, 157] width 28 height 8
click at [89, 87] on div "[PHONE_NUMBER] Live | 00:20 ALL TASKS ALL TASKS ACTIVE TASKS TASKS IN WRAP UP" at bounding box center [68, 77] width 111 height 129
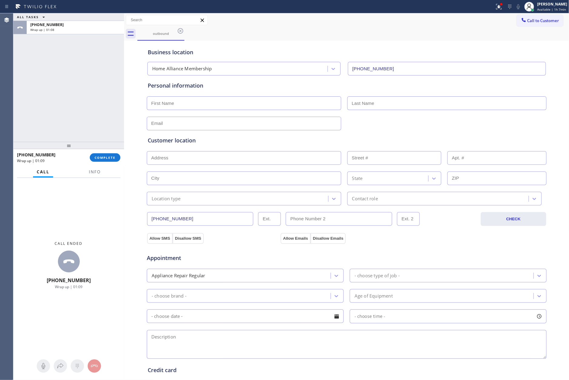
click at [89, 87] on div "ALL TASKS ALL TASKS ACTIVE TASKS TASKS IN WRAP UP [PHONE_NUMBER] Wrap up | 01:08" at bounding box center [68, 77] width 111 height 129
click at [107, 161] on button "COMPLETE" at bounding box center [105, 157] width 31 height 8
click at [86, 94] on div "ALL TASKS ALL TASKS ACTIVE TASKS TASKS IN WRAP UP [PHONE_NUMBER] Wrap up | 01:09" at bounding box center [68, 77] width 111 height 129
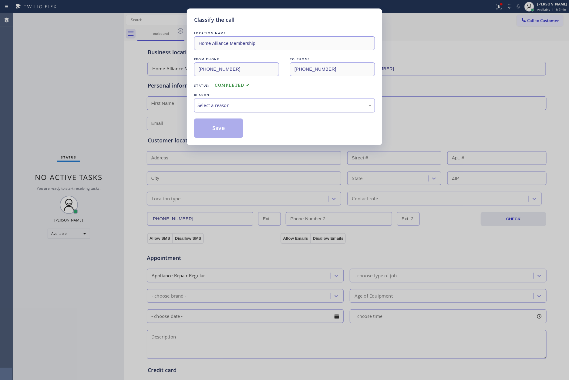
click at [237, 104] on div "Select a reason" at bounding box center [284, 105] width 174 height 7
click at [223, 128] on button "Save" at bounding box center [218, 128] width 49 height 19
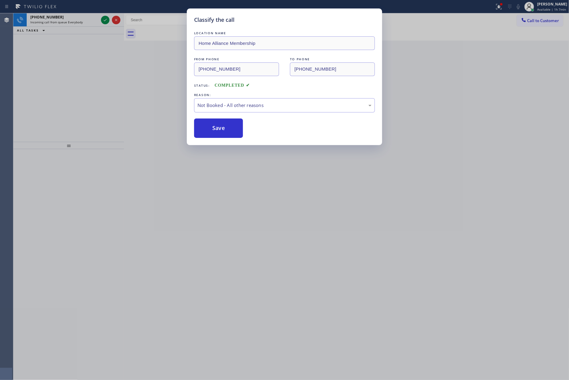
click at [223, 128] on button "Save" at bounding box center [218, 128] width 49 height 19
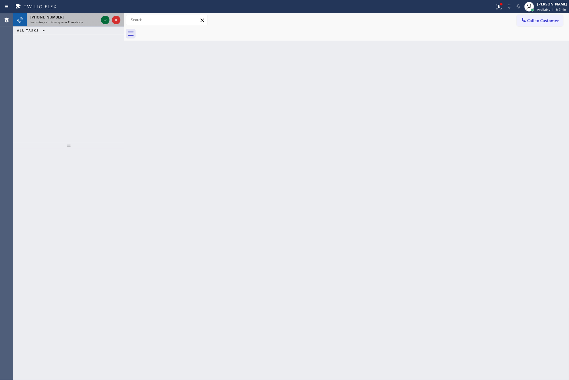
drag, startPoint x: 100, startPoint y: 18, endPoint x: 102, endPoint y: 21, distance: 3.5
click at [100, 18] on div at bounding box center [111, 19] width 22 height 13
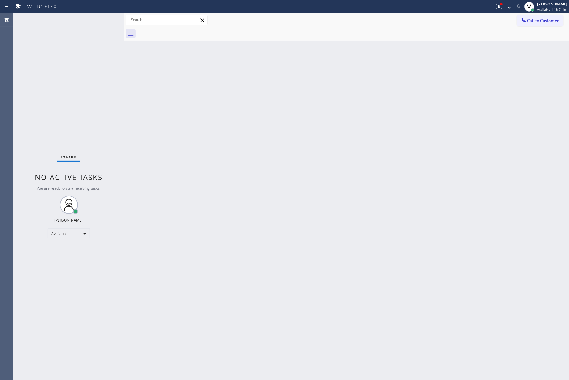
drag, startPoint x: 239, startPoint y: 129, endPoint x: 439, endPoint y: 43, distance: 217.1
click at [246, 123] on div "Back to Dashboard Change Sender ID Customers Technicians Select a contact Outbo…" at bounding box center [346, 196] width 445 height 367
click at [529, 25] on button "Call to Customer" at bounding box center [540, 21] width 46 height 12
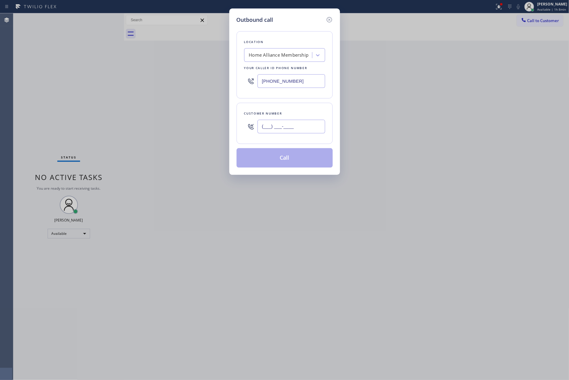
click at [308, 133] on input "(___) ___-____" at bounding box center [291, 127] width 68 height 14
paste input "786) 508-3676"
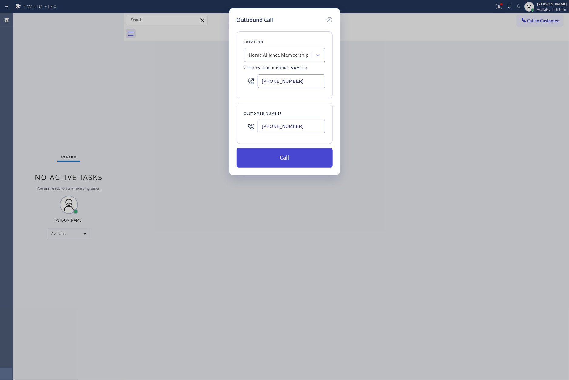
type input "[PHONE_NUMBER]"
click at [300, 157] on button "Call" at bounding box center [284, 157] width 96 height 19
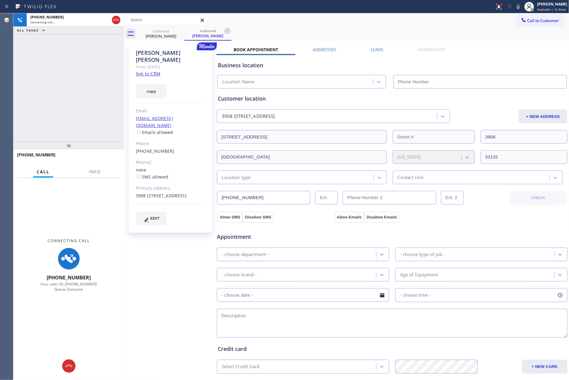
click at [65, 69] on div "[PHONE_NUMBER] Connecting call… ALL TASKS ALL TASKS ACTIVE TASKS TASKS IN WRAP …" at bounding box center [68, 77] width 111 height 129
click at [115, 18] on icon at bounding box center [115, 19] width 7 height 7
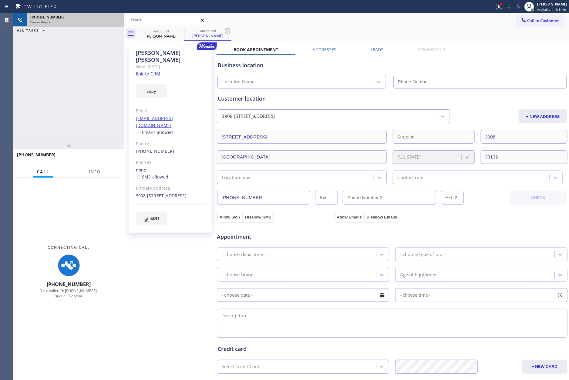
drag, startPoint x: 100, startPoint y: 100, endPoint x: 376, endPoint y: 60, distance: 279.0
click at [127, 102] on div "[PHONE_NUMBER] Connecting call… ALL TASKS ALL TASKS ACTIVE TASKS TASKS IN WRAP …" at bounding box center [290, 196] width 555 height 367
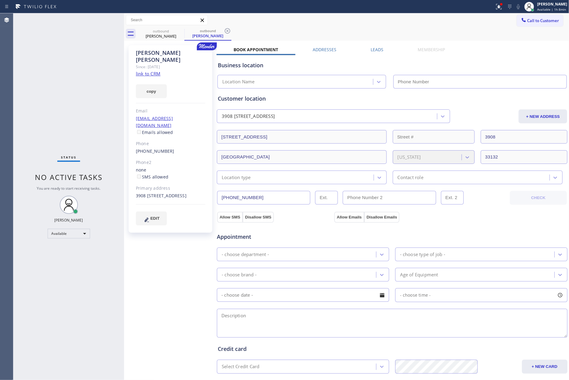
click at [373, 50] on label "Leads" at bounding box center [376, 50] width 13 height 6
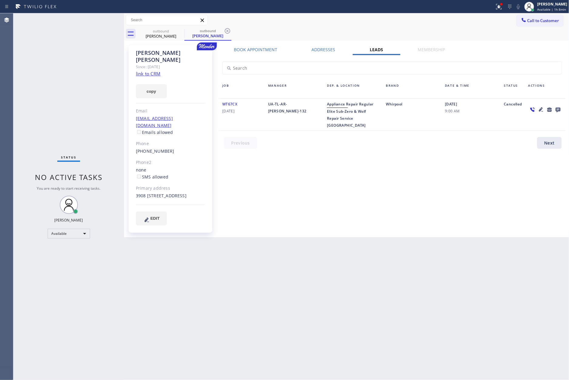
click at [443, 187] on div "Book Appointment Addresses Leads Membership Business location Home Alliance Mem…" at bounding box center [391, 141] width 351 height 189
drag, startPoint x: 552, startPoint y: 111, endPoint x: 559, endPoint y: 108, distance: 7.6
click at [529, 110] on div at bounding box center [545, 109] width 34 height 7
click at [529, 108] on icon at bounding box center [557, 110] width 5 height 5
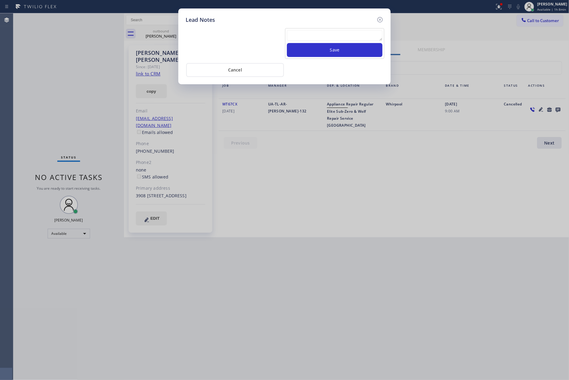
click at [352, 29] on div "Save" at bounding box center [334, 43] width 99 height 31
click at [352, 35] on textarea at bounding box center [334, 35] width 95 height 11
paste textarea "please transfer. membership follow up calls"
type textarea "please transfer. membership follow up calls"
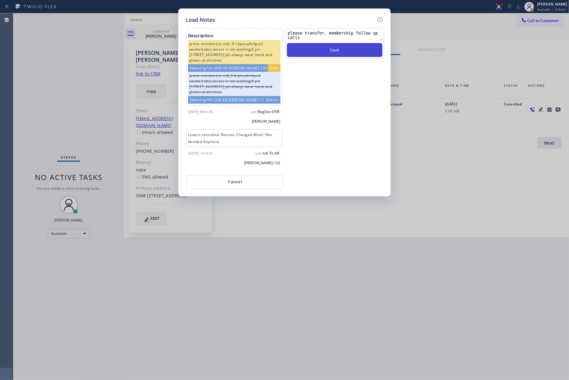
click at [350, 50] on button "Save" at bounding box center [334, 50] width 95 height 14
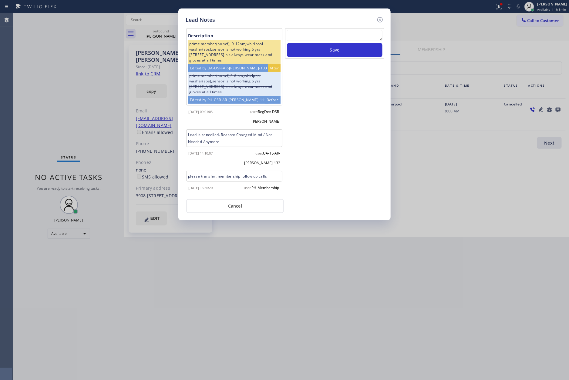
click at [356, 144] on div "Save" at bounding box center [334, 111] width 100 height 167
click at [229, 210] on button "Cancel" at bounding box center [235, 206] width 98 height 14
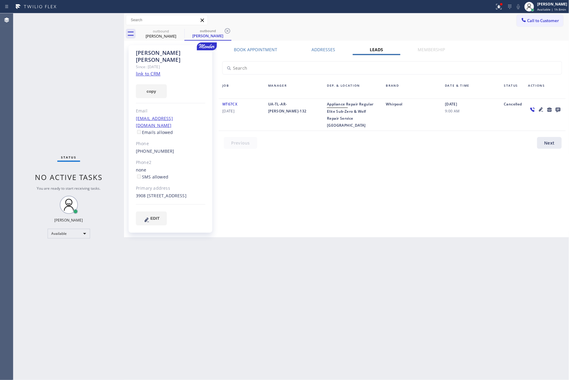
click at [43, 99] on div "Status No active tasks You are ready to start receiving tasks. [PERSON_NAME] Av…" at bounding box center [68, 196] width 111 height 367
drag, startPoint x: 265, startPoint y: 170, endPoint x: 525, endPoint y: 59, distance: 282.5
click at [278, 165] on div "Book Appointment Addresses Leads Membership Business location Home Alliance Mem…" at bounding box center [391, 141] width 351 height 189
click at [529, 22] on span "Call to Customer" at bounding box center [543, 20] width 32 height 5
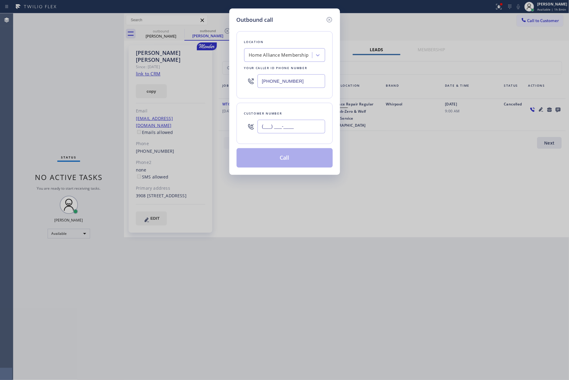
click at [307, 129] on input "(___) ___-____" at bounding box center [291, 127] width 68 height 14
paste input "305) 343-9014"
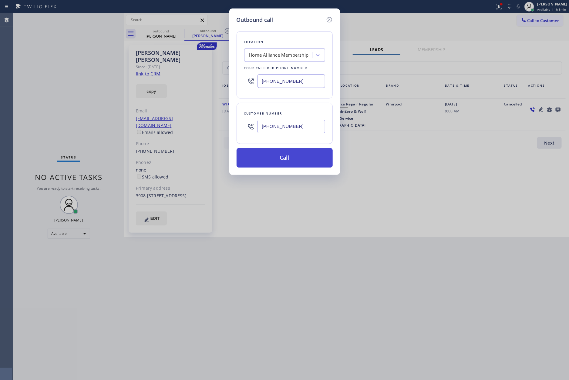
type input "[PHONE_NUMBER]"
click at [295, 162] on button "Call" at bounding box center [284, 157] width 96 height 19
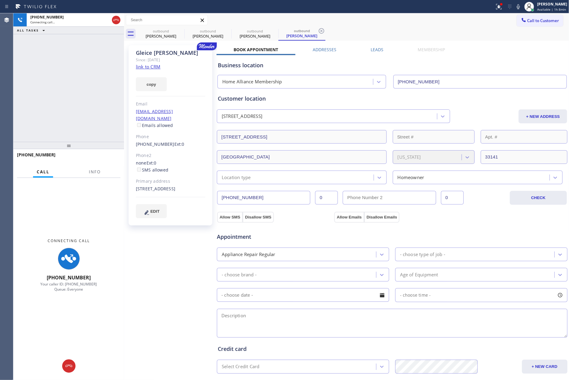
type input "[PHONE_NUMBER]"
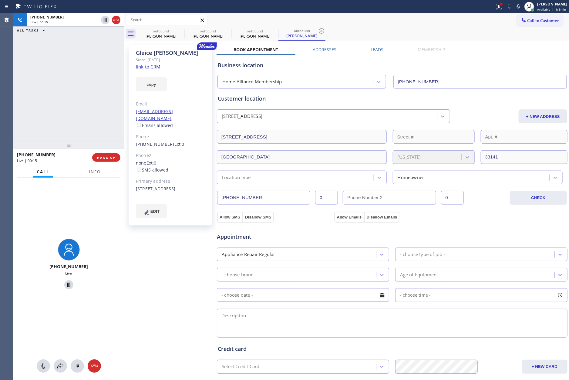
click at [60, 109] on div "[PHONE_NUMBER] Live | 00:15 ALL TASKS ALL TASKS ACTIVE TASKS TASKS IN WRAP UP" at bounding box center [68, 77] width 111 height 129
click at [110, 154] on button "HANG UP" at bounding box center [106, 157] width 28 height 8
click at [91, 59] on div "[PHONE_NUMBER] Live | 00:15 ALL TASKS ALL TASKS ACTIVE TASKS TASKS IN WRAP UP" at bounding box center [68, 77] width 111 height 129
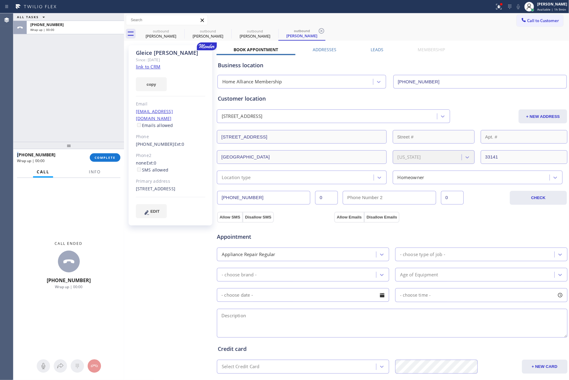
click at [91, 59] on div "ALL TASKS ALL TASKS ACTIVE TASKS TASKS IN WRAP UP [PHONE_NUMBER] Wrap up | 00:00" at bounding box center [68, 77] width 111 height 129
click at [107, 160] on button "COMPLETE" at bounding box center [105, 157] width 31 height 8
click at [87, 72] on div "ALL TASKS ALL TASKS ACTIVE TASKS TASKS IN WRAP UP [PHONE_NUMBER] Wrap up | 00:00" at bounding box center [68, 77] width 111 height 129
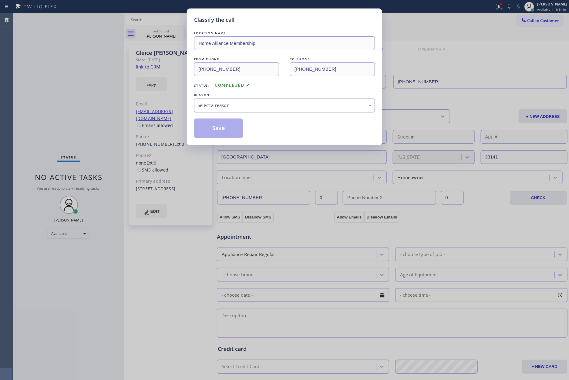
click at [216, 104] on div "Select a reason" at bounding box center [284, 105] width 174 height 7
click at [225, 129] on button "Save" at bounding box center [218, 128] width 49 height 19
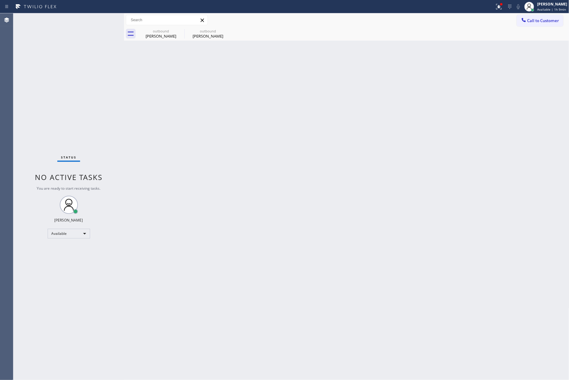
click at [222, 129] on div "Back to Dashboard Change Sender ID Customers Technicians Select a contact Outbo…" at bounding box center [346, 196] width 445 height 367
drag, startPoint x: 222, startPoint y: 168, endPoint x: 419, endPoint y: 246, distance: 211.4
click at [255, 184] on div "Back to Dashboard Change Sender ID Customers Technicians Select a contact Outbo…" at bounding box center [346, 196] width 445 height 367
click at [216, 109] on div "Back to Dashboard Change Sender ID Customers Technicians Select a contact Outbo…" at bounding box center [346, 196] width 445 height 367
click at [529, 18] on span "Call to Customer" at bounding box center [543, 20] width 32 height 5
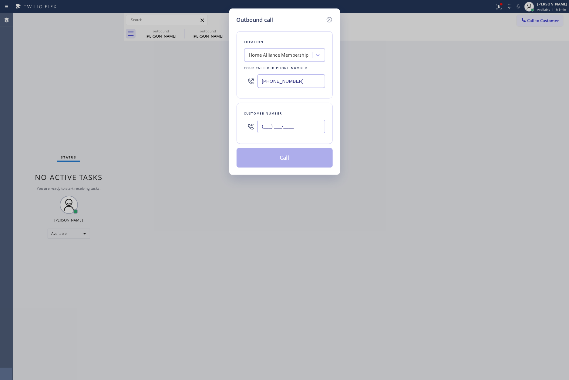
click at [300, 130] on input "(___) ___-____" at bounding box center [291, 127] width 68 height 14
paste input "954) 401-4842"
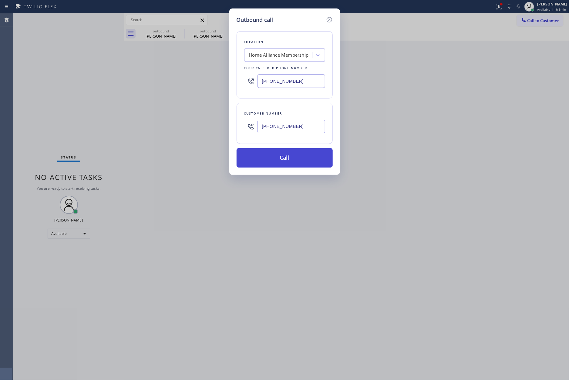
type input "[PHONE_NUMBER]"
click at [304, 160] on button "Call" at bounding box center [284, 157] width 96 height 19
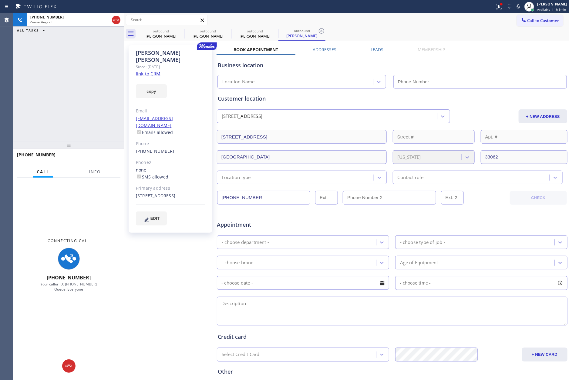
click at [37, 85] on div "[PHONE_NUMBER] Connecting call… ALL TASKS ALL TASKS ACTIVE TASKS TASKS IN WRAP …" at bounding box center [68, 77] width 111 height 129
type input "[PHONE_NUMBER]"
click at [43, 79] on div "[PHONE_NUMBER] Connecting call… ALL TASKS ALL TASKS ACTIVE TASKS TASKS IN WRAP …" at bounding box center [68, 77] width 111 height 129
click at [62, 69] on div "[PHONE_NUMBER] Connecting call… ALL TASKS ALL TASKS ACTIVE TASKS TASKS IN WRAP …" at bounding box center [68, 77] width 111 height 129
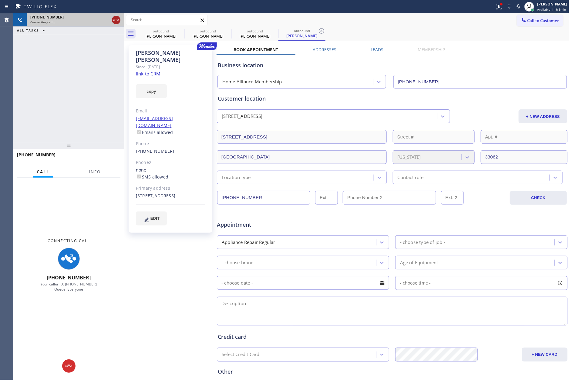
click at [112, 16] on div at bounding box center [116, 19] width 8 height 7
click at [120, 98] on div "[PHONE_NUMBER] Connecting call… ALL TASKS ALL TASKS ACTIVE TASKS TASKS IN WRAP …" at bounding box center [68, 77] width 111 height 129
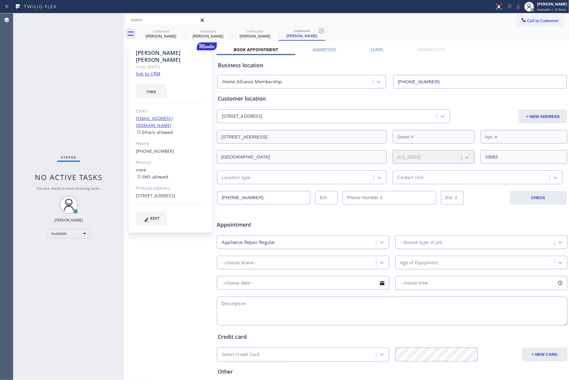
drag, startPoint x: 340, startPoint y: 20, endPoint x: 347, endPoint y: 21, distance: 6.5
click at [343, 20] on div "Call to Customer Outbound call Location Home Alliance Membership Your caller id…" at bounding box center [346, 20] width 445 height 11
click at [529, 19] on span "Call to Customer" at bounding box center [543, 20] width 32 height 5
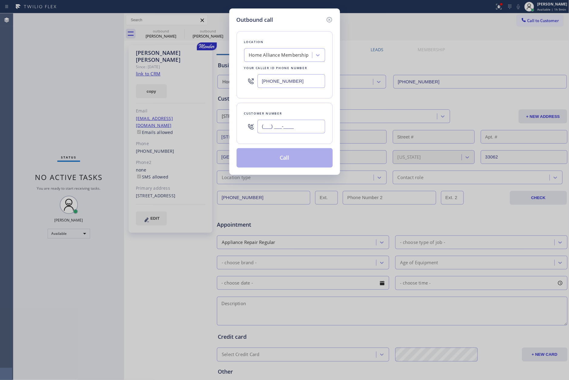
click at [308, 128] on input "(___) ___-____" at bounding box center [291, 127] width 68 height 14
paste input "305) 502-2973"
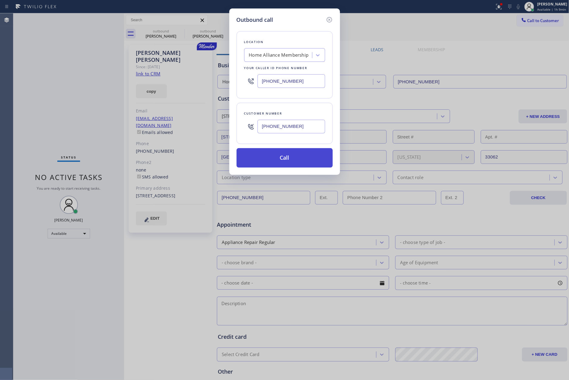
type input "[PHONE_NUMBER]"
click at [305, 155] on button "Call" at bounding box center [284, 157] width 96 height 19
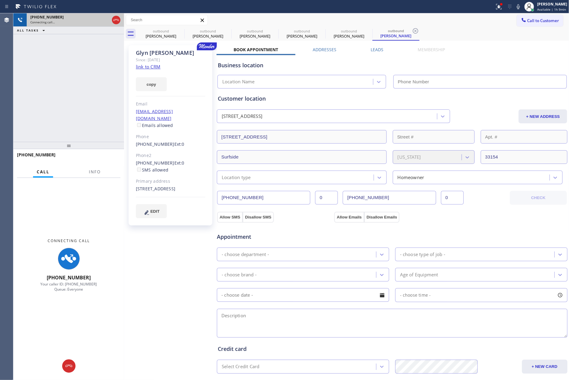
click at [69, 83] on div "[PHONE_NUMBER] Connecting call… ALL TASKS ALL TASKS ACTIVE TASKS TASKS IN WRAP …" at bounding box center [68, 77] width 111 height 129
click at [118, 21] on icon at bounding box center [115, 19] width 7 height 7
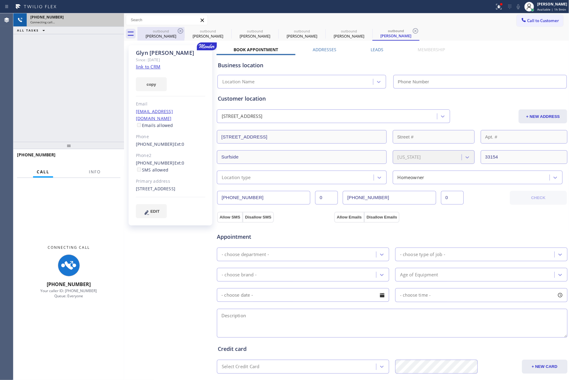
drag, startPoint x: 88, startPoint y: 110, endPoint x: 158, endPoint y: 35, distance: 103.0
click at [118, 101] on div "[PHONE_NUMBER] Connecting call… ALL TASKS ALL TASKS ACTIVE TASKS TASKS IN WRAP …" at bounding box center [68, 77] width 111 height 129
type input "[PHONE_NUMBER]"
click at [158, 29] on div "outbound" at bounding box center [161, 31] width 46 height 5
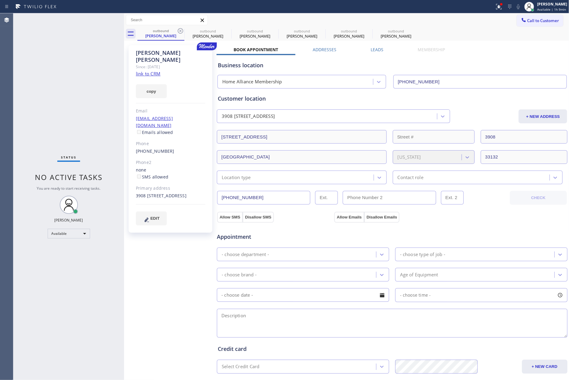
click at [370, 49] on label "Leads" at bounding box center [376, 50] width 13 height 6
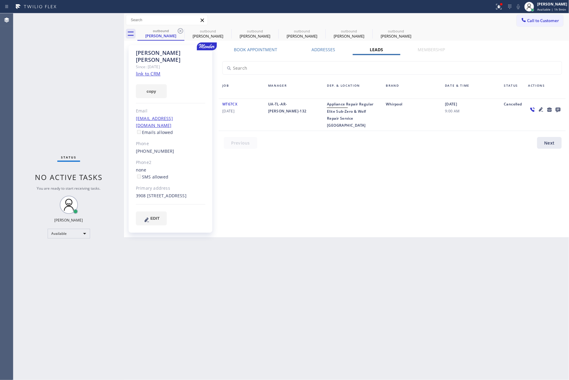
click at [529, 107] on icon at bounding box center [557, 110] width 7 height 8
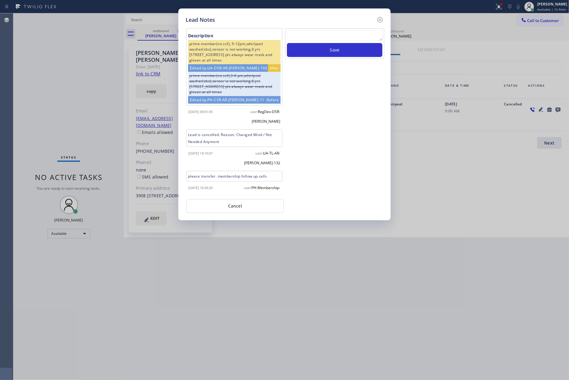
click at [349, 35] on textarea at bounding box center [334, 35] width 95 height 11
paste textarea "please transfer. membership follow up calls"
type textarea "please transfer. membership follow up calls"
click at [342, 51] on button "Save" at bounding box center [334, 50] width 95 height 14
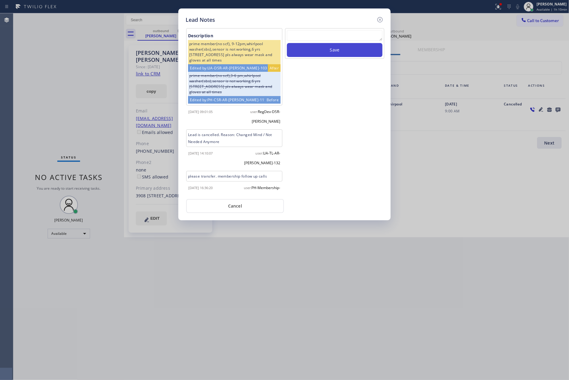
scroll to position [0, 0]
drag, startPoint x: 337, startPoint y: 151, endPoint x: 219, endPoint y: 236, distance: 145.1
click at [334, 156] on div "Save" at bounding box center [334, 111] width 100 height 167
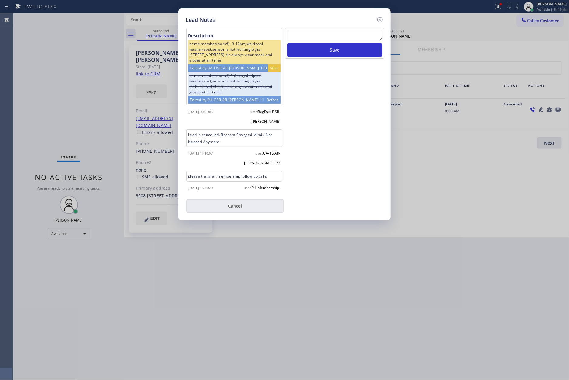
click at [228, 210] on button "Cancel" at bounding box center [235, 206] width 98 height 14
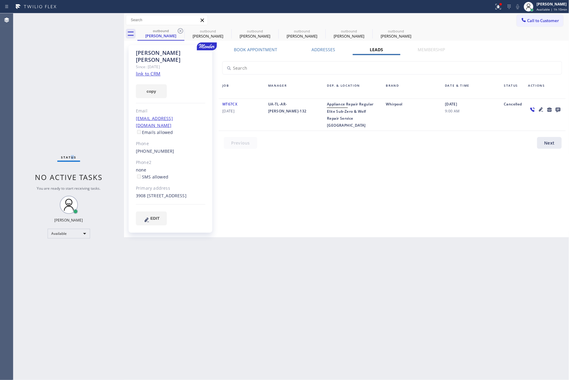
click at [75, 109] on div "Status No active tasks You are ready to start receiving tasks. [PERSON_NAME] Av…" at bounding box center [68, 196] width 111 height 367
click at [251, 35] on div "[PERSON_NAME]" at bounding box center [255, 35] width 46 height 5
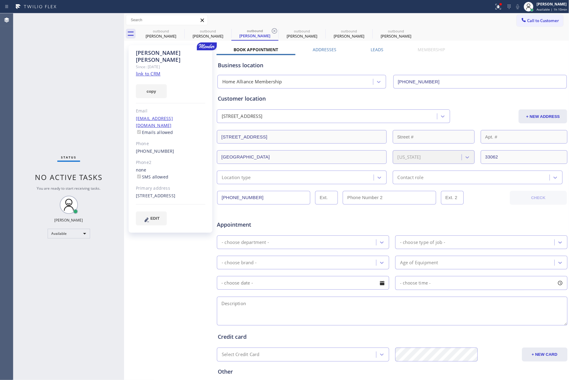
click at [370, 49] on label "Leads" at bounding box center [376, 50] width 13 height 6
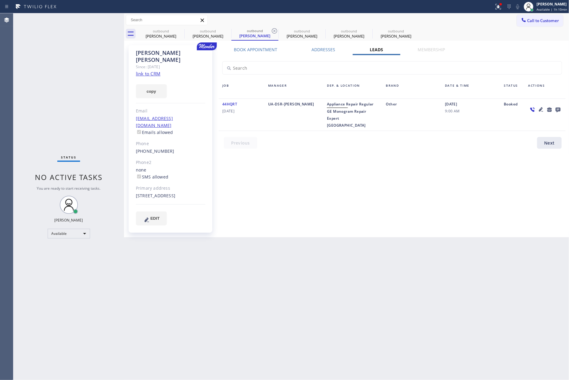
click at [529, 109] on icon at bounding box center [557, 110] width 7 height 8
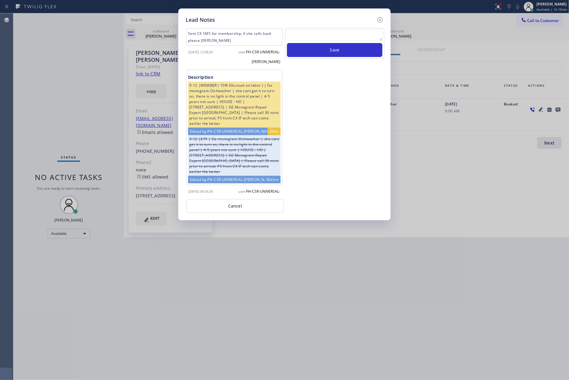
click at [356, 38] on textarea at bounding box center [334, 35] width 95 height 11
paste textarea "please transfer. membership follow up calls"
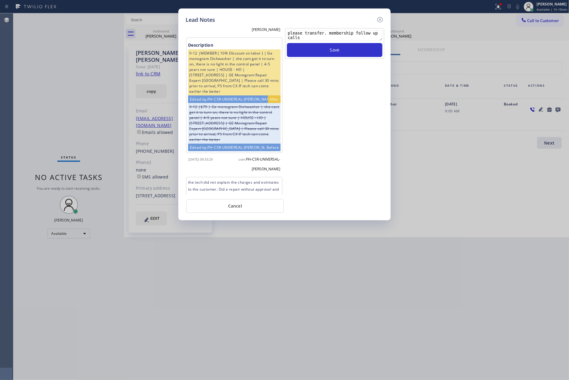
scroll to position [72, 0]
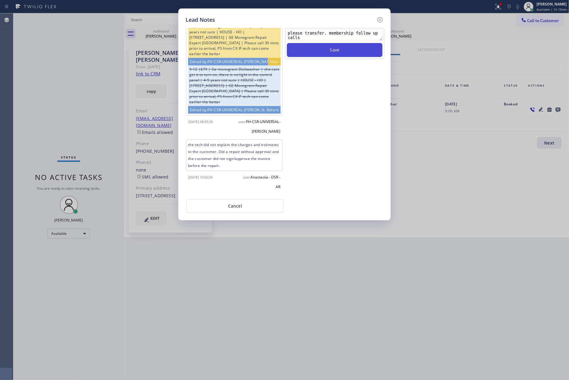
type textarea "please transfer. membership follow up calls"
click at [322, 54] on button "Save" at bounding box center [334, 50] width 95 height 14
click at [329, 149] on div "Save" at bounding box center [334, 111] width 100 height 167
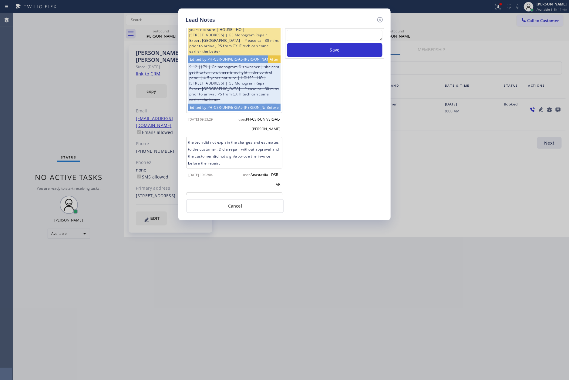
drag, startPoint x: 268, startPoint y: 203, endPoint x: 16, endPoint y: 109, distance: 268.3
click at [267, 203] on button "Cancel" at bounding box center [235, 206] width 98 height 14
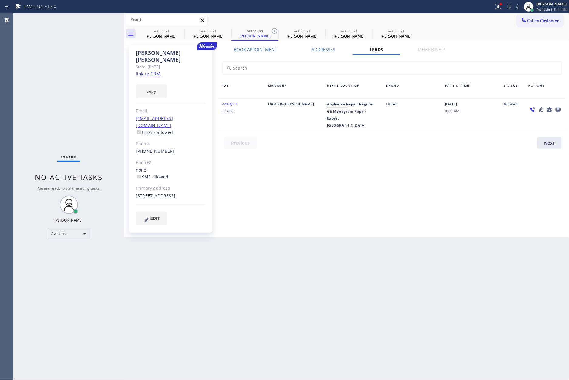
drag, startPoint x: 39, startPoint y: 100, endPoint x: 86, endPoint y: 106, distance: 47.4
click at [65, 105] on div "Status No active tasks You are ready to start receiving tasks. [PERSON_NAME] Av…" at bounding box center [68, 196] width 111 height 367
drag, startPoint x: 156, startPoint y: 30, endPoint x: 178, endPoint y: 31, distance: 22.5
click at [156, 31] on div "outbound" at bounding box center [161, 31] width 46 height 5
click at [179, 30] on icon at bounding box center [180, 30] width 7 height 7
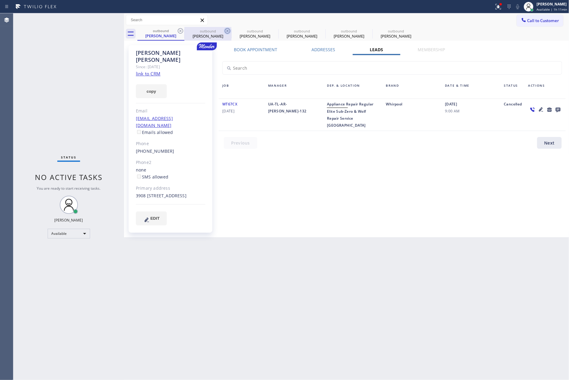
click at [225, 30] on icon at bounding box center [227, 30] width 5 height 5
click at [180, 30] on icon at bounding box center [180, 30] width 5 height 5
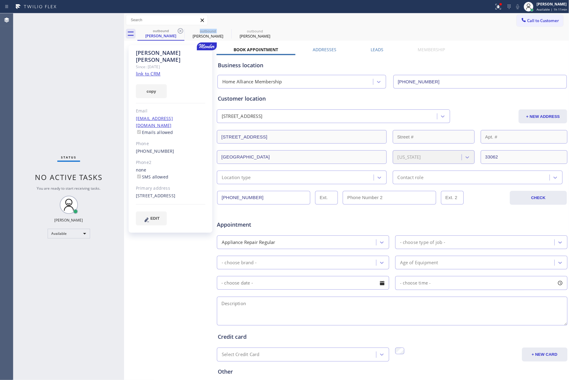
click at [180, 30] on icon at bounding box center [180, 30] width 5 height 5
click at [0, 0] on icon at bounding box center [0, 0] width 0 height 0
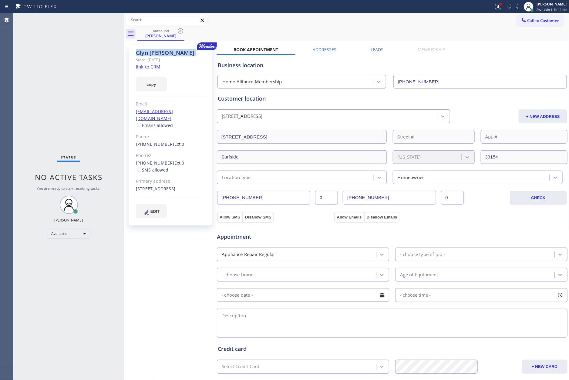
click at [180, 30] on icon at bounding box center [180, 30] width 5 height 5
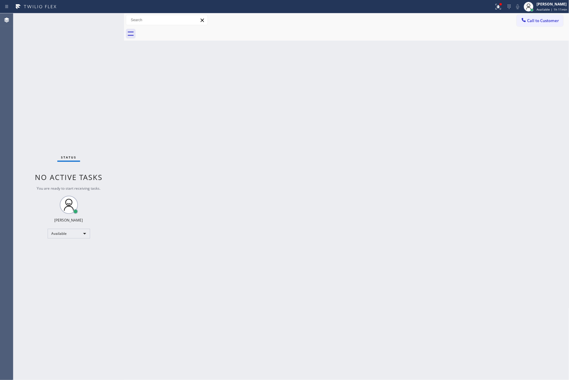
drag, startPoint x: 261, startPoint y: 132, endPoint x: 529, endPoint y: 42, distance: 282.8
click at [264, 132] on div "Back to Dashboard Change Sender ID Customers Technicians Select a contact Outbo…" at bounding box center [346, 196] width 445 height 367
click at [529, 20] on span "Call to Customer" at bounding box center [543, 20] width 32 height 5
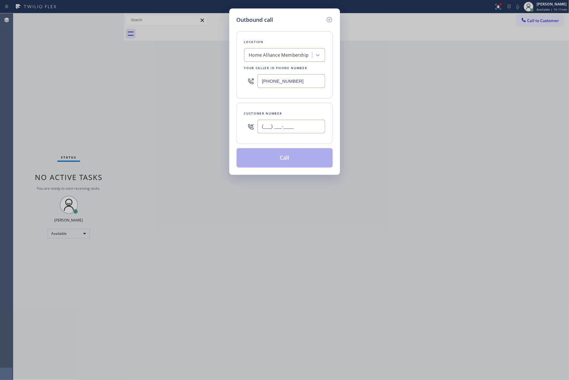
click at [296, 128] on input "(___) ___-____" at bounding box center [291, 127] width 68 height 14
paste input "917) 801-8077"
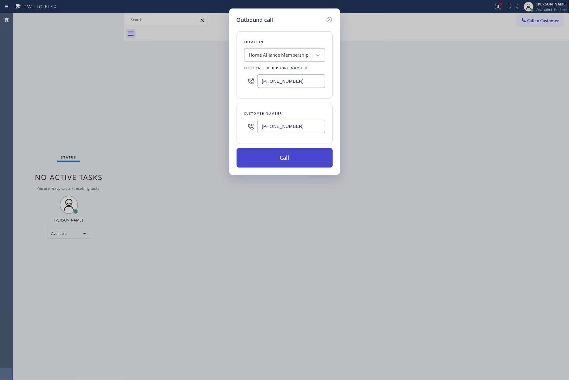
type input "[PHONE_NUMBER]"
click at [274, 162] on button "Call" at bounding box center [284, 157] width 96 height 19
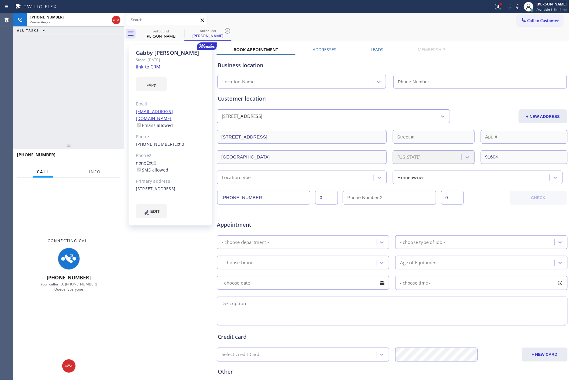
type input "[PHONE_NUMBER]"
click at [100, 98] on div "[PHONE_NUMBER] Connecting call… ALL TASKS ALL TASKS ACTIVE TASKS TASKS IN WRAP …" at bounding box center [68, 77] width 111 height 129
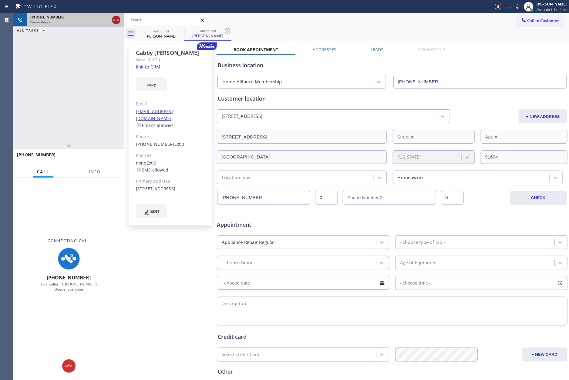
drag, startPoint x: 90, startPoint y: 92, endPoint x: 118, endPoint y: 18, distance: 78.9
click at [95, 89] on div "[PHONE_NUMBER] Connecting call… ALL TASKS ALL TASKS ACTIVE TASKS TASKS IN WRAP …" at bounding box center [68, 77] width 111 height 129
click at [118, 18] on icon at bounding box center [115, 19] width 7 height 7
drag, startPoint x: 98, startPoint y: 74, endPoint x: 115, endPoint y: 83, distance: 19.7
click at [109, 81] on div "[PHONE_NUMBER] Connecting call… ALL TASKS ALL TASKS ACTIVE TASKS TASKS IN WRAP …" at bounding box center [68, 77] width 111 height 129
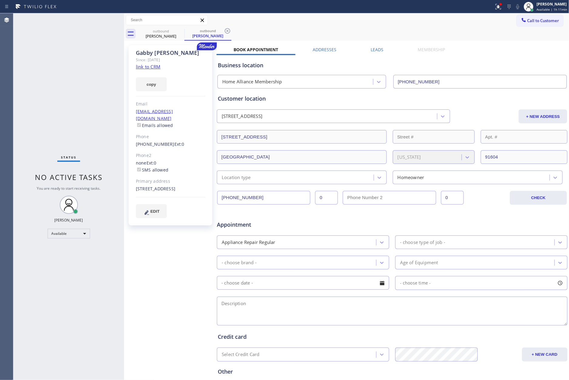
click at [373, 50] on label "Leads" at bounding box center [376, 50] width 13 height 6
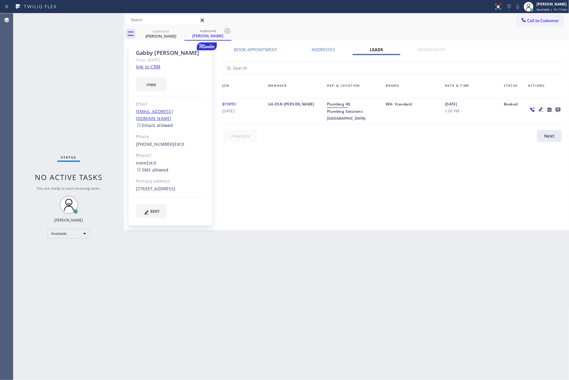
drag, startPoint x: 452, startPoint y: 184, endPoint x: 521, endPoint y: 152, distance: 75.9
click at [466, 185] on div "Book Appointment Addresses Leads Membership Business location Home Alliance Mem…" at bounding box center [391, 138] width 351 height 182
click at [529, 108] on icon at bounding box center [557, 110] width 5 height 5
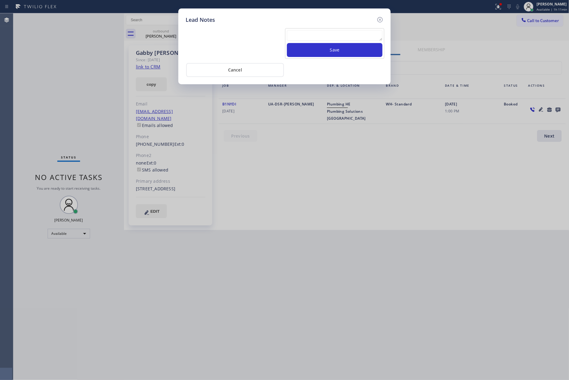
click at [369, 38] on textarea at bounding box center [334, 35] width 95 height 11
paste textarea "please transfer. membership follow up calls"
type textarea "please transfer. membership follow up calls"
click at [360, 46] on button "Save" at bounding box center [334, 50] width 95 height 14
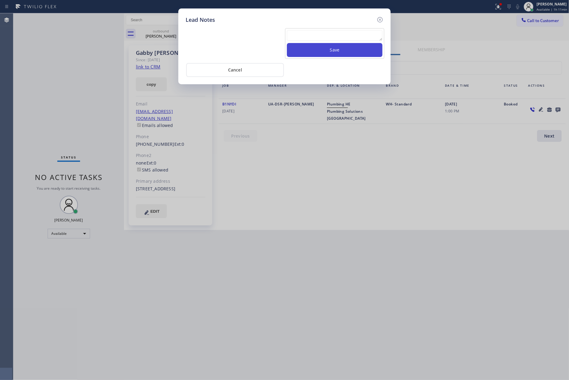
scroll to position [0, 0]
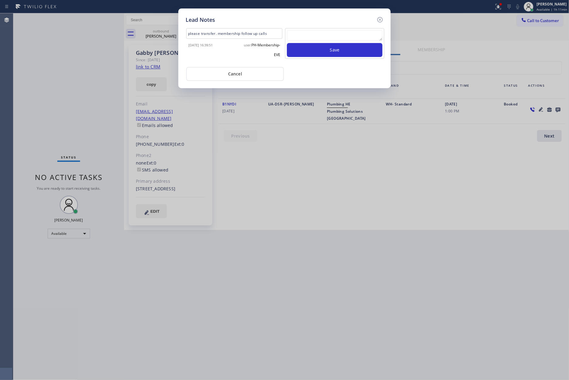
click at [354, 73] on div "Cancel" at bounding box center [285, 73] width 198 height 15
click at [239, 76] on button "Cancel" at bounding box center [235, 74] width 98 height 14
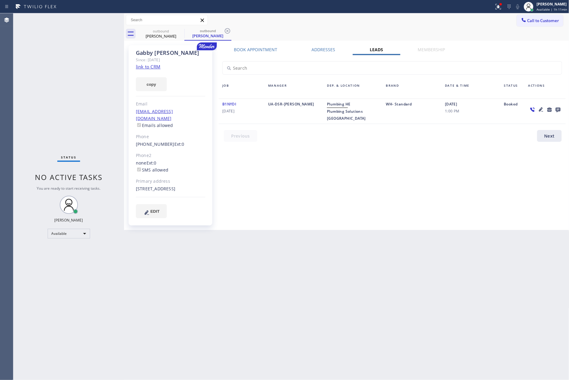
drag, startPoint x: 301, startPoint y: 216, endPoint x: 380, endPoint y: 224, distance: 79.9
click at [318, 217] on div "Book Appointment Addresses Leads Membership Business location Home Alliance Mem…" at bounding box center [391, 138] width 351 height 182
click at [351, 156] on div "Book Appointment Addresses Leads Membership Business location Home Alliance Mem…" at bounding box center [391, 138] width 351 height 182
drag, startPoint x: 496, startPoint y: 164, endPoint x: 516, endPoint y: 146, distance: 27.0
click at [500, 161] on div "Book Appointment Addresses Leads Membership Business location Home Alliance Mem…" at bounding box center [391, 138] width 351 height 182
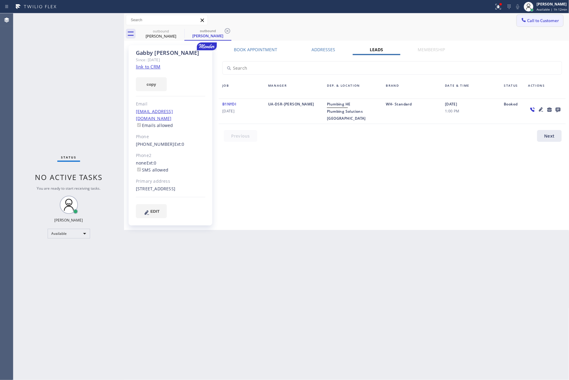
click at [529, 18] on span "Call to Customer" at bounding box center [543, 20] width 32 height 5
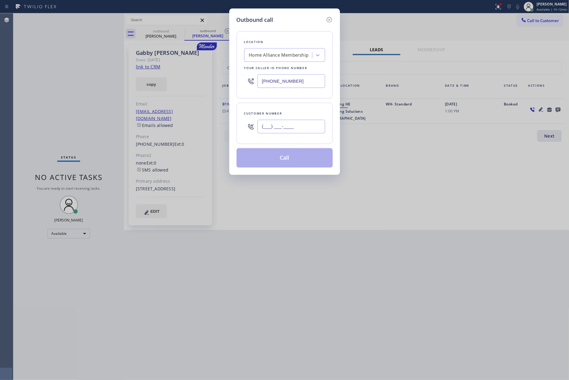
click at [301, 129] on input "(___) ___-____" at bounding box center [291, 127] width 68 height 14
paste input "347) 534-8583"
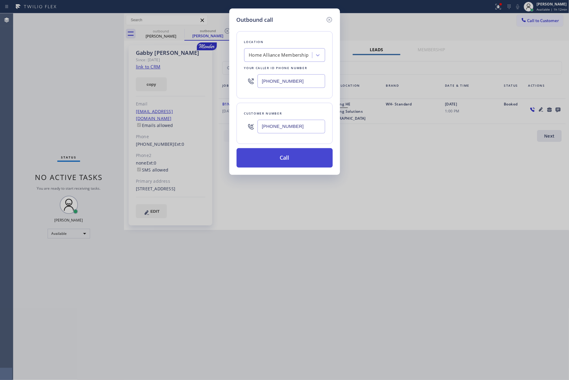
type input "[PHONE_NUMBER]"
click at [296, 166] on button "Call" at bounding box center [284, 157] width 96 height 19
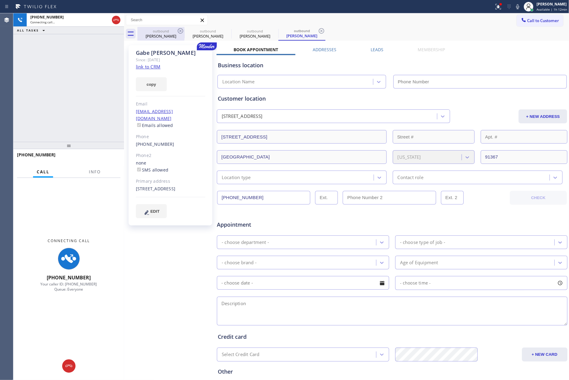
click at [156, 34] on div "[PERSON_NAME]" at bounding box center [161, 35] width 46 height 5
click at [0, 0] on icon at bounding box center [0, 0] width 0 height 0
click at [90, 52] on div "[PHONE_NUMBER] Connecting call… ALL TASKS ALL TASKS ACTIVE TASKS TASKS IN WRAP …" at bounding box center [68, 77] width 111 height 129
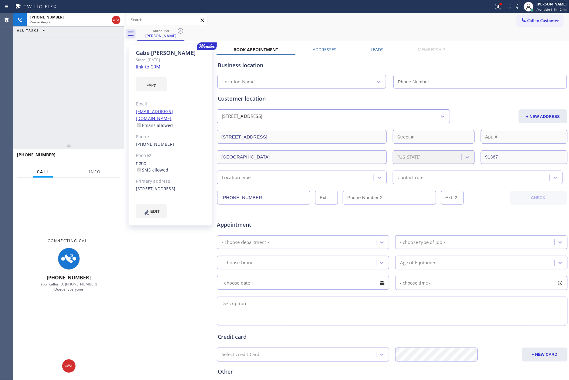
drag, startPoint x: 333, startPoint y: 18, endPoint x: 354, endPoint y: 29, distance: 23.7
click at [337, 21] on div "Call to Customer Outbound call Location Home Alliance Membership Your caller id…" at bounding box center [346, 20] width 445 height 11
type input "[PHONE_NUMBER]"
click at [383, 49] on div "Leads" at bounding box center [376, 51] width 47 height 8
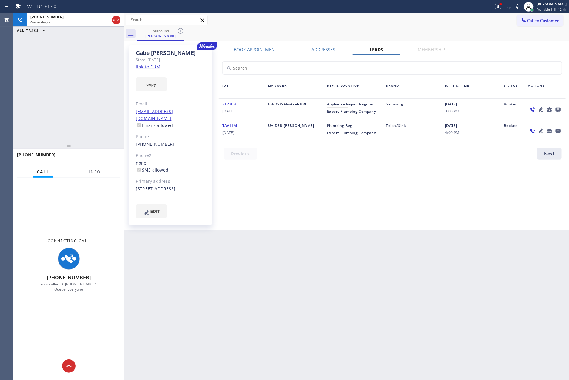
click at [376, 49] on label "Leads" at bounding box center [376, 50] width 13 height 6
click at [529, 111] on icon at bounding box center [557, 110] width 7 height 8
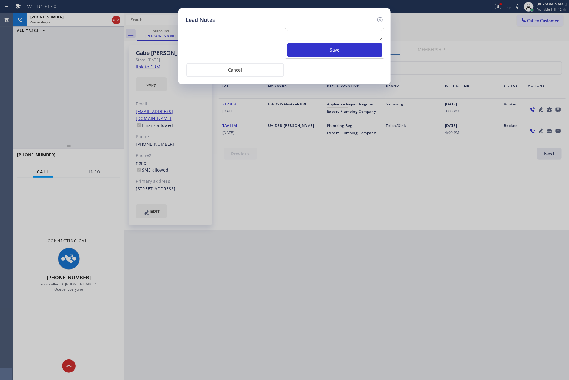
click at [349, 32] on textarea at bounding box center [334, 35] width 95 height 11
paste textarea "please transfer. membership follow up calls"
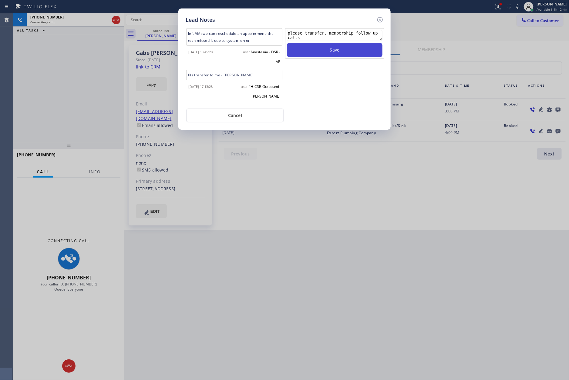
type textarea "please transfer. membership follow up calls"
click at [350, 51] on button "Save" at bounding box center [334, 50] width 95 height 14
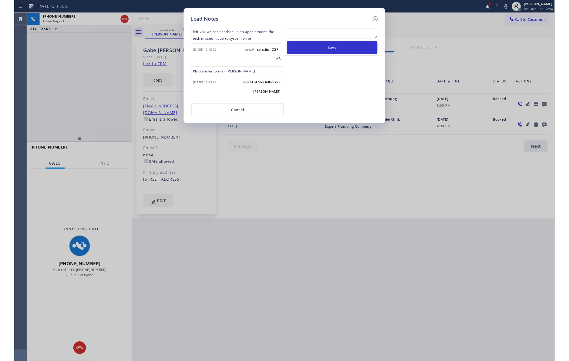
scroll to position [0, 0]
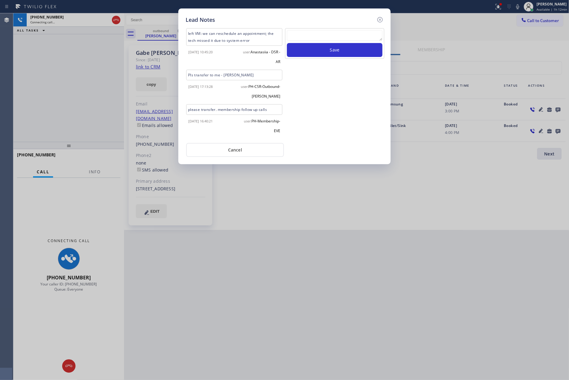
click at [308, 237] on div "Lead Notes left VM: we can reschedule an appointment; the tech missed it due to…" at bounding box center [284, 190] width 569 height 380
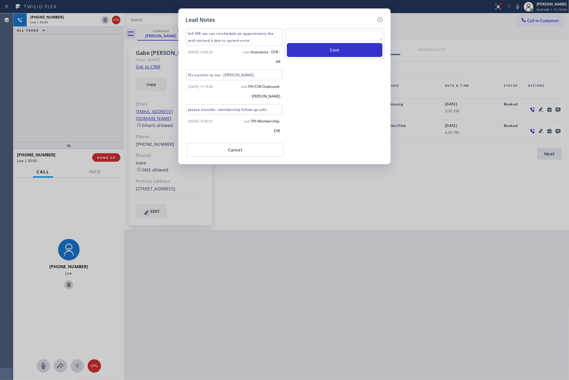
drag, startPoint x: 262, startPoint y: 151, endPoint x: 100, endPoint y: 124, distance: 164.2
click at [257, 147] on button "Cancel" at bounding box center [235, 150] width 98 height 14
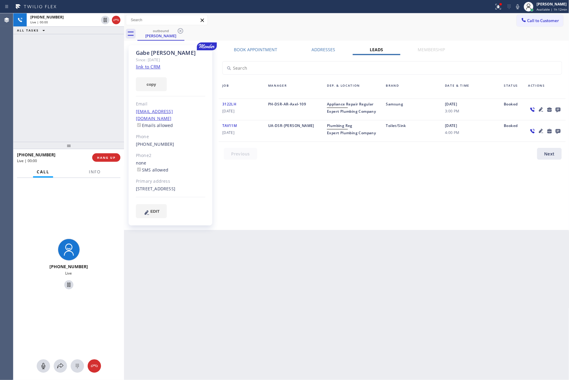
click at [26, 102] on div "[PHONE_NUMBER] Live | 00:00 ALL TASKS ALL TASKS ACTIVE TASKS TASKS IN WRAP UP" at bounding box center [68, 77] width 111 height 129
click at [114, 157] on span "HANG UP" at bounding box center [106, 158] width 18 height 4
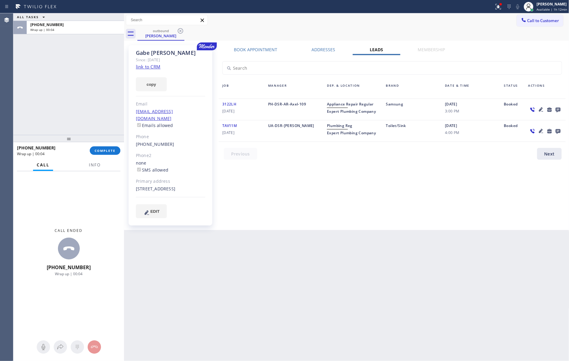
drag, startPoint x: 356, startPoint y: 168, endPoint x: 486, endPoint y: 147, distance: 131.2
click at [360, 169] on div "Book Appointment Addresses Leads Membership Business location Home Alliance Mem…" at bounding box center [391, 138] width 351 height 182
click at [529, 16] on button "Call to Customer" at bounding box center [540, 21] width 46 height 12
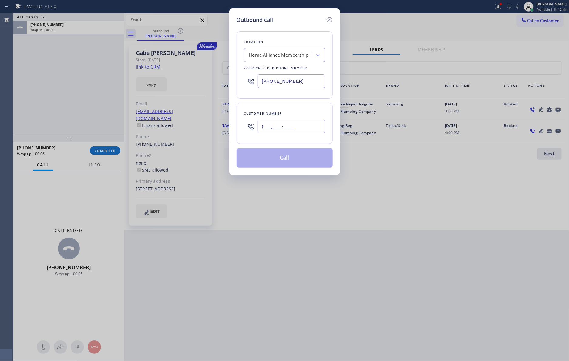
click at [308, 133] on input "(___) ___-____" at bounding box center [291, 127] width 68 height 14
paste input "720) 312-2187"
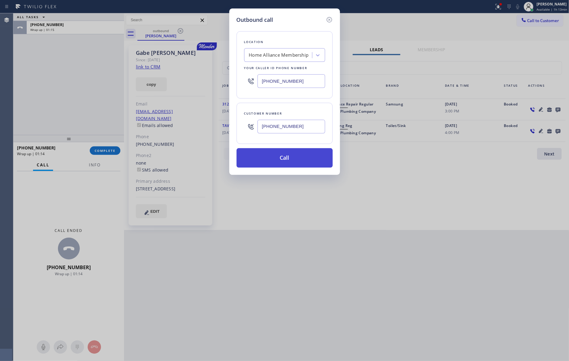
type input "[PHONE_NUMBER]"
click at [299, 161] on button "Call" at bounding box center [284, 157] width 96 height 19
click at [96, 109] on div "Outbound call Location Home Alliance Membership Your caller id phone number [PH…" at bounding box center [284, 180] width 569 height 361
click at [96, 109] on div "ALL TASKS ALL TASKS ACTIVE TASKS TASKS IN WRAP UP [PHONE_NUMBER] Wrap up | 01:16" at bounding box center [68, 74] width 111 height 122
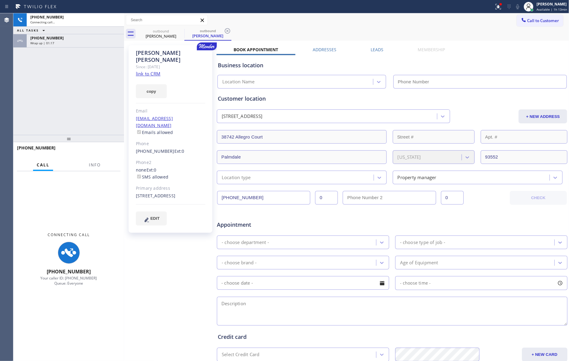
click at [106, 47] on div "[PHONE_NUMBER] Wrap up | 01:17" at bounding box center [74, 40] width 95 height 13
click at [107, 43] on div "Wrap up | 01:17" at bounding box center [75, 43] width 90 height 4
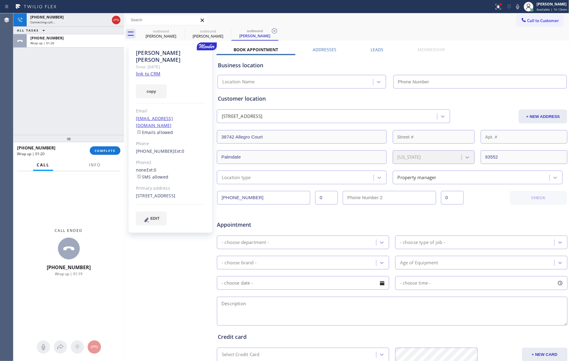
click at [104, 152] on span "COMPLETE" at bounding box center [105, 151] width 21 height 4
click at [94, 85] on div "[PHONE_NUMBER] Connecting call… ALL TASKS ALL TASKS ACTIVE TASKS TASKS IN WRAP …" at bounding box center [68, 74] width 111 height 122
click at [93, 67] on div "[PHONE_NUMBER] Connecting call… ALL TASKS ALL TASKS ACTIVE TASKS TASKS IN WRAP …" at bounding box center [68, 74] width 111 height 122
type input "[PHONE_NUMBER]"
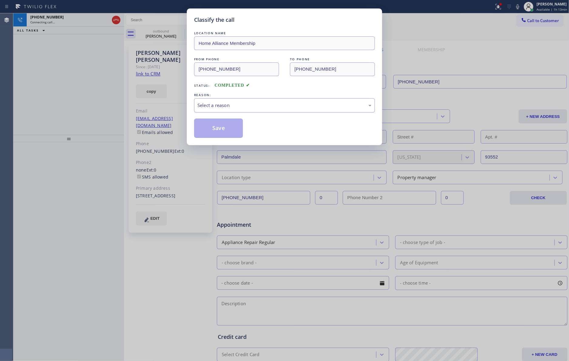
click at [210, 107] on div "Select a reason" at bounding box center [284, 105] width 174 height 7
click at [221, 131] on button "Save" at bounding box center [218, 128] width 49 height 19
click at [71, 101] on div "Classify the call LOCATION NAME Home Alliance Membership FROM PHONE [PHONE_NUMB…" at bounding box center [284, 180] width 569 height 361
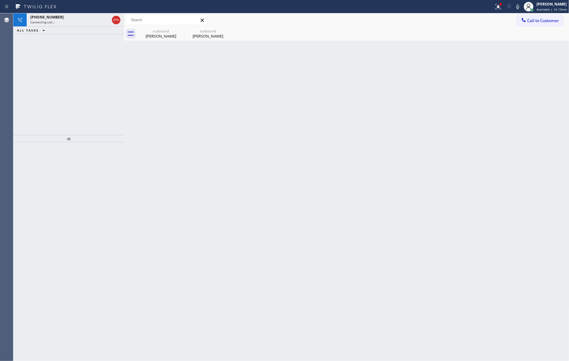
click at [71, 101] on div "[PHONE_NUMBER] Connecting call… ALL TASKS ALL TASKS ACTIVE TASKS TASKS IN WRAP …" at bounding box center [68, 74] width 111 height 122
drag, startPoint x: 37, startPoint y: 64, endPoint x: 101, endPoint y: 45, distance: 66.8
click at [57, 67] on div "[PHONE_NUMBER] Live | 00:13 ALL TASKS ALL TASKS ACTIVE TASKS TASKS IN WRAP UP" at bounding box center [68, 74] width 111 height 122
click at [113, 18] on icon at bounding box center [115, 19] width 7 height 7
click at [100, 94] on div "[PHONE_NUMBER] Live | 00:14 ALL TASKS ALL TASKS ACTIVE TASKS TASKS IN WRAP UP" at bounding box center [68, 74] width 111 height 122
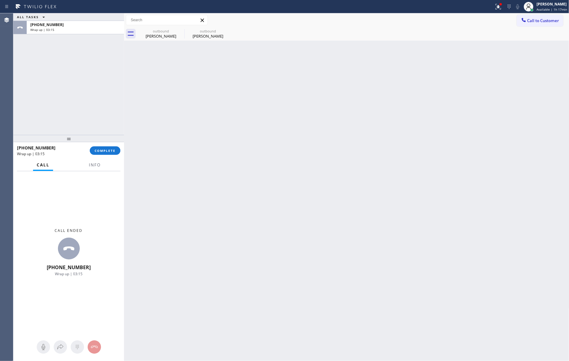
click at [103, 157] on div "[PHONE_NUMBER] Wrap up | 03:15 COMPLETE" at bounding box center [68, 151] width 103 height 16
click at [102, 149] on span "COMPLETE" at bounding box center [105, 151] width 21 height 4
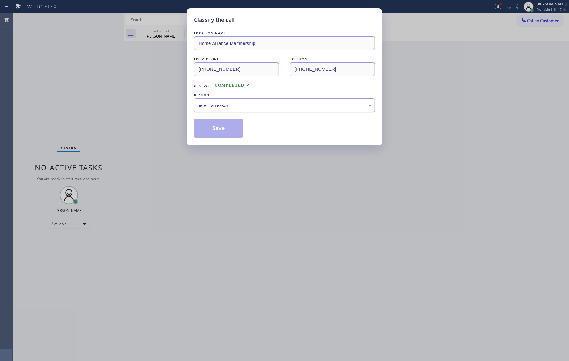
click at [229, 110] on div "Select a reason" at bounding box center [284, 105] width 181 height 14
click at [224, 129] on button "Save" at bounding box center [218, 128] width 49 height 19
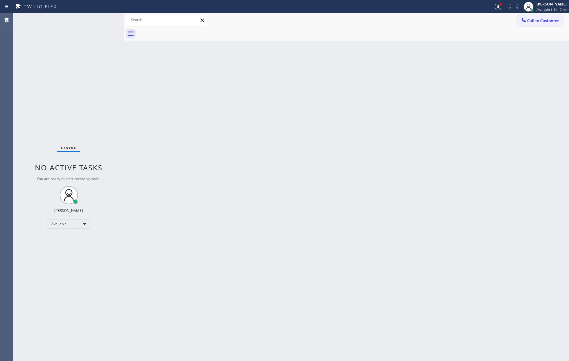
drag, startPoint x: 344, startPoint y: 177, endPoint x: 483, endPoint y: 55, distance: 184.7
click at [351, 170] on div "Back to Dashboard Change Sender ID Customers Technicians Select a contact Outbo…" at bounding box center [346, 187] width 445 height 348
click at [529, 21] on span "Call to Customer" at bounding box center [543, 20] width 32 height 5
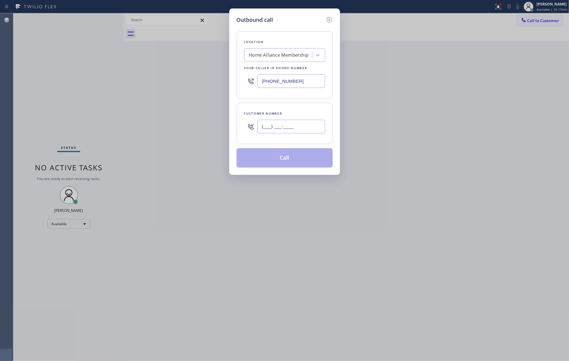
click at [314, 126] on input "(___) ___-____" at bounding box center [291, 127] width 68 height 14
paste input "818) 422-9144"
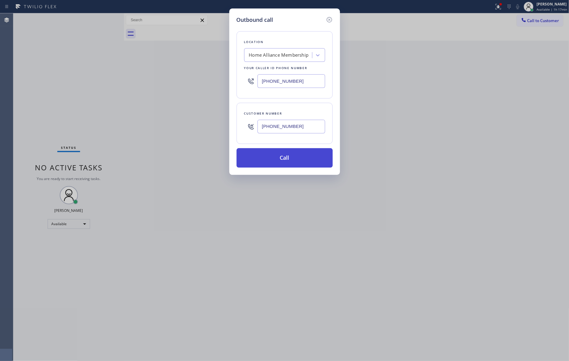
type input "[PHONE_NUMBER]"
click at [299, 164] on button "Call" at bounding box center [284, 157] width 96 height 19
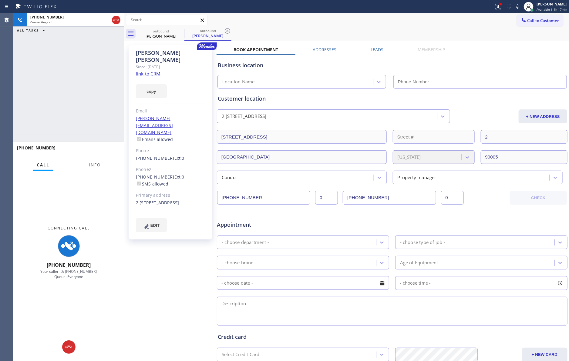
type input "[PHONE_NUMBER]"
click at [89, 95] on div "[PHONE_NUMBER] Connecting call… ALL TASKS ALL TASKS ACTIVE TASKS TASKS IN WRAP …" at bounding box center [68, 74] width 111 height 122
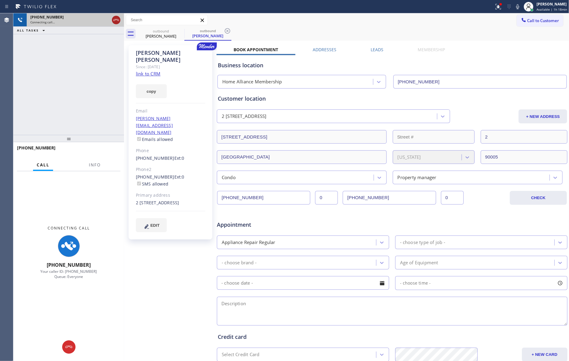
click at [117, 20] on icon at bounding box center [115, 20] width 5 height 2
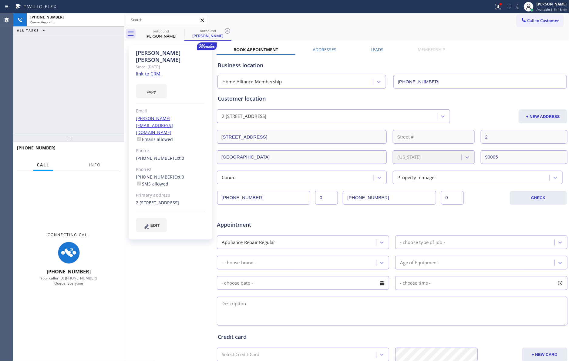
drag, startPoint x: 100, startPoint y: 42, endPoint x: 180, endPoint y: 111, distance: 105.9
click at [109, 49] on div "[PHONE_NUMBER] Connecting call… ALL TASKS ALL TASKS ACTIVE TASKS TASKS IN WRAP …" at bounding box center [68, 74] width 111 height 122
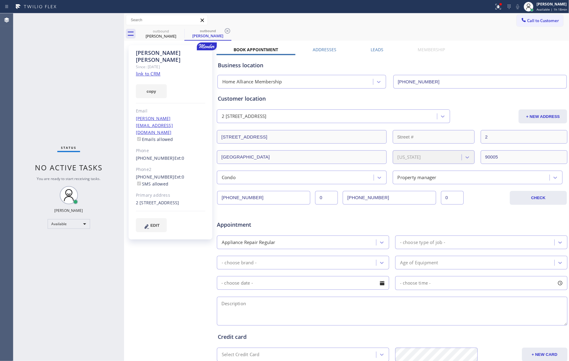
click at [366, 12] on div "Status report Issues detected These issues could affect your workflow. Please c…" at bounding box center [284, 6] width 569 height 13
click at [529, 18] on span "Call to Customer" at bounding box center [543, 20] width 32 height 5
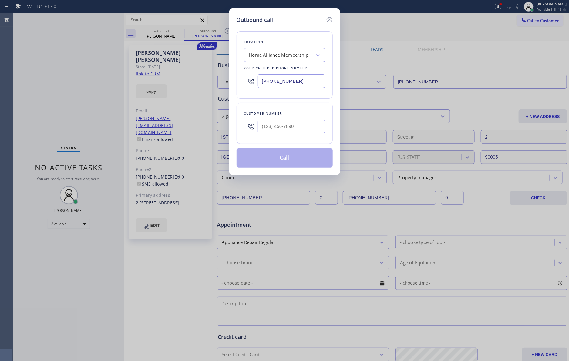
click at [301, 120] on div at bounding box center [291, 127] width 68 height 20
click at [308, 135] on div at bounding box center [291, 127] width 68 height 20
click at [309, 128] on input "(___) ___-____" at bounding box center [291, 127] width 68 height 14
paste input "805) 358-7458"
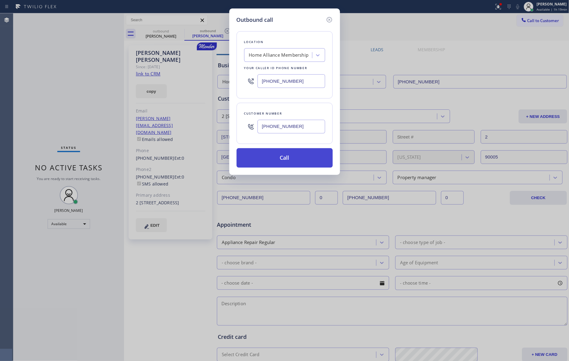
type input "[PHONE_NUMBER]"
click at [286, 159] on button "Call" at bounding box center [284, 157] width 96 height 19
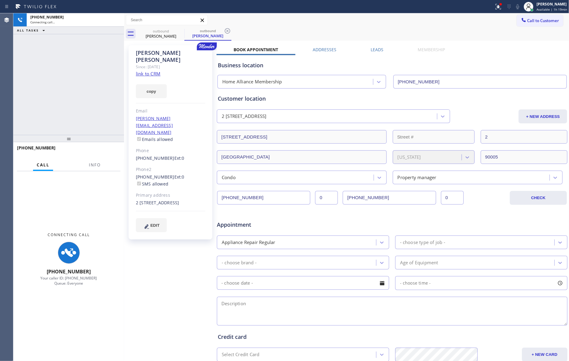
click at [70, 48] on div "[PHONE_NUMBER] Connecting call… ALL TASKS ALL TASKS ACTIVE TASKS TASKS IN WRAP …" at bounding box center [68, 74] width 111 height 122
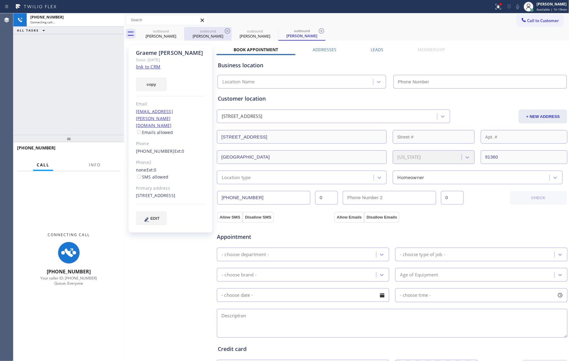
click at [207, 33] on div "outbound" at bounding box center [208, 31] width 46 height 5
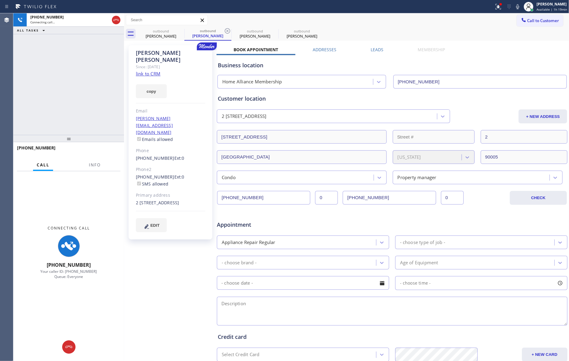
click at [374, 47] on label "Leads" at bounding box center [376, 50] width 13 height 6
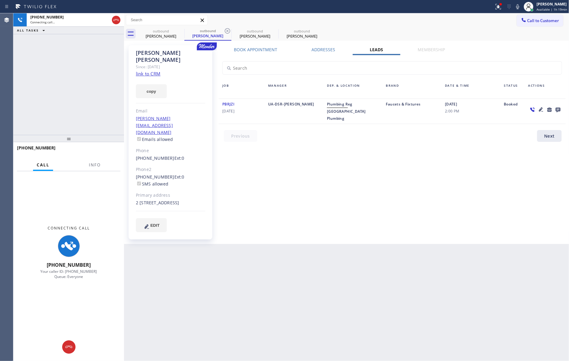
click at [529, 109] on icon at bounding box center [557, 110] width 7 height 8
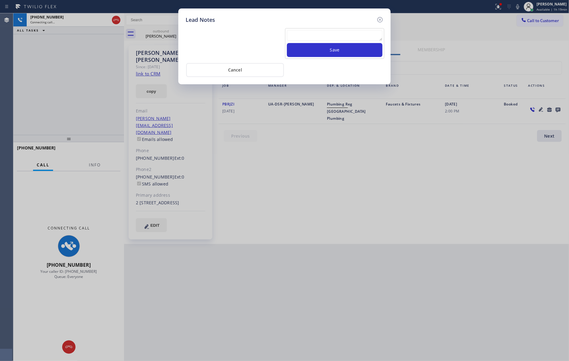
click at [360, 36] on textarea at bounding box center [334, 35] width 95 height 11
paste textarea "please transfer. membership follow up calls"
type textarea "please transfer. membership follow up calls"
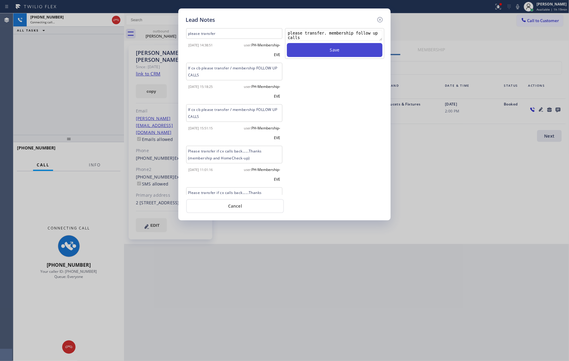
click at [341, 51] on button "Save" at bounding box center [334, 50] width 95 height 14
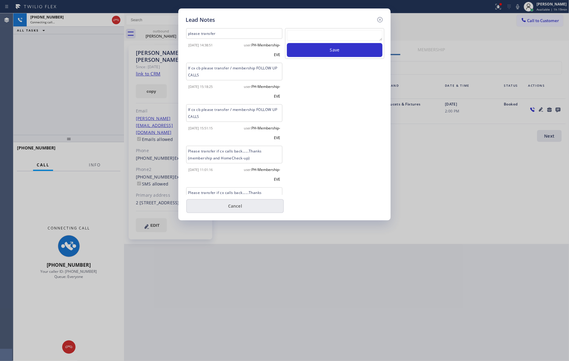
scroll to position [0, 0]
click at [251, 203] on button "Cancel" at bounding box center [235, 206] width 98 height 14
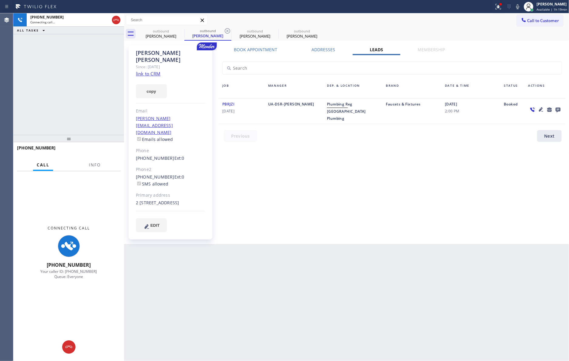
click at [99, 85] on div "[PHONE_NUMBER] Connecting call… ALL TASKS ALL TASKS ACTIVE TASKS TASKS IN WRAP …" at bounding box center [68, 74] width 111 height 122
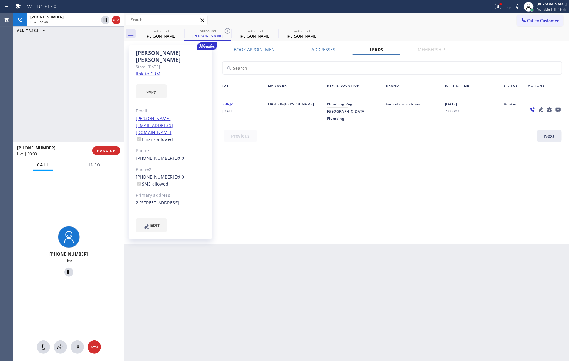
click at [99, 139] on div at bounding box center [68, 138] width 111 height 7
click at [101, 152] on span "HANG UP" at bounding box center [106, 150] width 18 height 4
click at [88, 85] on div "[PHONE_NUMBER] Live | 00:01 ALL TASKS ALL TASKS ACTIVE TASKS TASKS IN WRAP UP" at bounding box center [68, 73] width 111 height 121
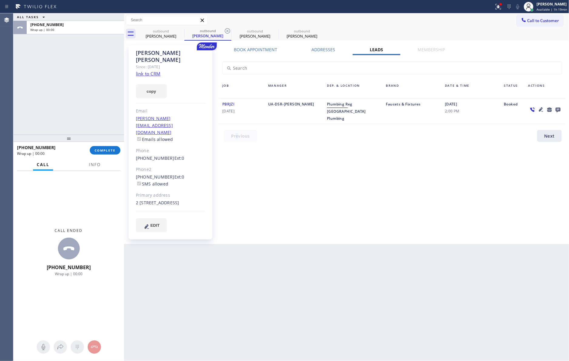
drag, startPoint x: 235, startPoint y: 162, endPoint x: 277, endPoint y: 43, distance: 126.8
click at [261, 120] on div "Book Appointment Addresses Leads Membership Business location Home Alliance Mem…" at bounding box center [391, 145] width 351 height 196
click at [295, 29] on div "outbound" at bounding box center [302, 31] width 46 height 5
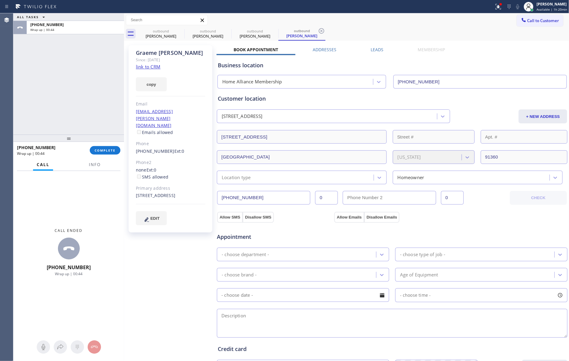
click at [84, 139] on div "ALL TASKS ALL TASKS ACTIVE TASKS TASKS IN WRAP UP [PHONE_NUMBER] Wrap up | 00:4…" at bounding box center [68, 187] width 111 height 348
click at [115, 151] on button "COMPLETE" at bounding box center [105, 150] width 31 height 8
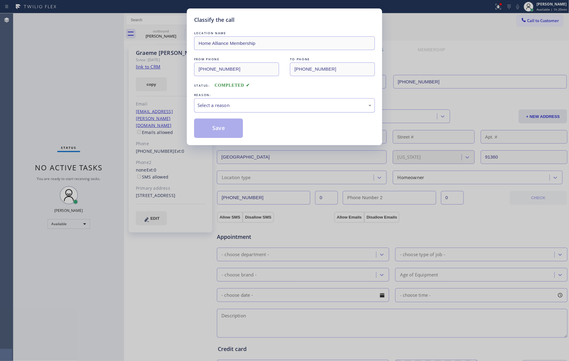
click at [214, 103] on div "Select a reason" at bounding box center [284, 105] width 174 height 7
click at [215, 128] on button "Save" at bounding box center [218, 128] width 49 height 19
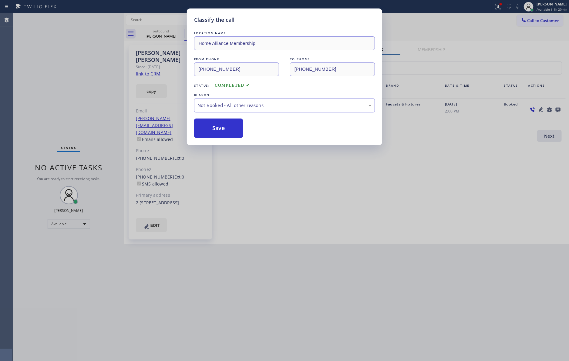
drag, startPoint x: 79, startPoint y: 75, endPoint x: 234, endPoint y: 27, distance: 161.6
click at [90, 72] on div "Classify the call LOCATION NAME Home Alliance Membership FROM PHONE [PHONE_NUMB…" at bounding box center [284, 180] width 569 height 361
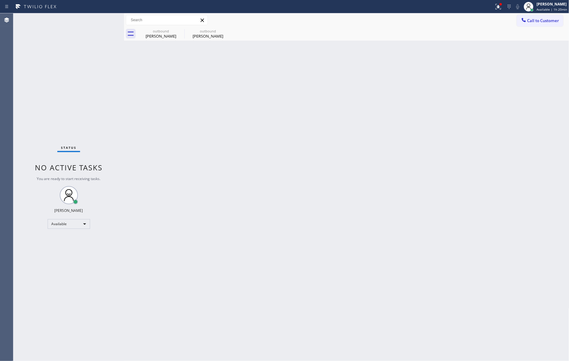
drag, startPoint x: 275, startPoint y: 168, endPoint x: 544, endPoint y: 63, distance: 288.9
click at [302, 160] on div "Back to Dashboard Change Sender ID Customers Technicians Select a contact Outbo…" at bounding box center [346, 187] width 445 height 348
click at [529, 23] on span "Call to Customer" at bounding box center [543, 20] width 32 height 5
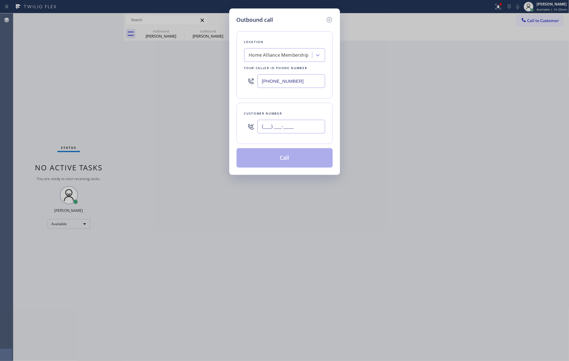
click at [295, 130] on input "(___) ___-____" at bounding box center [291, 127] width 68 height 14
paste input "714) 448-6255"
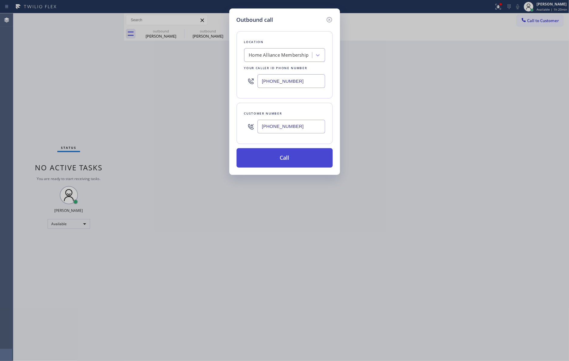
type input "[PHONE_NUMBER]"
click at [288, 158] on button "Call" at bounding box center [284, 157] width 96 height 19
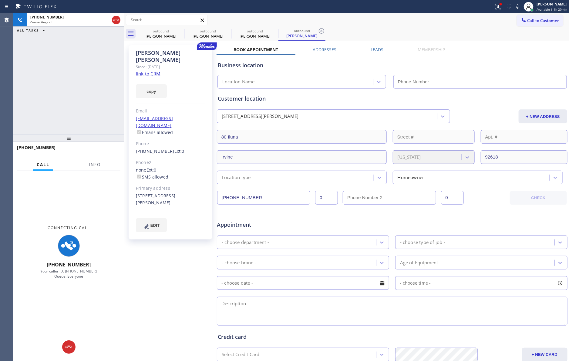
type input "[PHONE_NUMBER]"
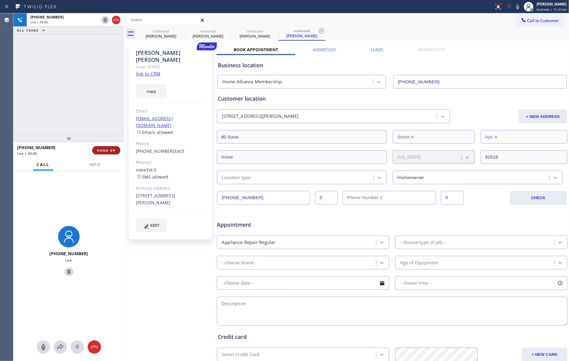
click at [98, 151] on span "HANG UP" at bounding box center [106, 150] width 18 height 4
click at [94, 85] on div "[PHONE_NUMBER] Live | 00:06 ALL TASKS ALL TASKS ACTIVE TASKS TASKS IN WRAP UP" at bounding box center [68, 73] width 111 height 121
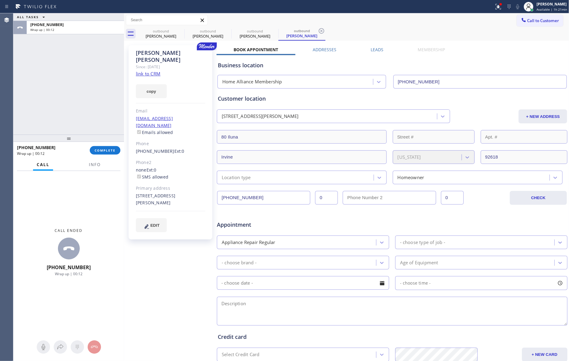
drag, startPoint x: 89, startPoint y: 83, endPoint x: 97, endPoint y: 131, distance: 48.8
click at [92, 109] on div "ALL TASKS ALL TASKS ACTIVE TASKS TASKS IN WRAP UP [PHONE_NUMBER] Wrap up | 00:12" at bounding box center [68, 73] width 111 height 121
drag, startPoint x: 113, startPoint y: 147, endPoint x: 105, endPoint y: 141, distance: 9.5
click at [112, 148] on button "COMPLETE" at bounding box center [105, 150] width 31 height 8
click at [102, 68] on div "ALL TASKS ALL TASKS ACTIVE TASKS TASKS IN WRAP UP [PHONE_NUMBER] Wrap up | 00:12" at bounding box center [68, 73] width 111 height 121
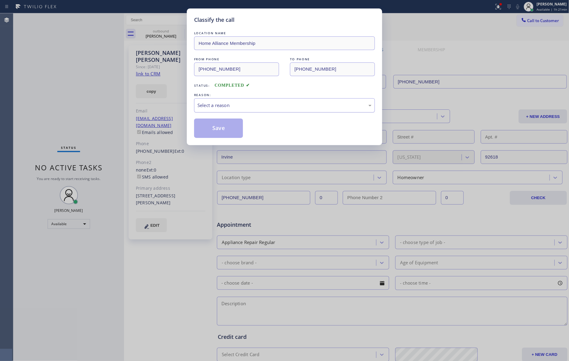
click at [213, 106] on div "Select a reason" at bounding box center [284, 105] width 174 height 7
click at [216, 130] on button "Save" at bounding box center [218, 128] width 49 height 19
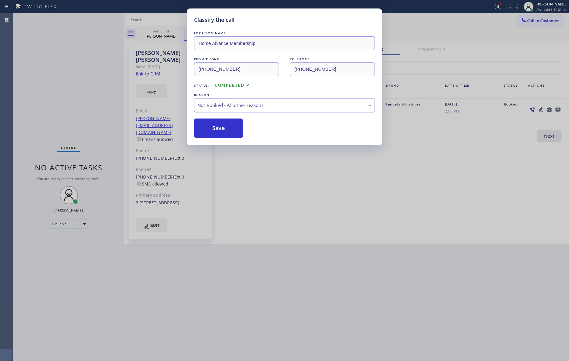
click at [98, 74] on div "Classify the call LOCATION NAME Home Alliance Membership FROM PHONE [PHONE_NUMB…" at bounding box center [284, 180] width 569 height 361
click at [98, 74] on div "Classify the call LOCATION NAME GE Monogram Inc Repair Phoenix FROM PHONE [PHON…" at bounding box center [290, 187] width 555 height 348
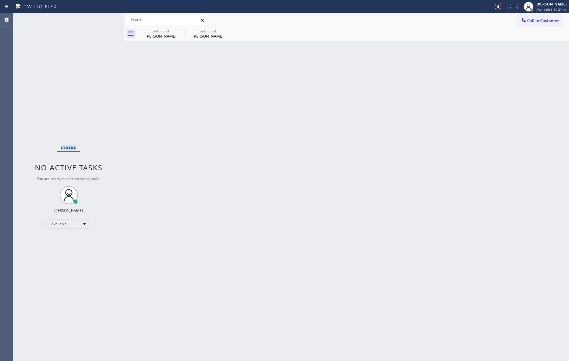
click at [100, 75] on div "Status No active tasks You are ready to start receiving tasks. [PERSON_NAME] Av…" at bounding box center [68, 187] width 111 height 348
click at [295, 139] on div "Back to Dashboard Change Sender ID Customers Technicians Select a contact Outbo…" at bounding box center [346, 187] width 445 height 348
drag, startPoint x: 559, startPoint y: 21, endPoint x: 541, endPoint y: 24, distance: 17.5
click at [529, 21] on span "Call to Customer" at bounding box center [543, 20] width 32 height 5
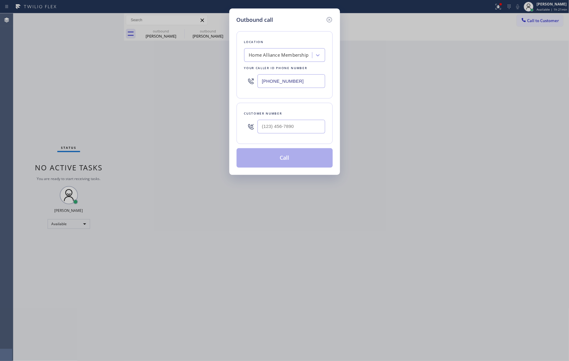
click at [289, 136] on div at bounding box center [291, 127] width 68 height 20
click at [290, 129] on input "(___) ___-____" at bounding box center [291, 127] width 68 height 14
paste input "339) 222-7270"
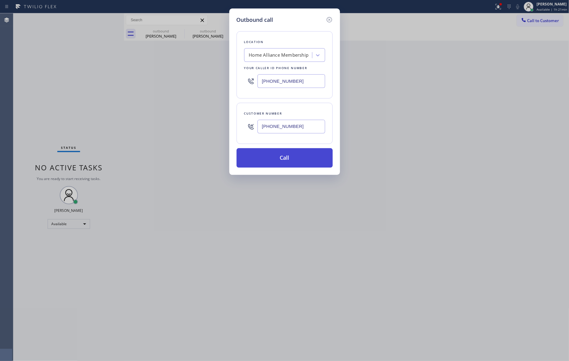
type input "[PHONE_NUMBER]"
click at [286, 159] on button "Call" at bounding box center [284, 157] width 96 height 19
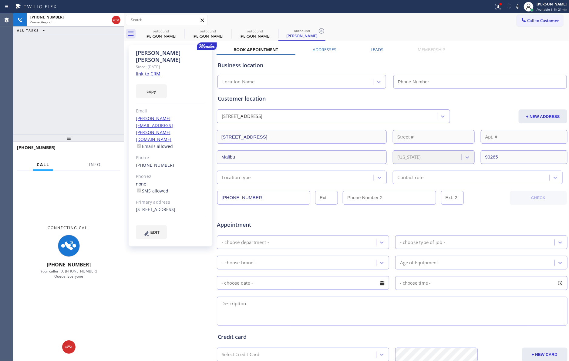
type input "[PHONE_NUMBER]"
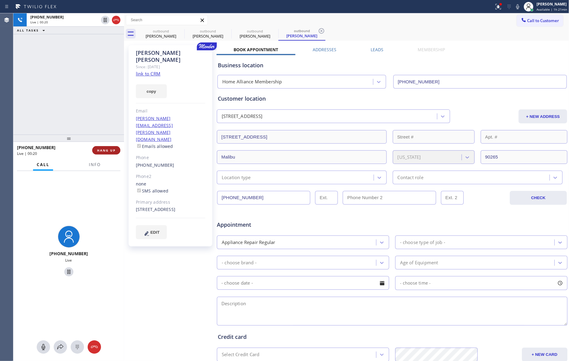
click at [110, 149] on span "HANG UP" at bounding box center [106, 150] width 18 height 4
click at [104, 81] on div "[PHONE_NUMBER] Live | 00:21 ALL TASKS ALL TASKS ACTIVE TASKS TASKS IN WRAP UP" at bounding box center [68, 73] width 111 height 121
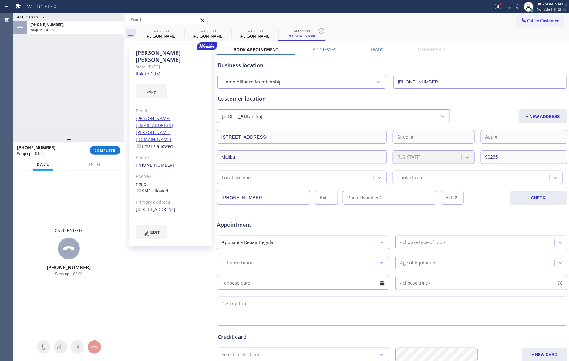
drag, startPoint x: 102, startPoint y: 105, endPoint x: 102, endPoint y: 158, distance: 52.7
click at [102, 134] on div "ALL TASKS ALL TASKS ACTIVE TASKS TASKS IN WRAP UP [PHONE_NUMBER] Wrap up | 01:5…" at bounding box center [68, 187] width 111 height 348
click at [103, 148] on button "COMPLETE" at bounding box center [105, 150] width 31 height 8
click at [94, 80] on div "ALL TASKS ALL TASKS ACTIVE TASKS TASKS IN WRAP UP [PHONE_NUMBER] Wrap up | 02:00" at bounding box center [68, 73] width 111 height 121
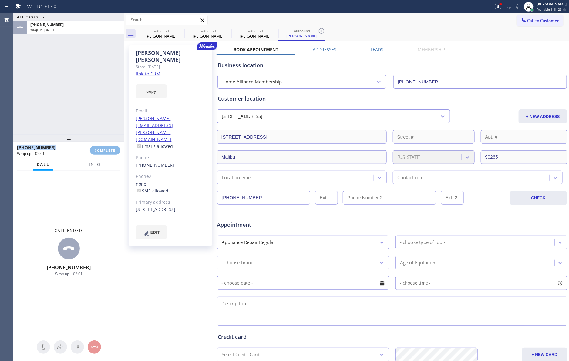
click at [94, 80] on div "ALL TASKS ALL TASKS ACTIVE TASKS TASKS IN WRAP UP [PHONE_NUMBER] Wrap up | 02:01" at bounding box center [68, 73] width 111 height 121
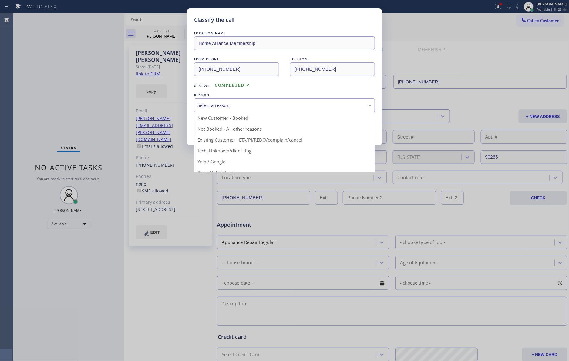
click at [239, 107] on div "Select a reason" at bounding box center [284, 105] width 174 height 7
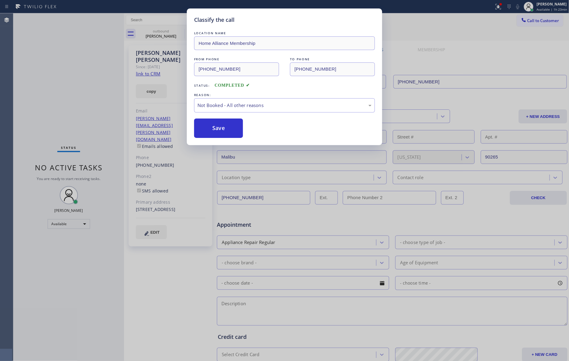
click at [222, 129] on button "Save" at bounding box center [218, 128] width 49 height 19
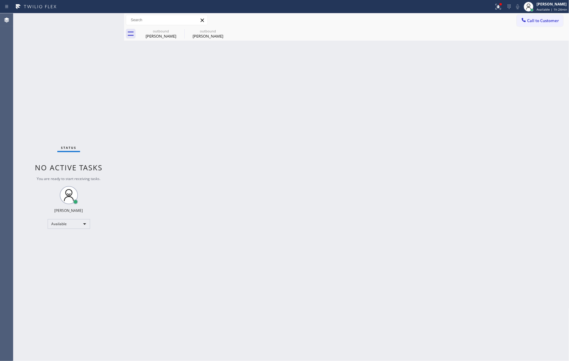
click at [230, 152] on div "Back to Dashboard Change Sender ID Customers Technicians Select a contact Outbo…" at bounding box center [346, 187] width 445 height 348
click at [160, 35] on div "[PERSON_NAME]" at bounding box center [161, 35] width 46 height 5
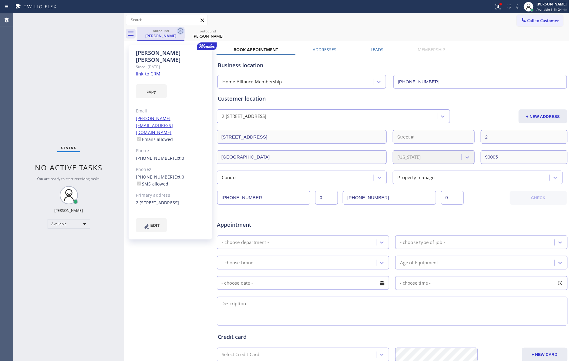
click at [179, 31] on icon at bounding box center [180, 30] width 7 height 7
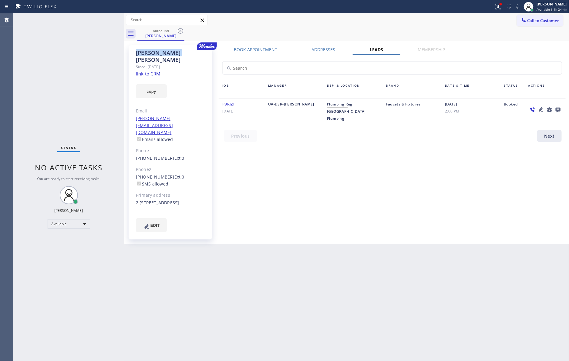
click at [179, 31] on icon at bounding box center [180, 30] width 7 height 7
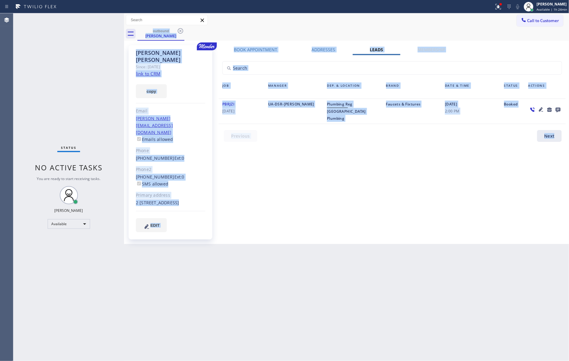
click at [179, 31] on div "outbound [PERSON_NAME]" at bounding box center [353, 34] width 432 height 14
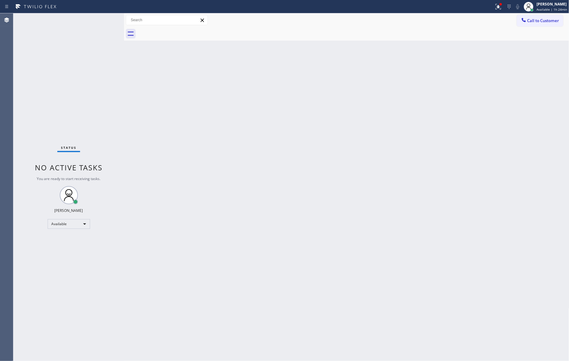
drag, startPoint x: 179, startPoint y: 31, endPoint x: 373, endPoint y: 128, distance: 216.2
click at [184, 35] on div at bounding box center [353, 34] width 432 height 14
click at [529, 20] on span "Call to Customer" at bounding box center [543, 20] width 32 height 5
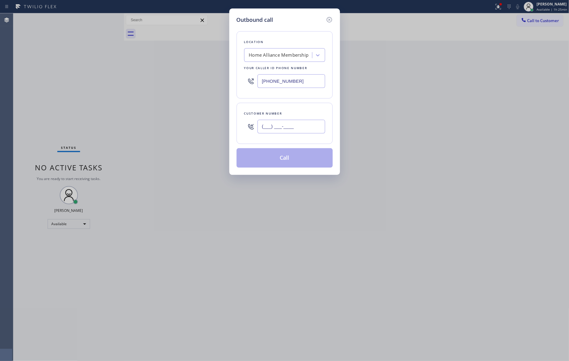
click at [306, 122] on input "(___) ___-____" at bounding box center [291, 127] width 68 height 14
paste input "818) 720-1164"
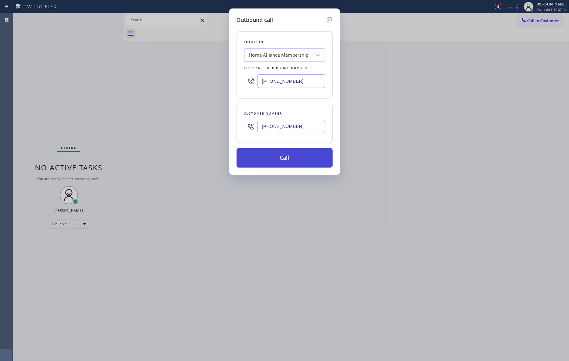
type input "[PHONE_NUMBER]"
click at [299, 156] on button "Call" at bounding box center [284, 157] width 96 height 19
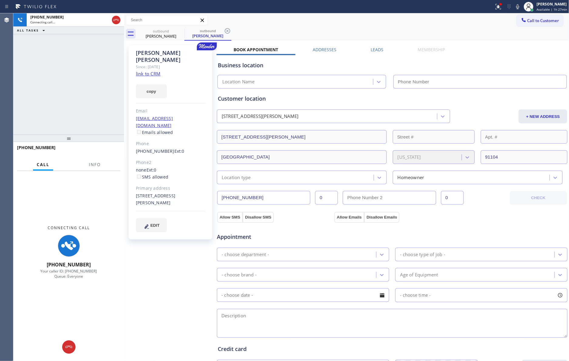
click at [91, 75] on div "[PHONE_NUMBER] Connecting call… ALL TASKS ALL TASKS ACTIVE TASKS TASKS IN WRAP …" at bounding box center [68, 73] width 111 height 121
drag, startPoint x: 72, startPoint y: 82, endPoint x: 97, endPoint y: 31, distance: 57.2
click at [73, 79] on div "[PHONE_NUMBER] Connecting call… ALL TASKS ALL TASKS ACTIVE TASKS TASKS IN WRAP …" at bounding box center [68, 73] width 111 height 121
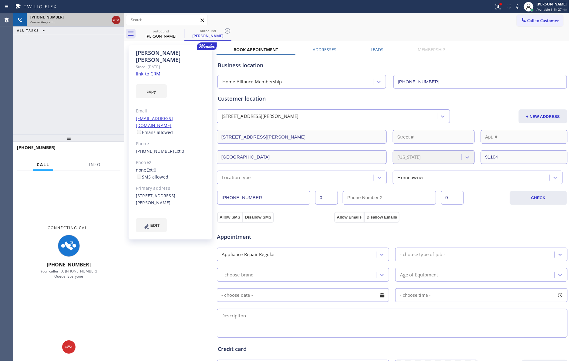
click at [116, 22] on icon at bounding box center [115, 19] width 7 height 7
click at [99, 106] on div "[PHONE_NUMBER] Connecting call… ALL TASKS ALL TASKS ACTIVE TASKS TASKS IN WRAP …" at bounding box center [68, 73] width 111 height 121
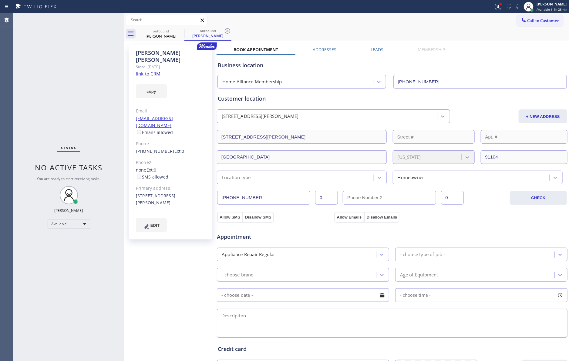
drag, startPoint x: 345, startPoint y: 21, endPoint x: 452, endPoint y: 33, distance: 108.3
click at [349, 23] on div "Call to Customer Outbound call Location Home Alliance Membership Your caller id…" at bounding box center [346, 20] width 445 height 11
click at [537, 17] on button "Call to Customer" at bounding box center [540, 21] width 46 height 12
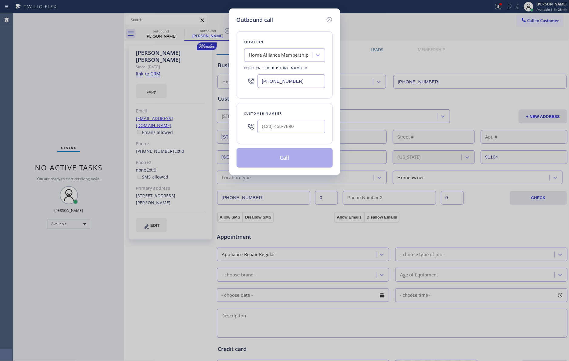
drag, startPoint x: 301, startPoint y: 137, endPoint x: 306, endPoint y: 125, distance: 12.1
click at [303, 136] on div at bounding box center [291, 127] width 68 height 20
click at [306, 125] on input "(___) ___-____" at bounding box center [291, 127] width 68 height 14
paste input "303) 883-5691"
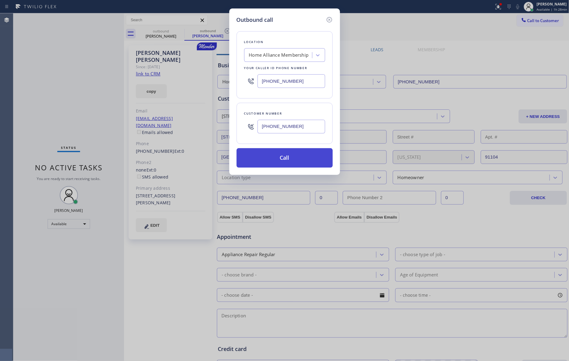
type input "(303) 883-5691"
click at [301, 159] on button "Call" at bounding box center [284, 157] width 96 height 19
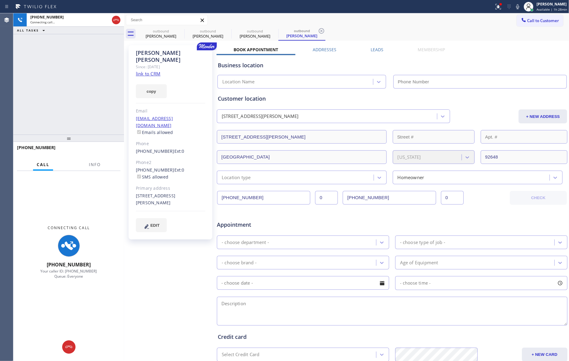
drag, startPoint x: 62, startPoint y: 110, endPoint x: 226, endPoint y: 21, distance: 186.1
click at [64, 110] on div "+13038835691 Connecting call… ALL TASKS ALL TASKS ACTIVE TASKS TASKS IN WRAP UP" at bounding box center [68, 73] width 111 height 121
click at [158, 31] on div "outbound" at bounding box center [161, 31] width 46 height 5
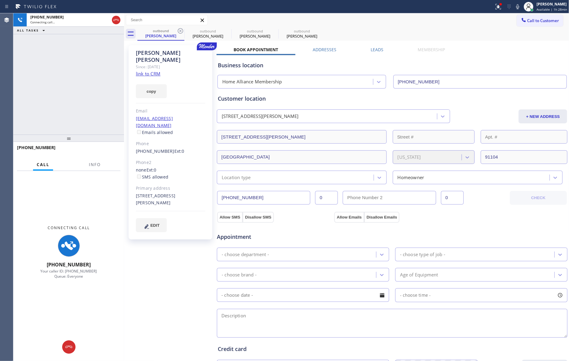
click at [480, 47] on div "Book Appointment Addresses Leads Membership Business location Home Alliance Mem…" at bounding box center [391, 247] width 351 height 400
click at [373, 49] on label "Leads" at bounding box center [376, 50] width 13 height 6
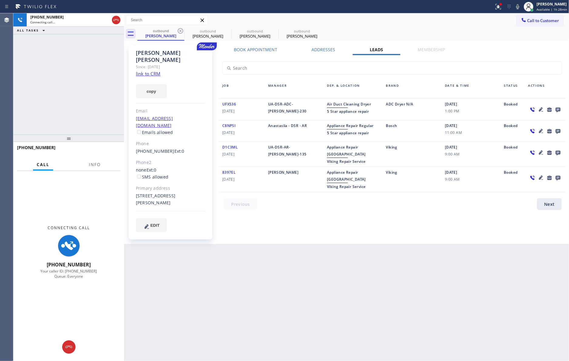
click at [558, 109] on icon at bounding box center [557, 110] width 5 height 5
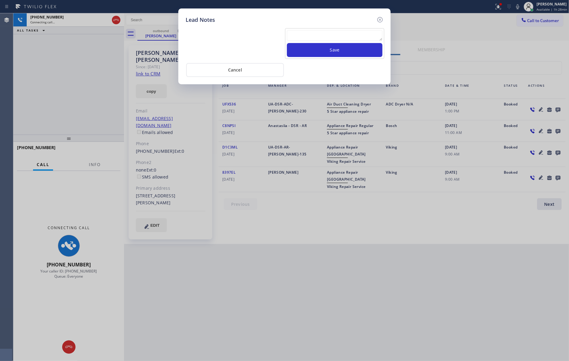
click at [324, 32] on textarea at bounding box center [334, 35] width 95 height 11
paste textarea "please transfer. membership follow up calls"
type textarea "please transfer. membership follow up calls"
click at [328, 48] on button "Save" at bounding box center [334, 50] width 95 height 14
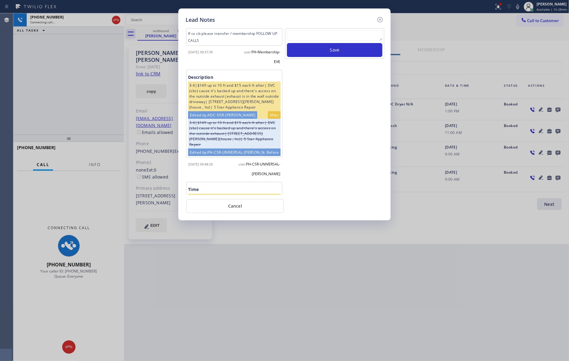
scroll to position [0, 0]
drag, startPoint x: 82, startPoint y: 94, endPoint x: 85, endPoint y: 95, distance: 3.3
click at [85, 95] on div "Lead Notes If cx cb please transfer / membership FOLLOW UP CALLS 2025-01-31 09:…" at bounding box center [284, 180] width 569 height 361
click at [252, 205] on button "Cancel" at bounding box center [235, 206] width 98 height 14
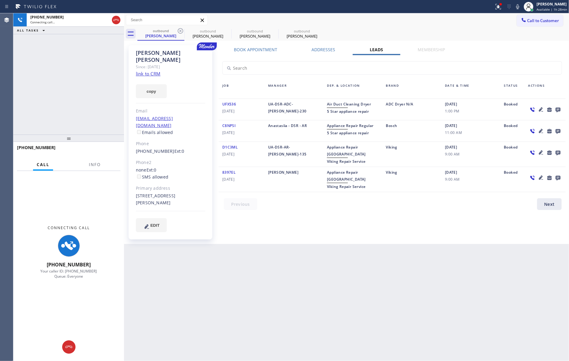
click at [78, 83] on div "+13038835691 Connecting call… ALL TASKS ALL TASKS ACTIVE TASKS TASKS IN WRAP UP" at bounding box center [68, 73] width 111 height 121
click at [118, 19] on icon at bounding box center [115, 19] width 7 height 7
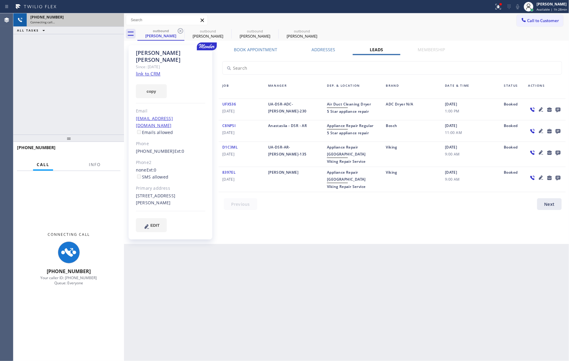
click at [93, 81] on div "+13038835691 Connecting call… ALL TASKS ALL TASKS ACTIVE TASKS TASKS IN WRAP UP" at bounding box center [68, 73] width 111 height 121
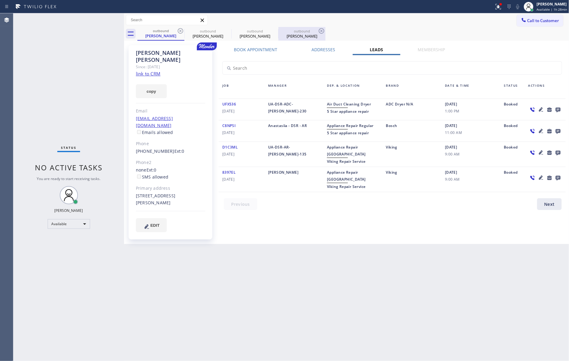
click at [301, 32] on div "outbound" at bounding box center [302, 31] width 46 height 5
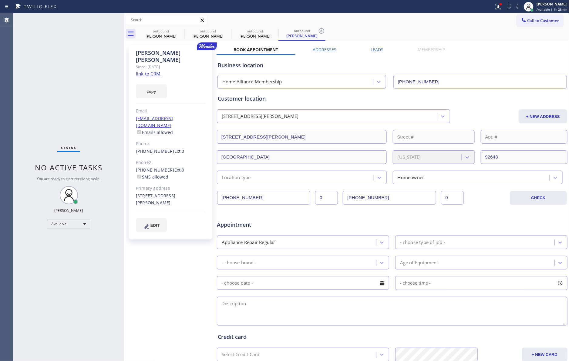
click at [375, 51] on label "Leads" at bounding box center [376, 50] width 13 height 6
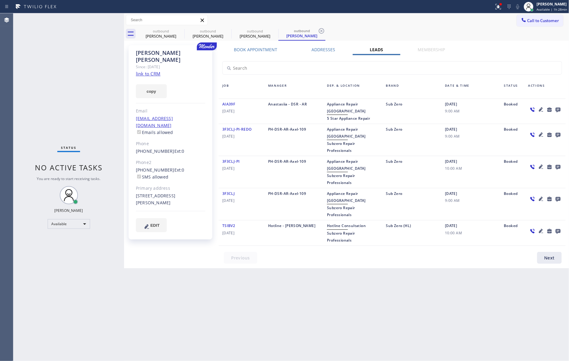
click at [559, 109] on icon at bounding box center [557, 110] width 5 height 5
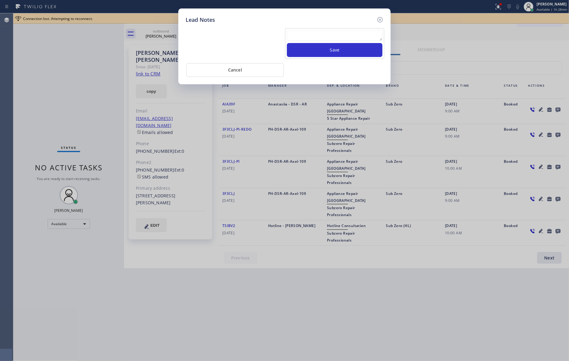
click at [352, 34] on textarea at bounding box center [334, 35] width 95 height 11
paste textarea "please transfer. membership follow up calls"
type textarea "please transfer. membership follow up calls"
click at [343, 50] on button "Save" at bounding box center [334, 50] width 95 height 14
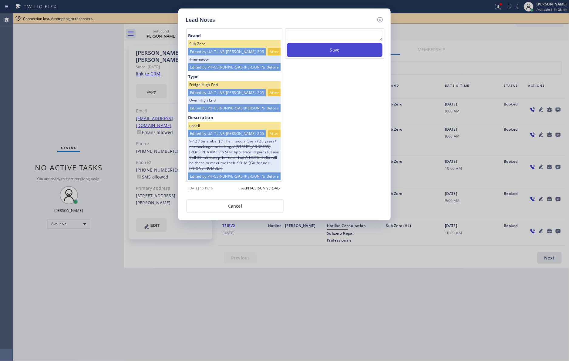
scroll to position [0, 0]
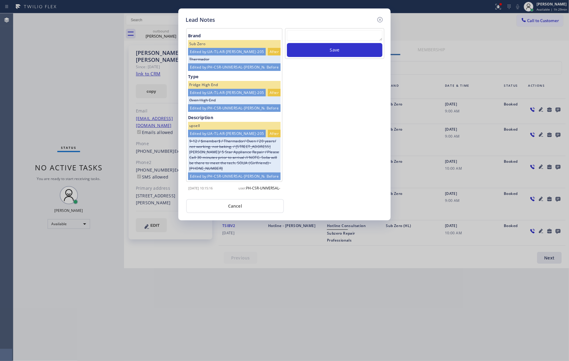
drag, startPoint x: 319, startPoint y: 144, endPoint x: 307, endPoint y: 180, distance: 38.7
click at [318, 157] on div "Save" at bounding box center [334, 111] width 100 height 167
click at [240, 211] on button "Cancel" at bounding box center [235, 206] width 98 height 14
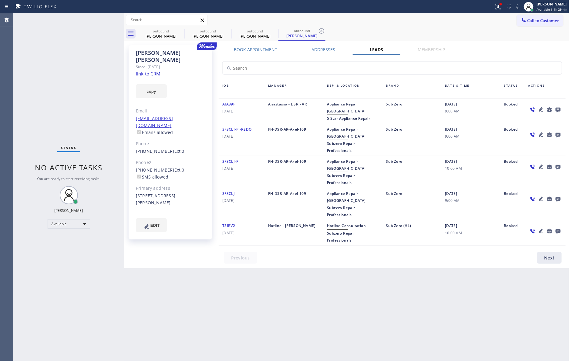
click at [33, 95] on div "Status No active tasks You are ready to start receiving tasks. [PERSON_NAME] Av…" at bounding box center [68, 187] width 111 height 348
click at [36, 95] on div "Status No active tasks You are ready to start receiving tasks. [PERSON_NAME] Av…" at bounding box center [68, 187] width 111 height 348
drag, startPoint x: 325, startPoint y: 271, endPoint x: 355, endPoint y: 253, distance: 35.2
click at [340, 260] on div "Back to Dashboard Change Sender ID Customers Technicians Select a contact Outbo…" at bounding box center [346, 187] width 445 height 348
click at [539, 20] on span "Call to Customer" at bounding box center [543, 20] width 32 height 5
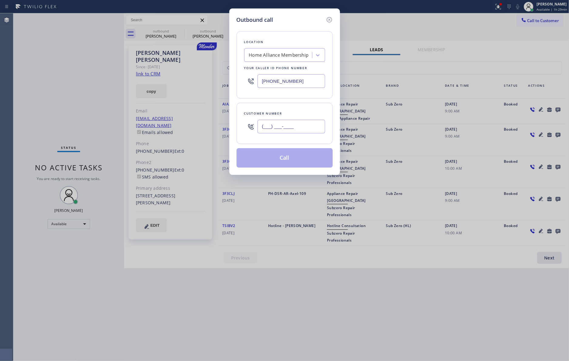
click at [302, 127] on input "(___) ___-____" at bounding box center [291, 127] width 68 height 14
paste input "626) 496-1480"
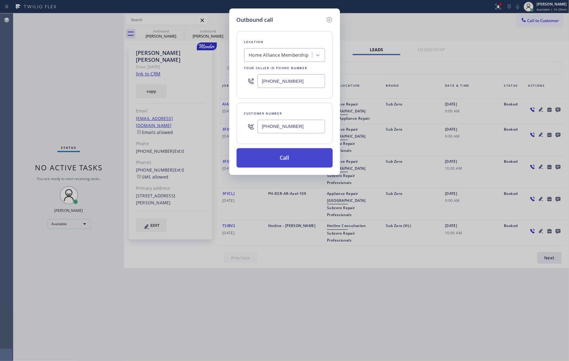
type input "(626) 496-1480"
click at [292, 160] on button "Call" at bounding box center [284, 157] width 96 height 19
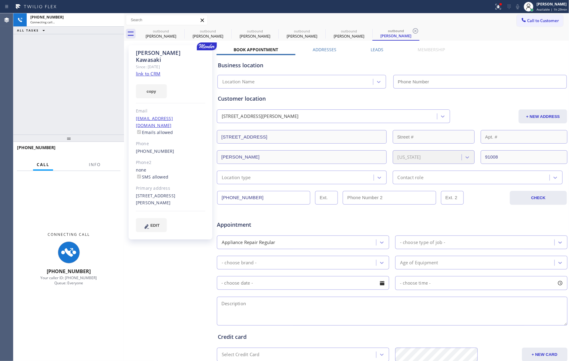
type input "[PHONE_NUMBER]"
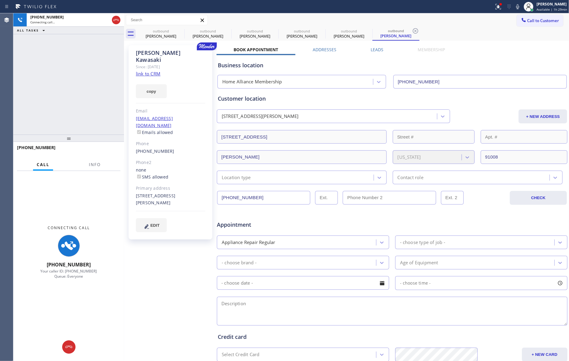
drag, startPoint x: 62, startPoint y: 91, endPoint x: 95, endPoint y: 28, distance: 70.5
click at [69, 81] on div "+16264961480 Connecting call… ALL TASKS ALL TASKS ACTIVE TASKS TASKS IN WRAP UP" at bounding box center [68, 73] width 111 height 121
click at [115, 20] on icon at bounding box center [115, 19] width 7 height 7
click at [95, 85] on div "+16264961480 Connecting call… ALL TASKS ALL TASKS ACTIVE TASKS TASKS IN WRAP UP" at bounding box center [68, 73] width 111 height 121
click at [98, 86] on div "+16264961480 Connecting call… ALL TASKS ALL TASKS ACTIVE TASKS TASKS IN WRAP UP" at bounding box center [68, 73] width 111 height 121
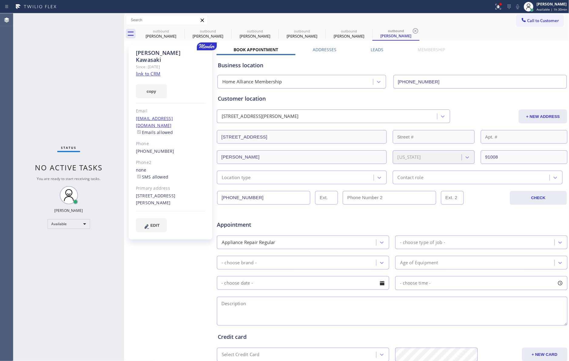
click at [375, 50] on label "Leads" at bounding box center [376, 50] width 13 height 6
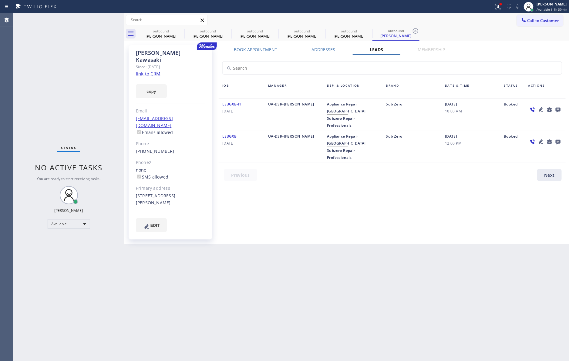
drag, startPoint x: 346, startPoint y: 190, endPoint x: 554, endPoint y: 142, distance: 213.7
click at [360, 183] on div "Book Appointment Addresses Leads Membership Business location Home Alliance Mem…" at bounding box center [391, 145] width 351 height 196
click at [558, 108] on icon at bounding box center [557, 110] width 5 height 5
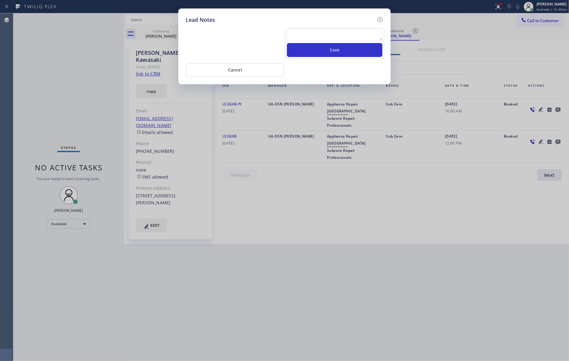
click at [360, 35] on textarea at bounding box center [334, 35] width 95 height 11
paste textarea "please transfer. membership follow up calls"
type textarea "please transfer. membership follow up calls"
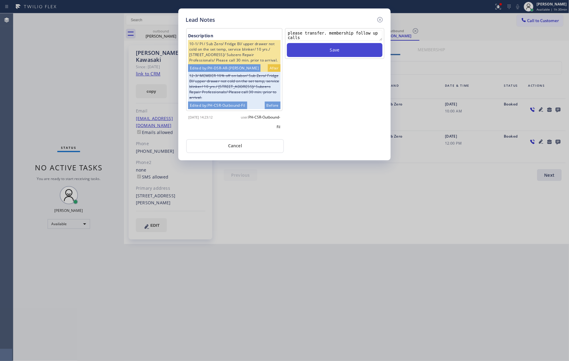
click at [353, 47] on button "Save" at bounding box center [334, 50] width 95 height 14
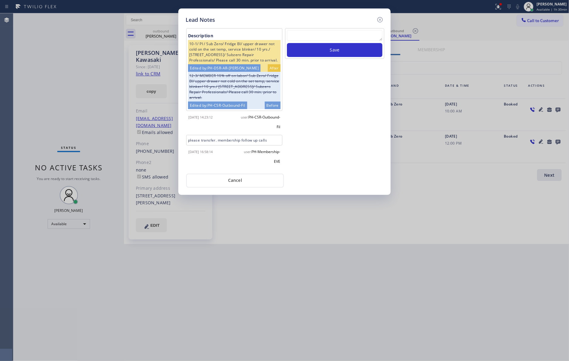
drag, startPoint x: 291, startPoint y: 159, endPoint x: 295, endPoint y: 158, distance: 4.0
click at [295, 158] on div "Save" at bounding box center [334, 98] width 100 height 141
click at [249, 188] on button "Cancel" at bounding box center [235, 181] width 98 height 14
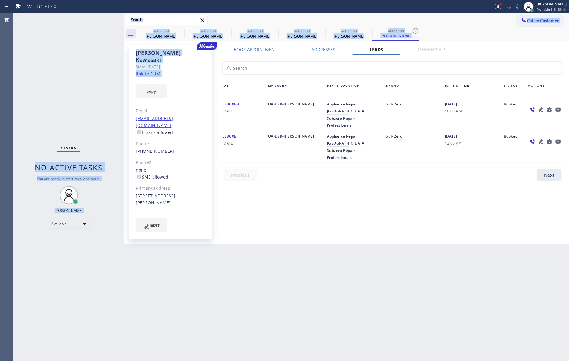
click at [214, 68] on div "Status No active tasks You are ready to start receiving tasks. Eva Mahinay Avai…" at bounding box center [290, 187] width 555 height 348
drag, startPoint x: 549, startPoint y: 21, endPoint x: 329, endPoint y: 91, distance: 230.4
click at [548, 21] on span "Call to Customer" at bounding box center [543, 20] width 32 height 5
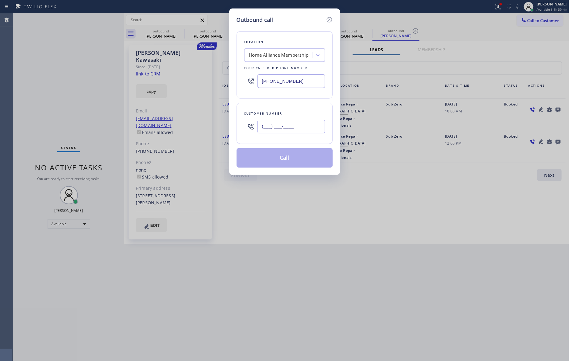
click at [292, 124] on input "(___) ___-____" at bounding box center [291, 127] width 68 height 14
paste input "747) 243-7663"
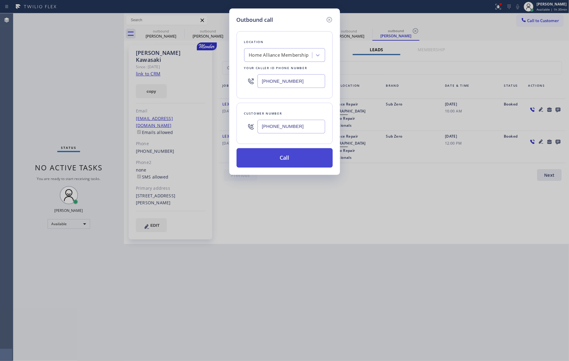
type input "(747) 243-7663"
click at [290, 160] on button "Call" at bounding box center [284, 157] width 96 height 19
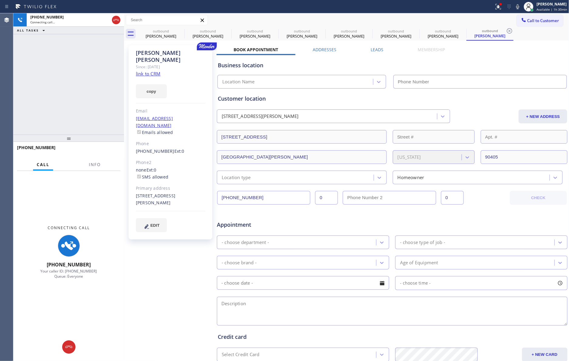
type input "[PHONE_NUMBER]"
drag, startPoint x: 68, startPoint y: 71, endPoint x: 111, endPoint y: 40, distance: 53.4
click at [75, 69] on div "+17472437663 Connecting call… ALL TASKS ALL TASKS ACTIVE TASKS TASKS IN WRAP UP" at bounding box center [68, 73] width 111 height 121
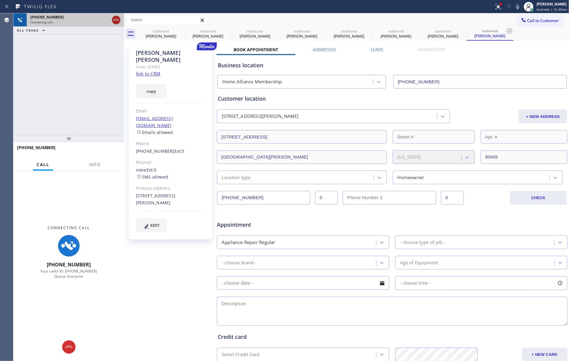
click at [116, 20] on icon at bounding box center [115, 19] width 7 height 7
click at [92, 109] on div "+17472437663 Connecting call… ALL TASKS ALL TASKS ACTIVE TASKS TASKS IN WRAP UP" at bounding box center [68, 73] width 111 height 121
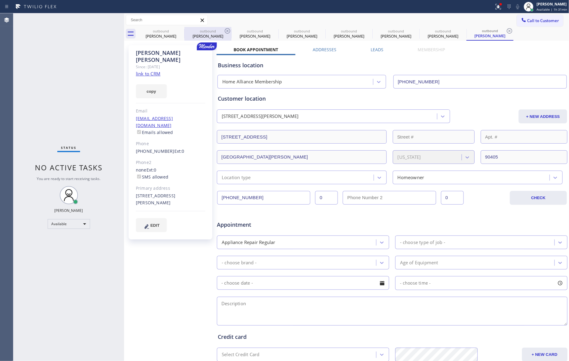
drag, startPoint x: 161, startPoint y: 38, endPoint x: 186, endPoint y: 33, distance: 25.2
click at [161, 37] on div "[PERSON_NAME]" at bounding box center [161, 35] width 46 height 5
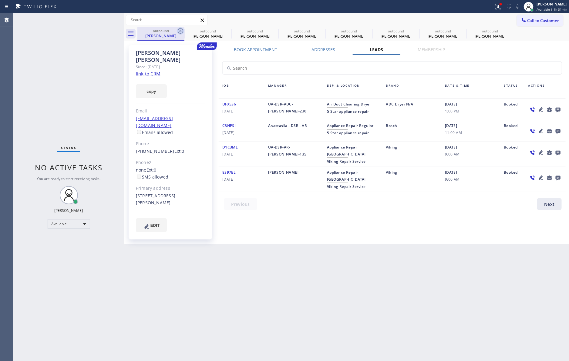
click at [179, 31] on icon at bounding box center [180, 30] width 7 height 7
click at [0, 0] on icon at bounding box center [0, 0] width 0 height 0
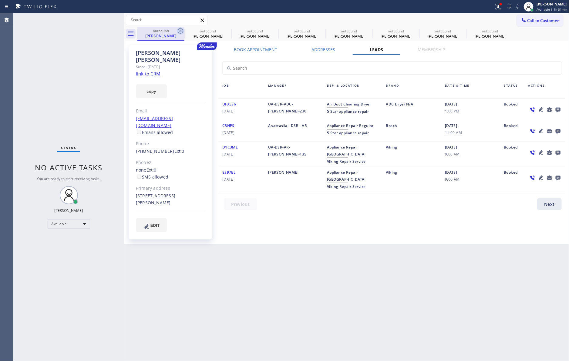
click at [0, 0] on icon at bounding box center [0, 0] width 0 height 0
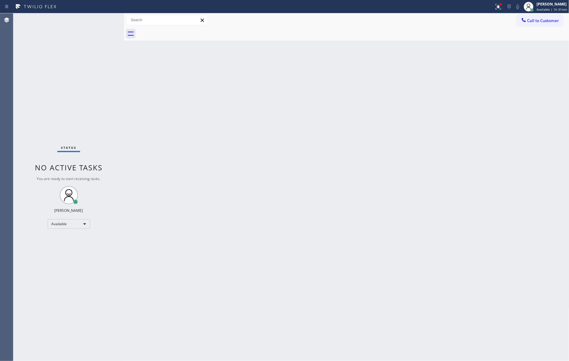
click at [179, 31] on div at bounding box center [353, 34] width 432 height 14
drag, startPoint x: 277, startPoint y: 159, endPoint x: 546, endPoint y: 265, distance: 288.6
click at [307, 159] on div "Back to Dashboard Change Sender ID Customers Technicians Select a contact Outbo…" at bounding box center [346, 187] width 445 height 348
click at [540, 17] on button "Call to Customer" at bounding box center [540, 21] width 46 height 12
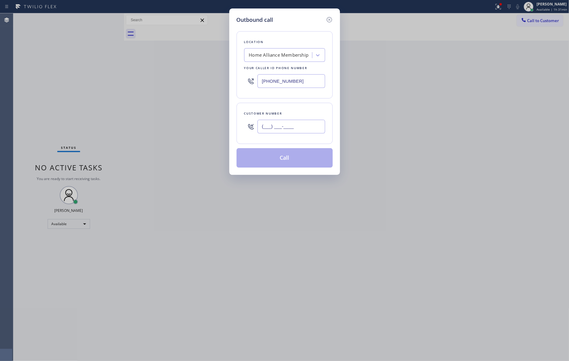
click at [288, 128] on input "(___) ___-____" at bounding box center [291, 127] width 68 height 14
paste input "509) 768-2848"
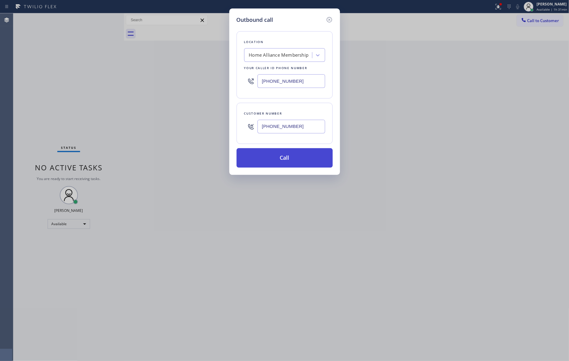
type input "(509) 768-2848"
click at [286, 160] on button "Call" at bounding box center [284, 157] width 96 height 19
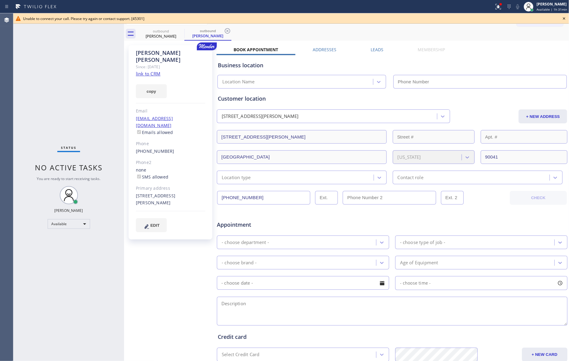
type input "[PHONE_NUMBER]"
drag, startPoint x: 161, startPoint y: 33, endPoint x: 179, endPoint y: 27, distance: 19.3
click at [161, 32] on div "outbound Gregory Silvernale" at bounding box center [161, 34] width 46 height 14
click at [181, 29] on icon at bounding box center [180, 30] width 7 height 7
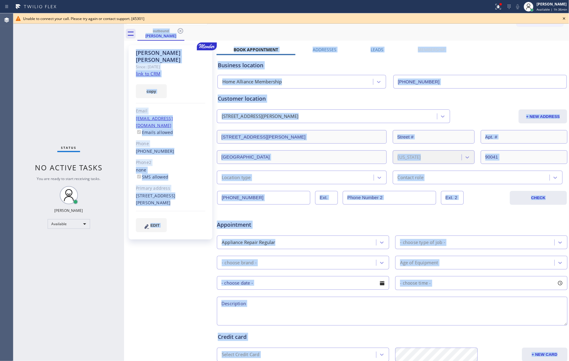
click at [181, 29] on div "outbound Gregory Silvernale" at bounding box center [353, 34] width 432 height 14
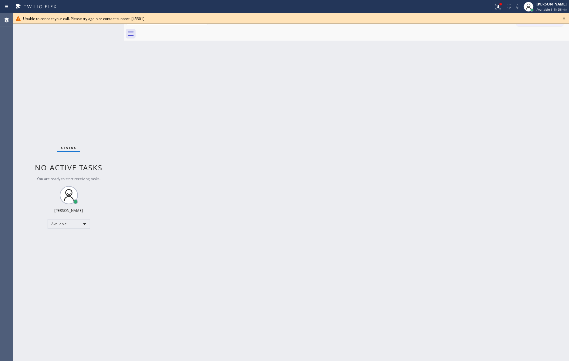
click at [181, 29] on div at bounding box center [353, 34] width 432 height 14
click at [323, 267] on div "Back to Dashboard Change Sender ID Customers Technicians Select a contact Outbo…" at bounding box center [346, 187] width 445 height 348
click at [407, 211] on div "Back to Dashboard Change Sender ID Customers Technicians Select a contact Outbo…" at bounding box center [346, 187] width 445 height 348
click at [551, 7] on span "Available | 1h 48min" at bounding box center [551, 9] width 31 height 4
click at [534, 25] on button "Offline" at bounding box center [538, 24] width 61 height 8
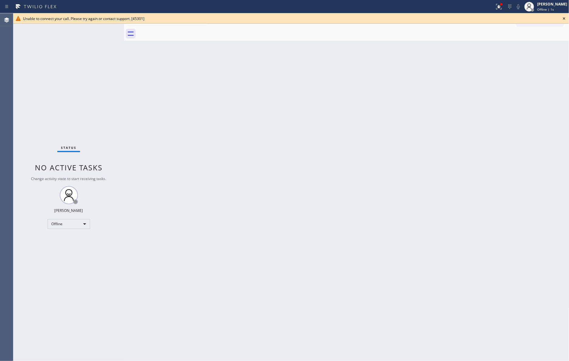
drag, startPoint x: 547, startPoint y: 7, endPoint x: 548, endPoint y: 22, distance: 15.5
click at [547, 7] on span "Offline | 1s" at bounding box center [545, 9] width 17 height 4
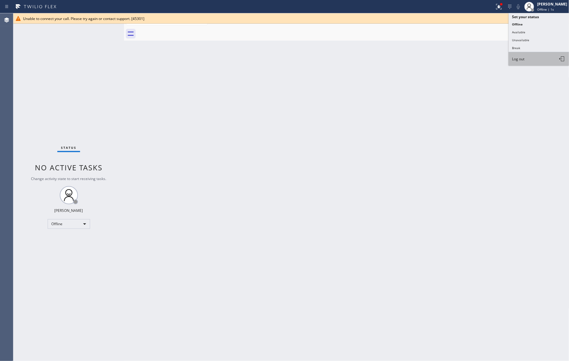
click at [543, 55] on button "Log out" at bounding box center [538, 58] width 61 height 13
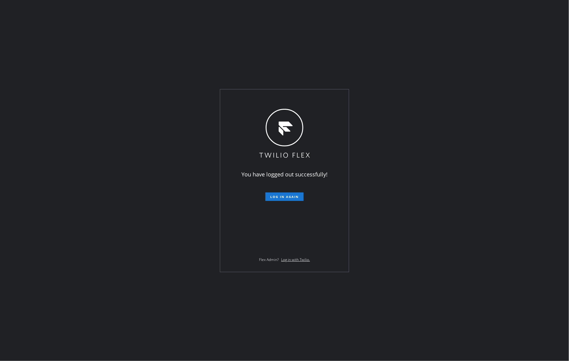
click at [249, 315] on div "You have logged out successfully! Log in again Flex Admin? Log in with Twilio." at bounding box center [284, 180] width 569 height 361
drag, startPoint x: 393, startPoint y: 331, endPoint x: 402, endPoint y: 322, distance: 13.1
click at [397, 327] on div "You have logged out successfully! Log in again Flex Admin? Log in with Twilio." at bounding box center [284, 180] width 569 height 361
